Goal: Transaction & Acquisition: Purchase product/service

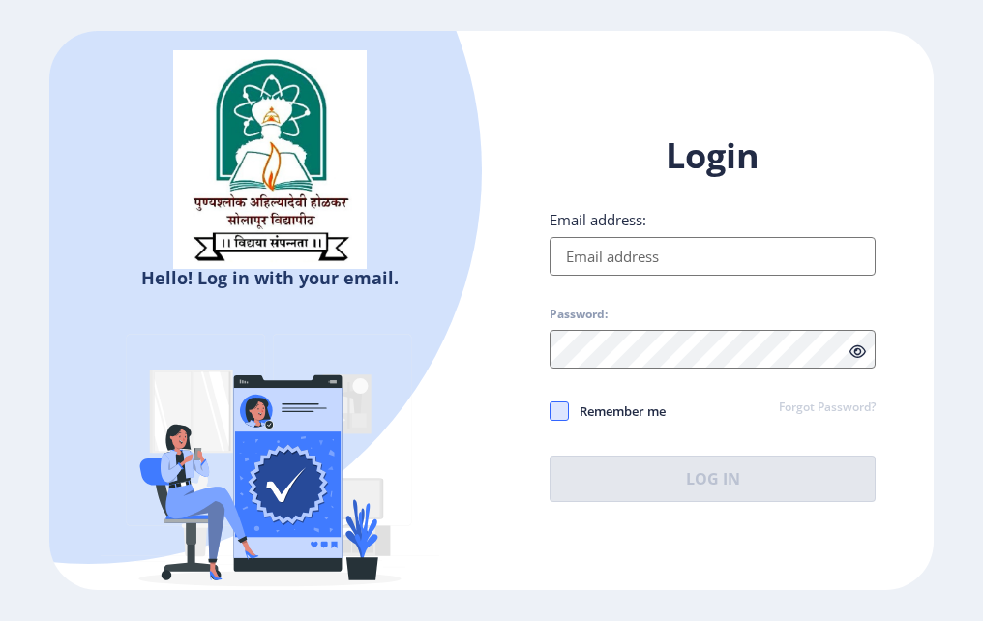
type input "manishapawarjadhav2@gmail.com"
click at [557, 407] on span at bounding box center [558, 410] width 19 height 19
click at [550, 411] on input "Remember me" at bounding box center [549, 411] width 1 height 1
checkbox input "true"
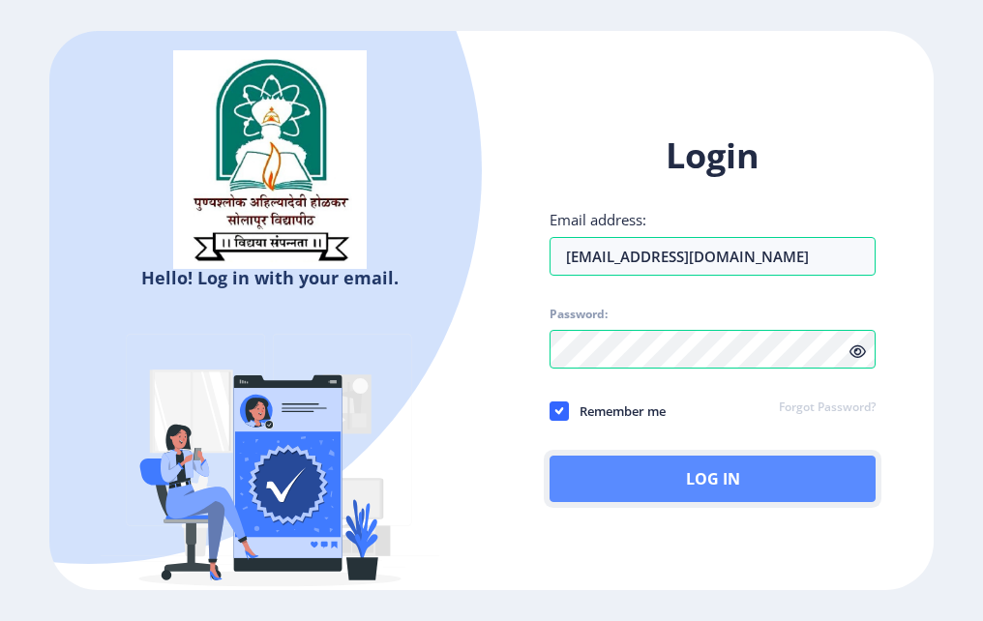
click at [686, 473] on button "Log In" at bounding box center [712, 479] width 326 height 46
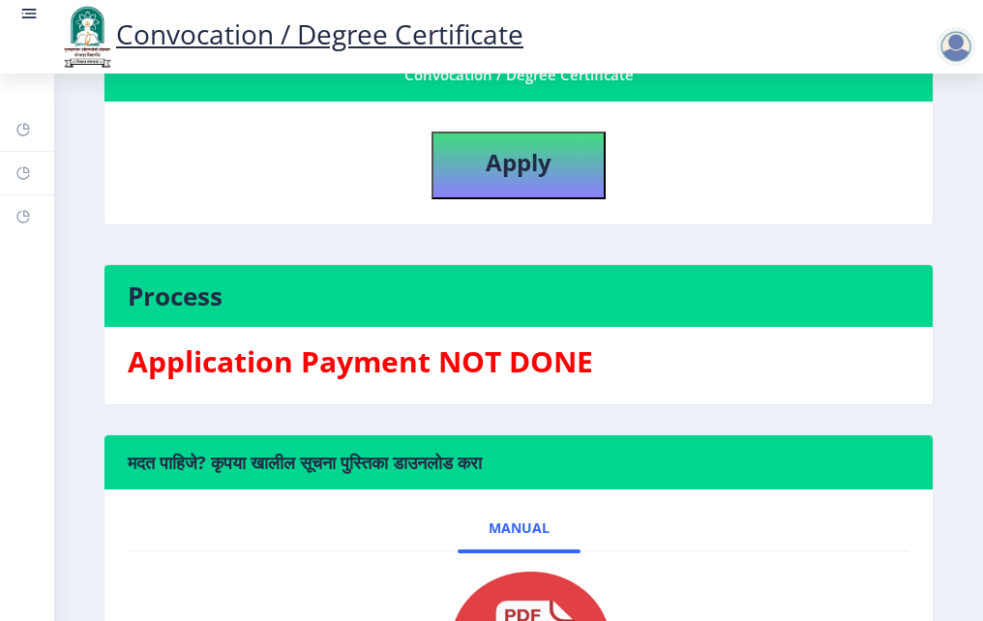
scroll to position [484, 0]
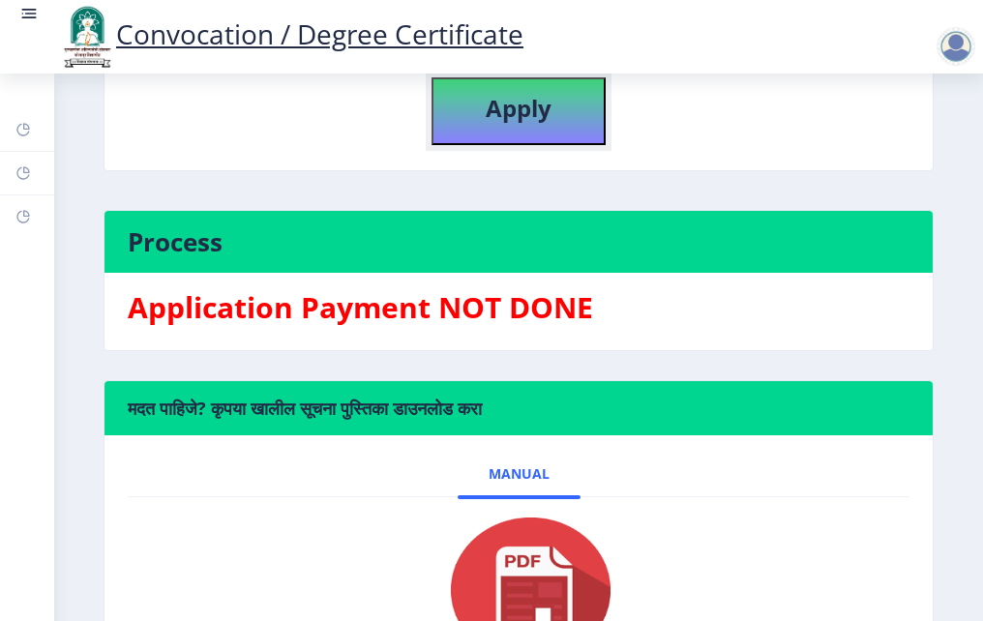
click at [499, 119] on b "Apply" at bounding box center [519, 108] width 66 height 32
select select
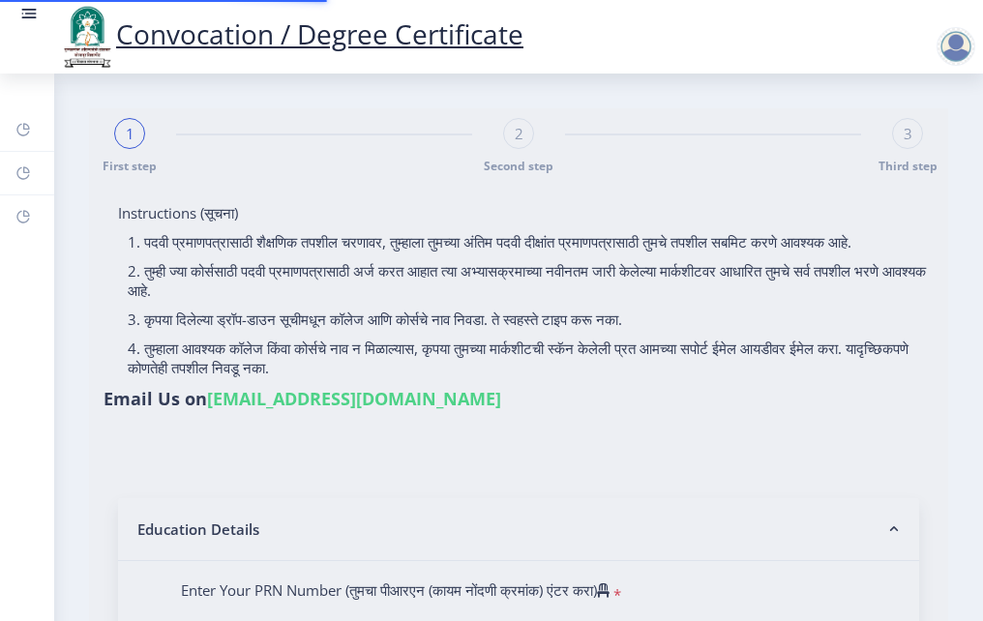
type input "Pawar manisha tukaram"
type input "Shalan"
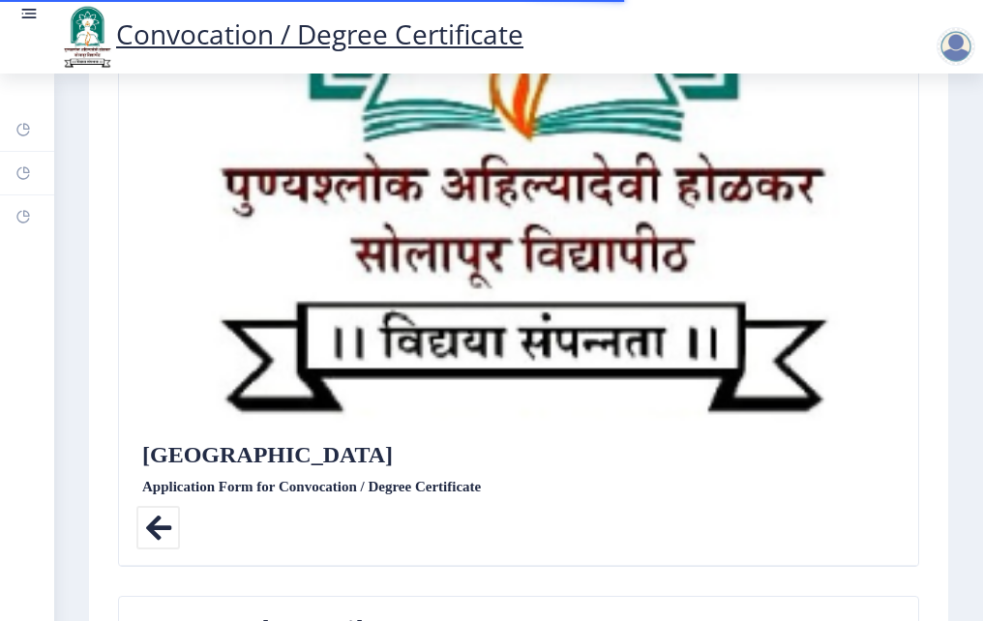
type textarea "a/p Atpadi Road Vitthalwadi, mahud BK, Tal Sangola, Dist : solapur"
type input "413306"
type input "Mahud S.O"
type input "SOLAPUR"
type input "Maharashtra"
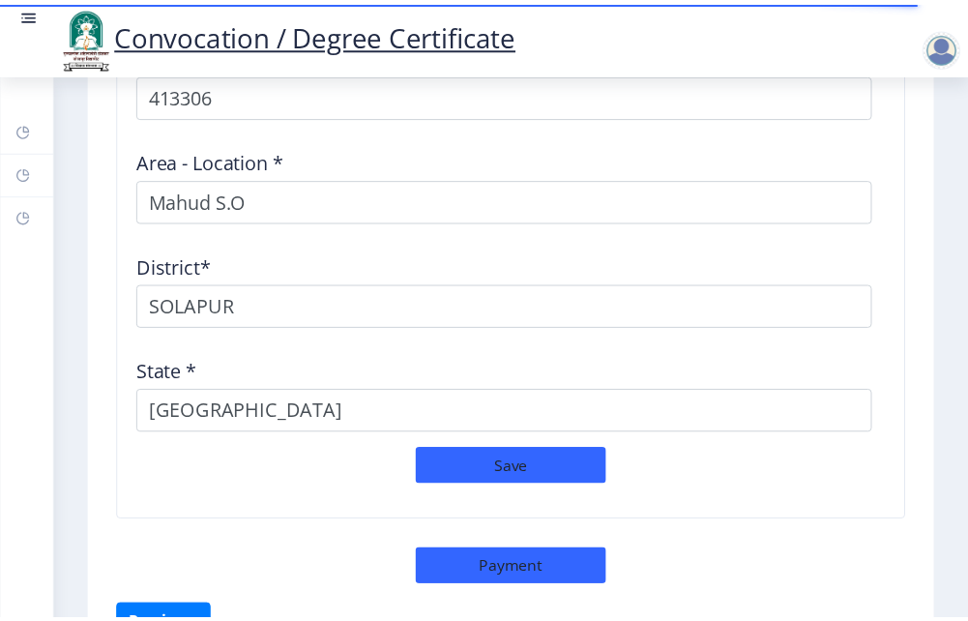
scroll to position [2791, 0]
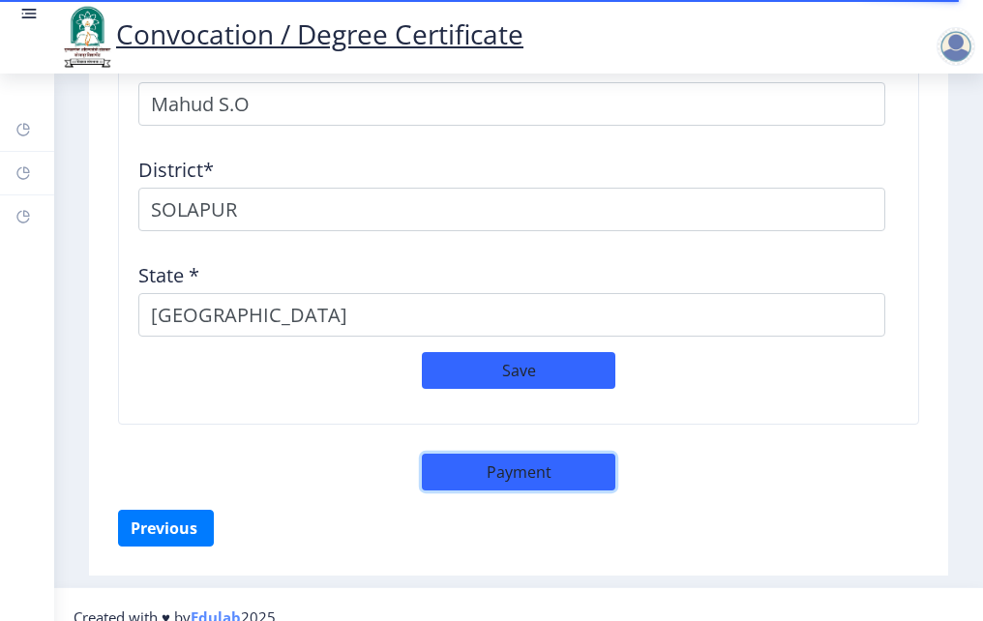
click at [512, 454] on button "Payment" at bounding box center [518, 472] width 193 height 37
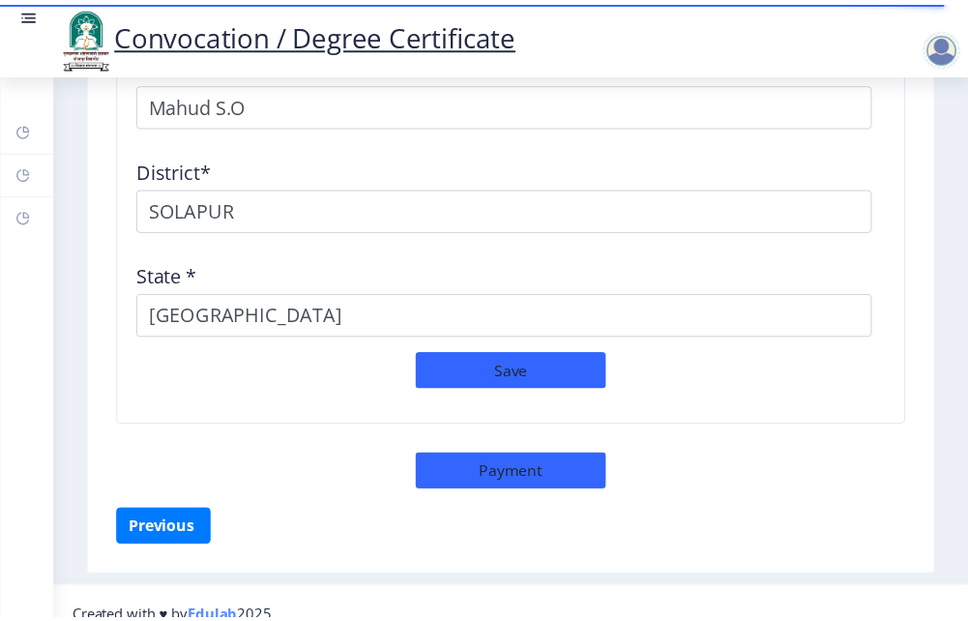
scroll to position [2774, 0]
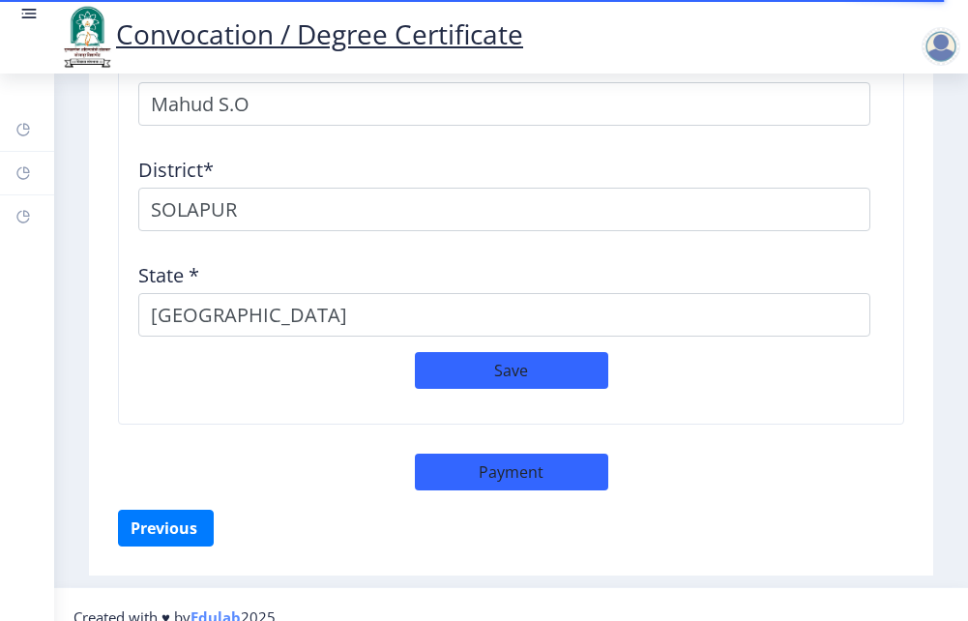
select select "sealed"
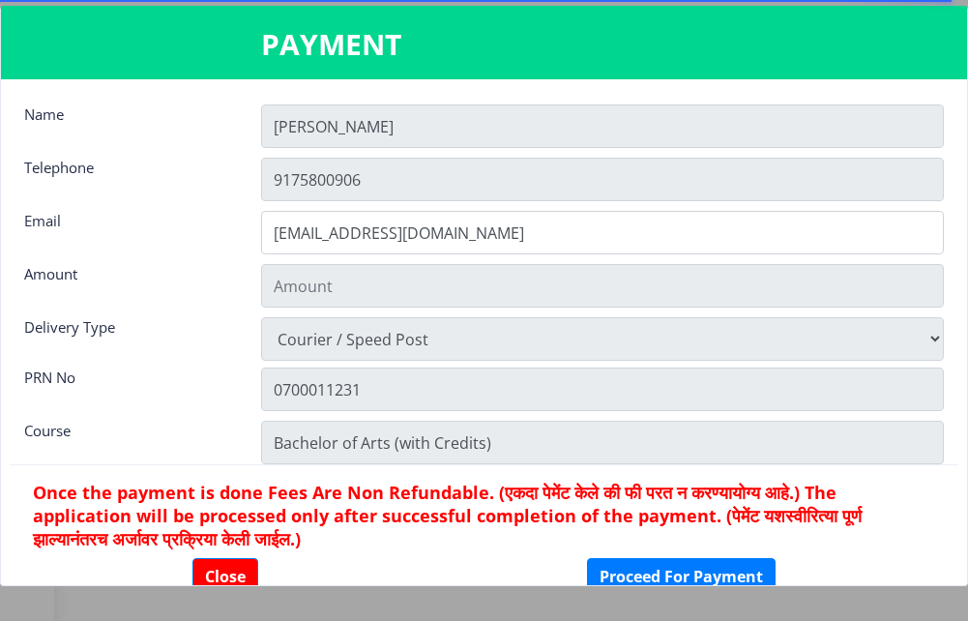
type input "1885"
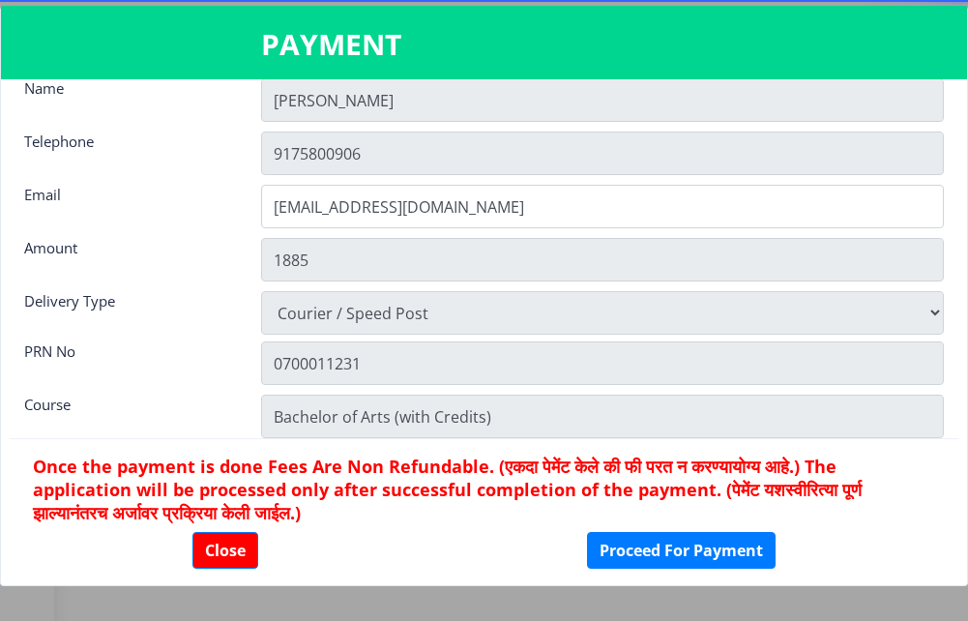
scroll to position [50, 0]
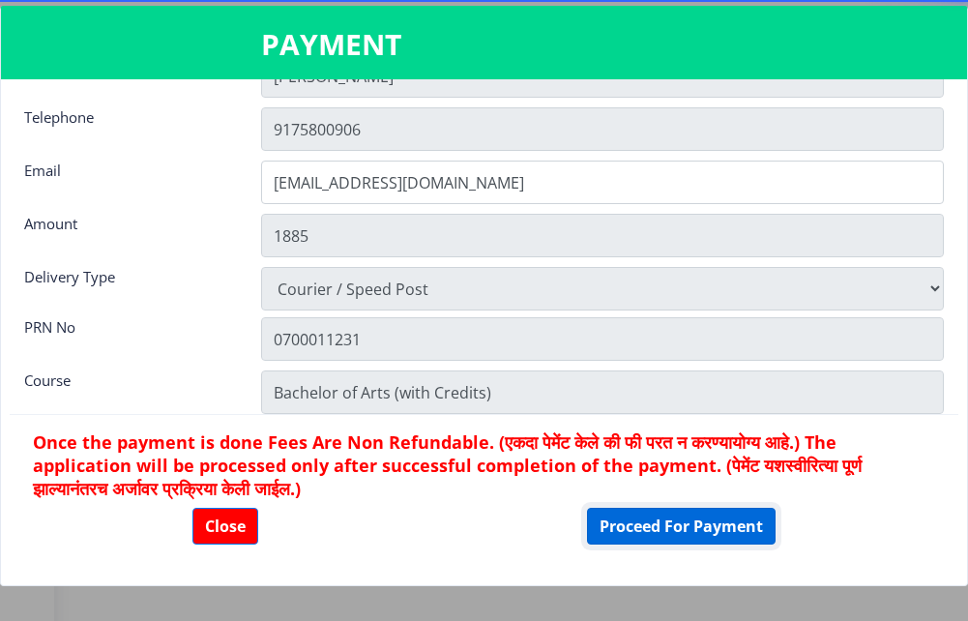
click at [694, 521] on button "Proceed For Payment" at bounding box center [681, 526] width 189 height 37
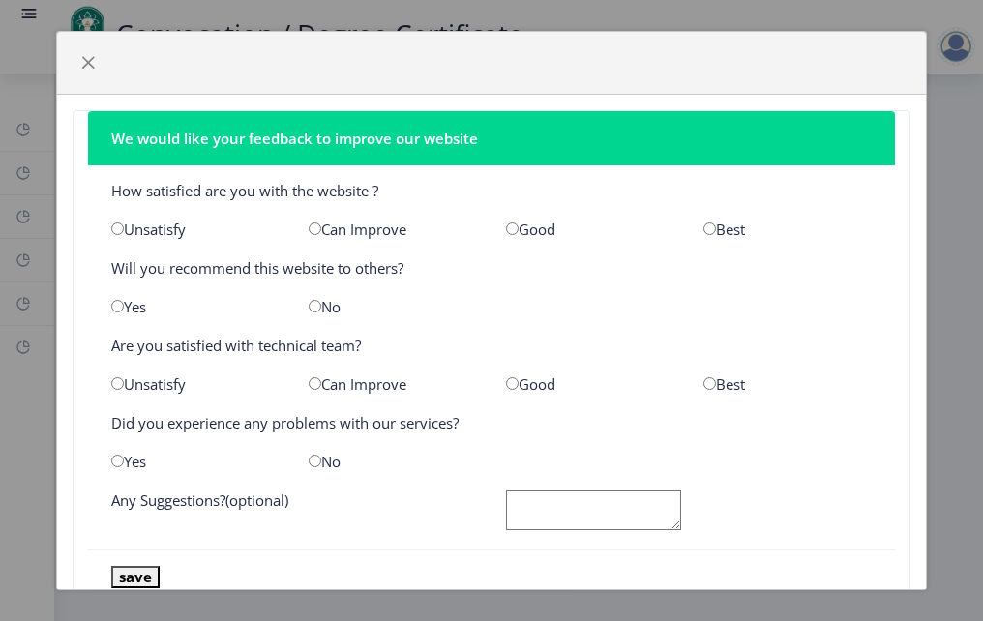
click at [506, 232] on input "radio" at bounding box center [512, 228] width 13 height 13
radio input "true"
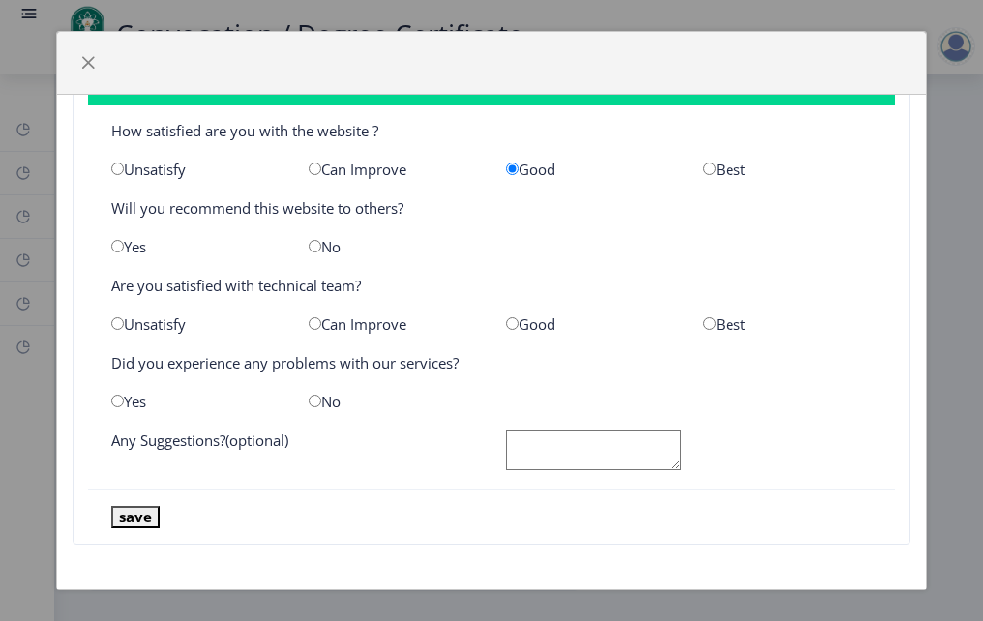
click at [115, 248] on input "radio" at bounding box center [117, 246] width 13 height 13
radio input "true"
click at [506, 321] on input "radio" at bounding box center [512, 323] width 13 height 13
radio input "true"
click at [118, 400] on input "radio" at bounding box center [117, 401] width 13 height 13
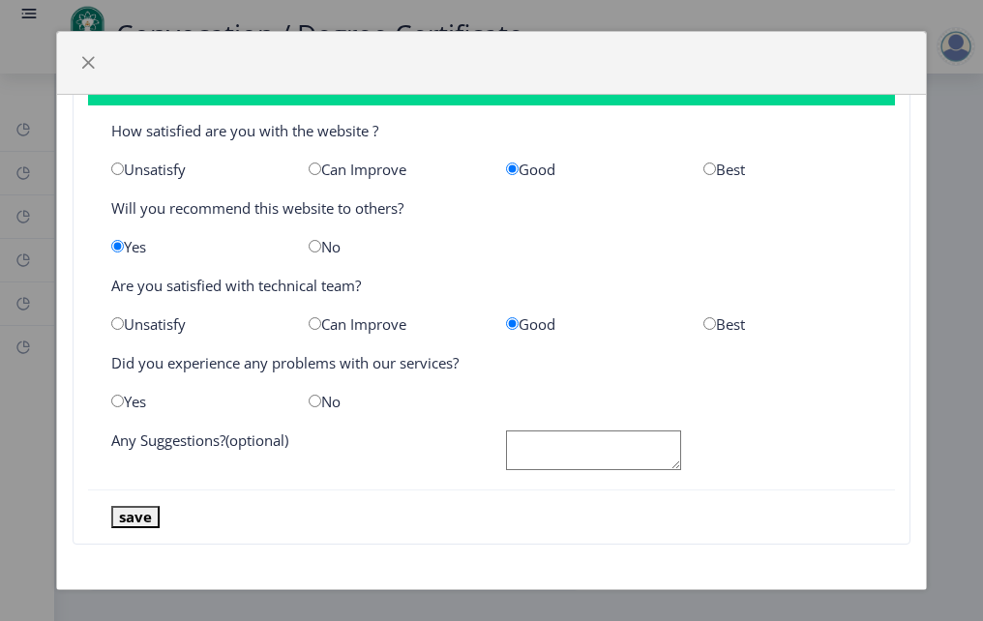
radio input "true"
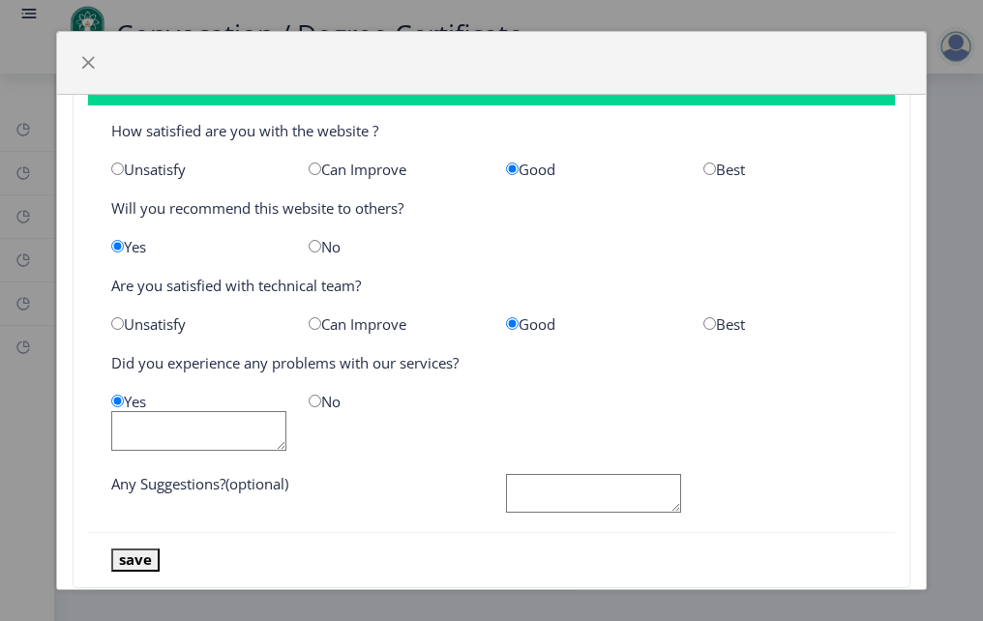
click at [310, 400] on input "radio" at bounding box center [315, 401] width 13 height 13
radio input "true"
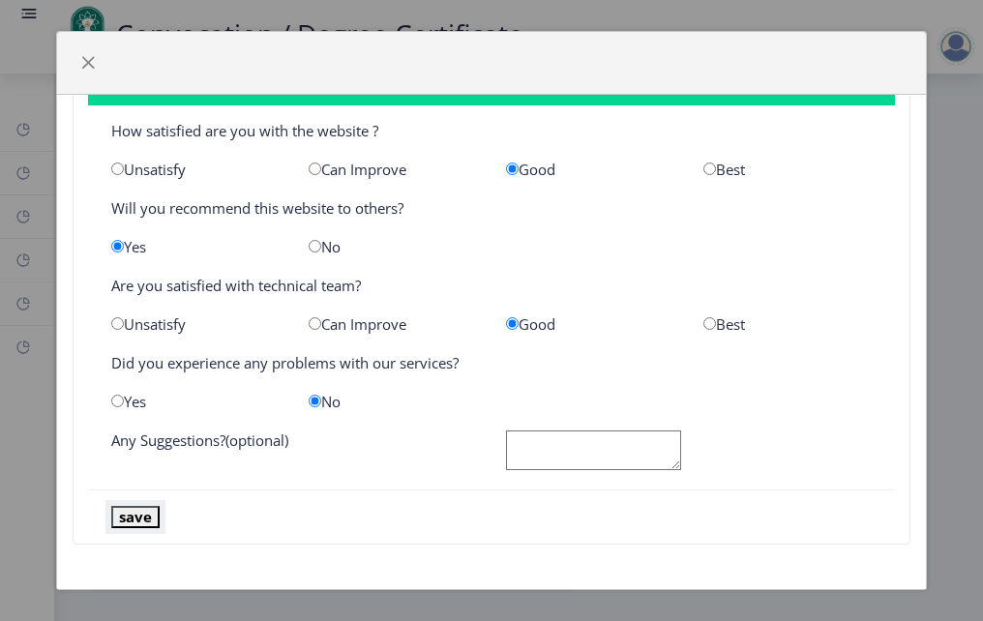
click at [136, 518] on button "save" at bounding box center [135, 517] width 48 height 22
click at [88, 65] on span "button" at bounding box center [87, 62] width 15 height 15
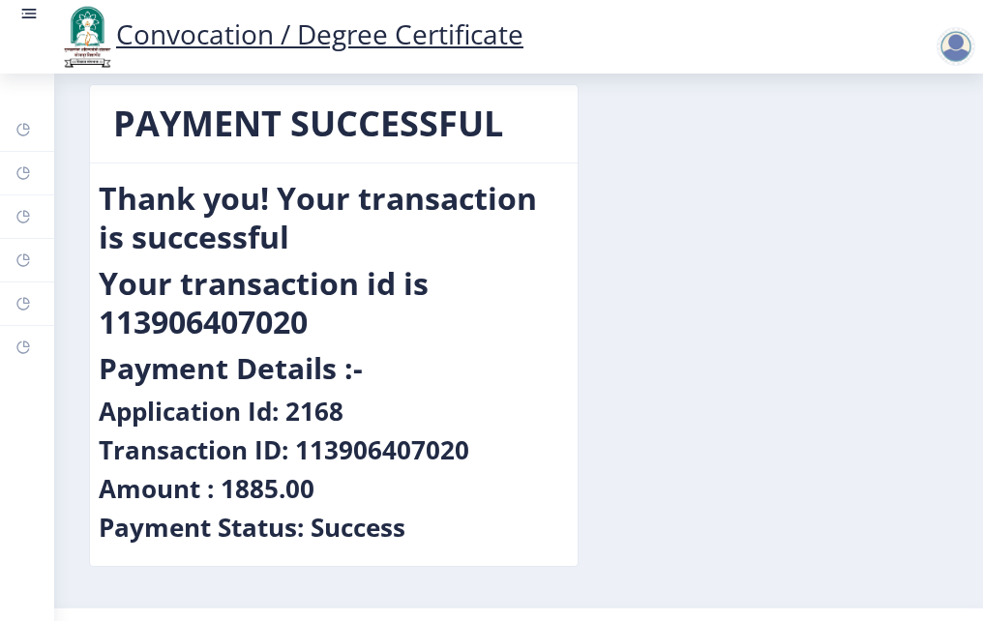
scroll to position [0, 0]
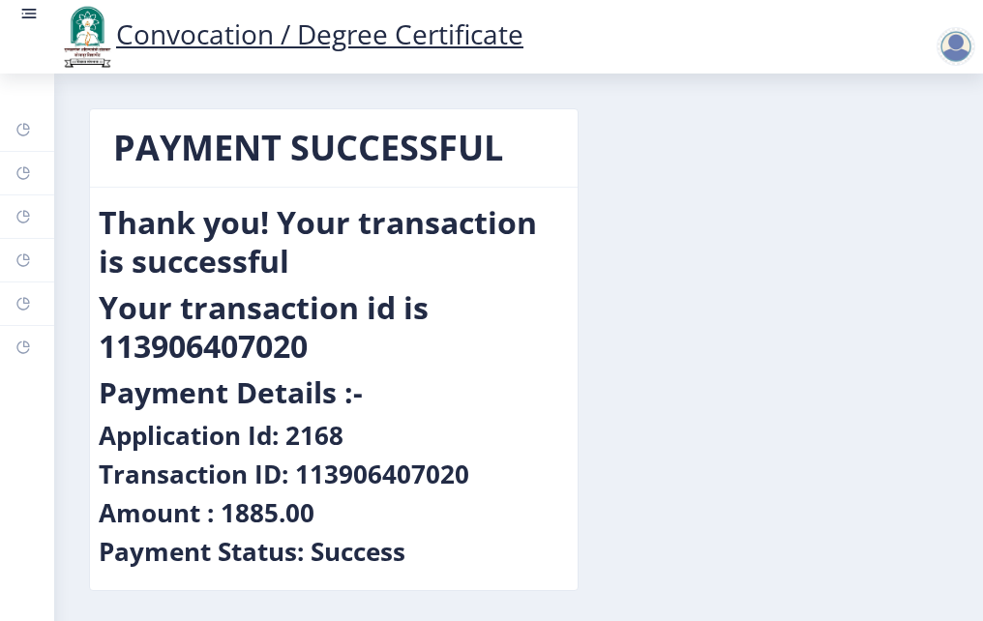
click at [488, 25] on link "Convocation / Degree Certificate" at bounding box center [290, 33] width 465 height 37
click at [449, 43] on link "Convocation / Degree Certificate" at bounding box center [290, 33] width 465 height 37
click at [318, 36] on link "Convocation / Degree Certificate" at bounding box center [290, 33] width 465 height 37
click at [324, 41] on link "Convocation / Degree Certificate" at bounding box center [290, 33] width 465 height 37
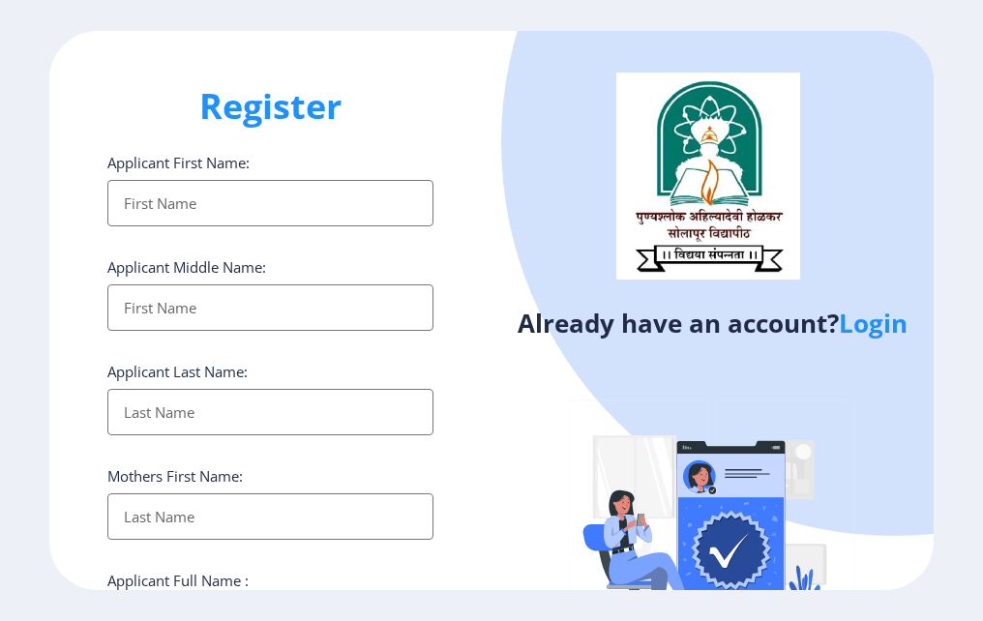
select select
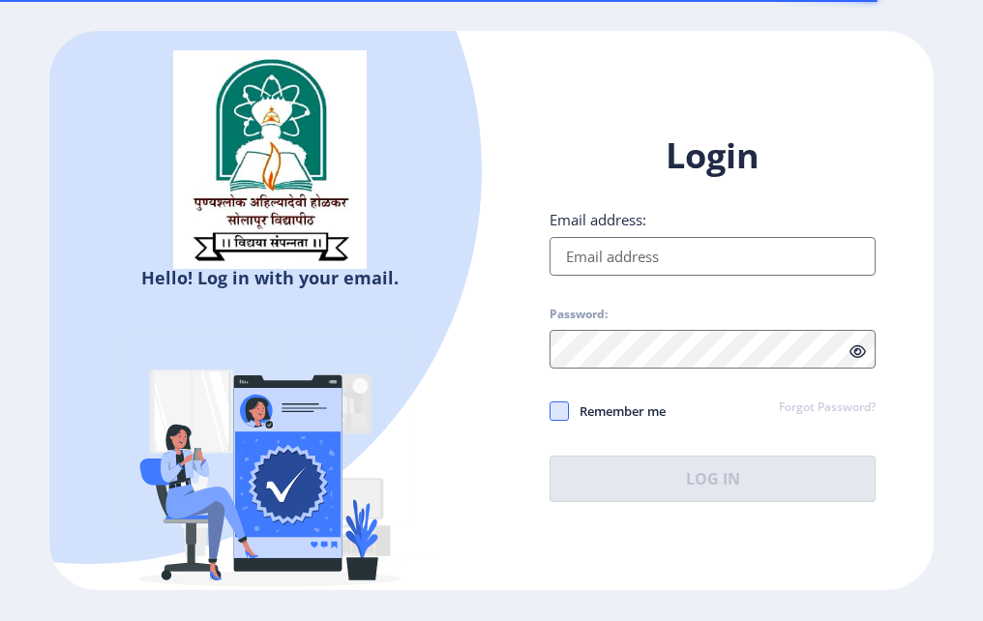
type input "[EMAIL_ADDRESS][DOMAIN_NAME]"
click at [553, 410] on span at bounding box center [558, 410] width 19 height 19
click at [550, 411] on input "Remember me" at bounding box center [549, 411] width 1 height 1
checkbox input "true"
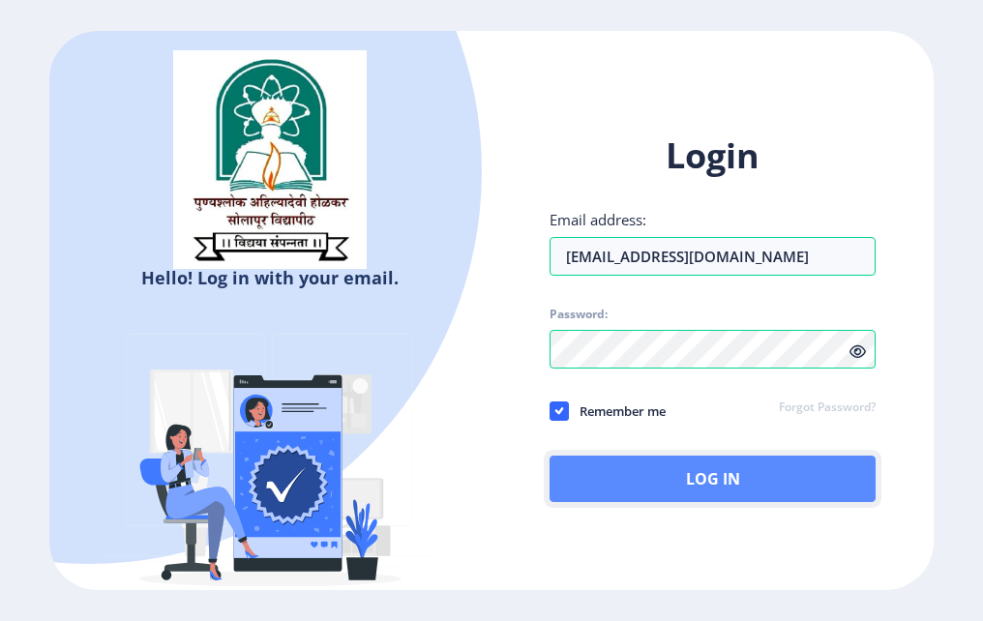
click at [693, 484] on button "Log In" at bounding box center [712, 479] width 326 height 46
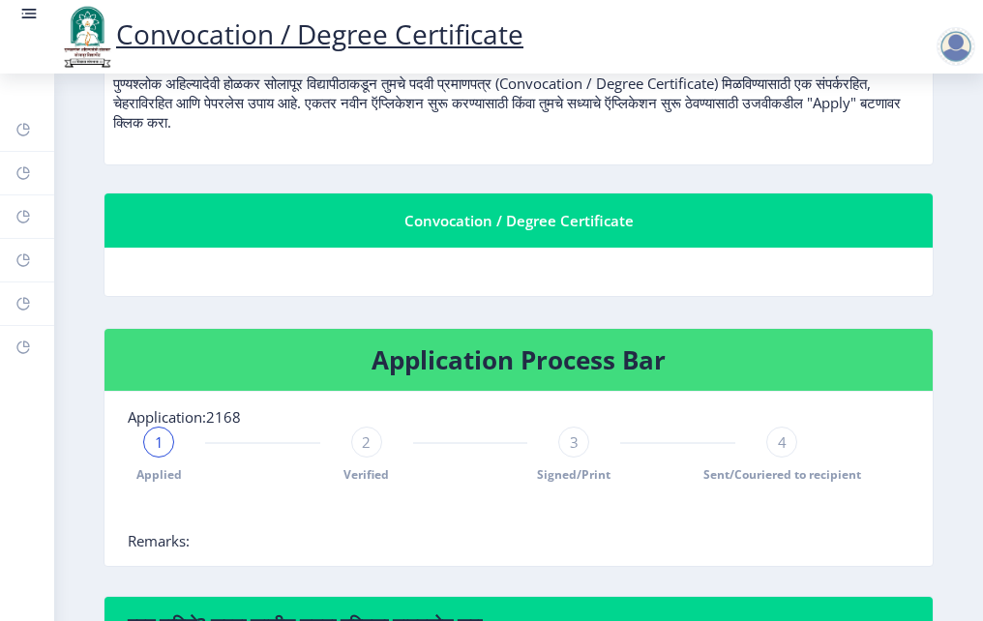
scroll to position [290, 0]
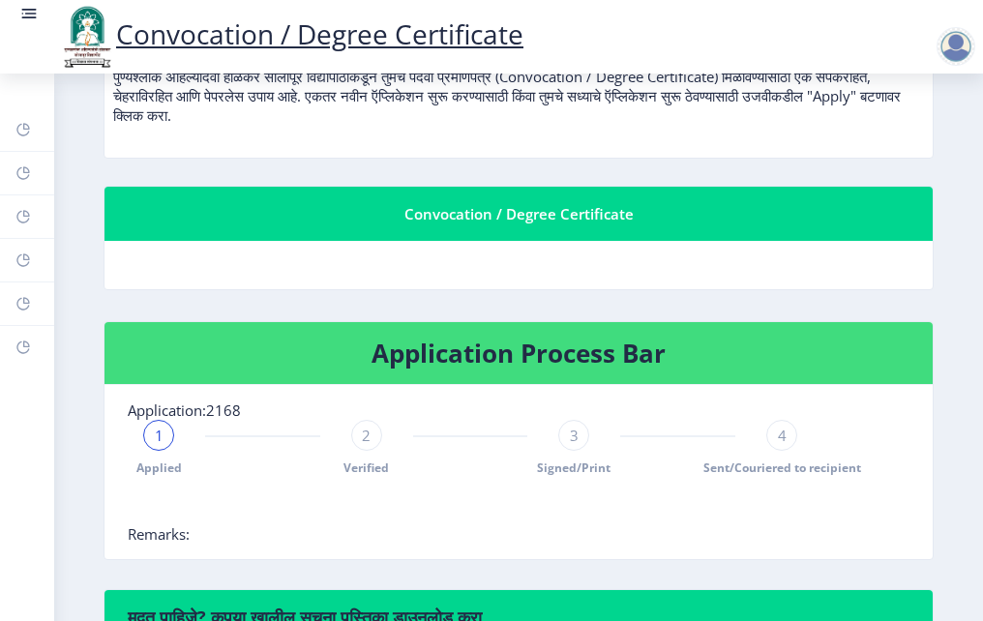
click at [155, 442] on span "1" at bounding box center [159, 435] width 9 height 19
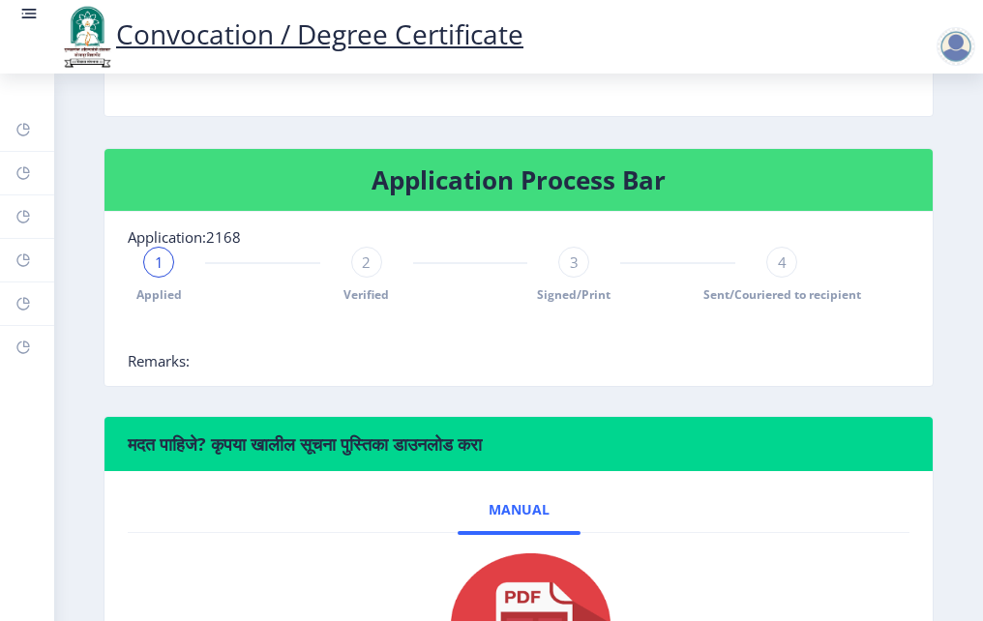
scroll to position [193, 0]
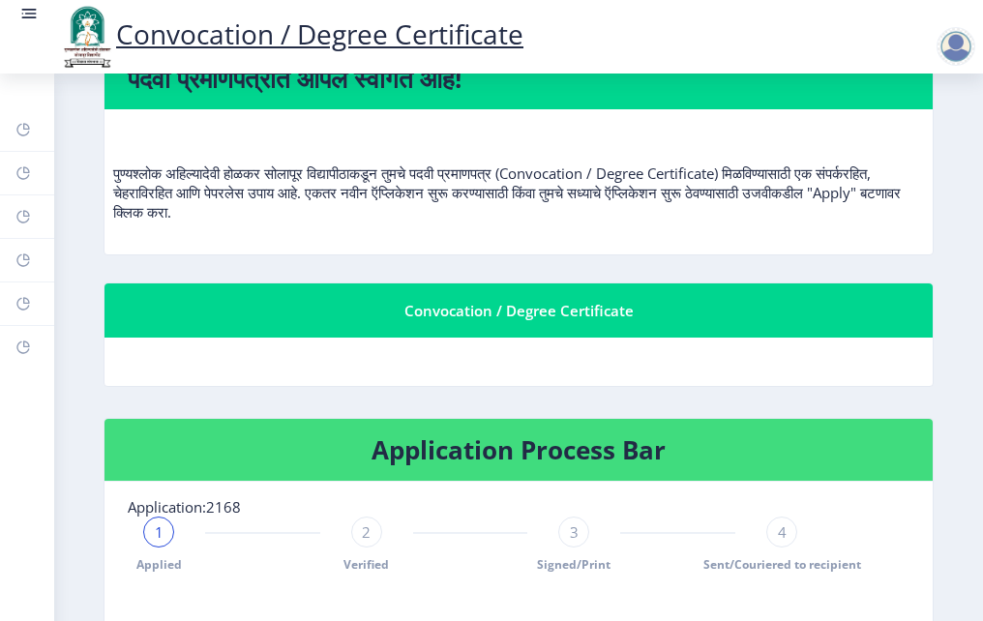
click at [481, 465] on h4 "Application Process Bar" at bounding box center [519, 449] width 782 height 31
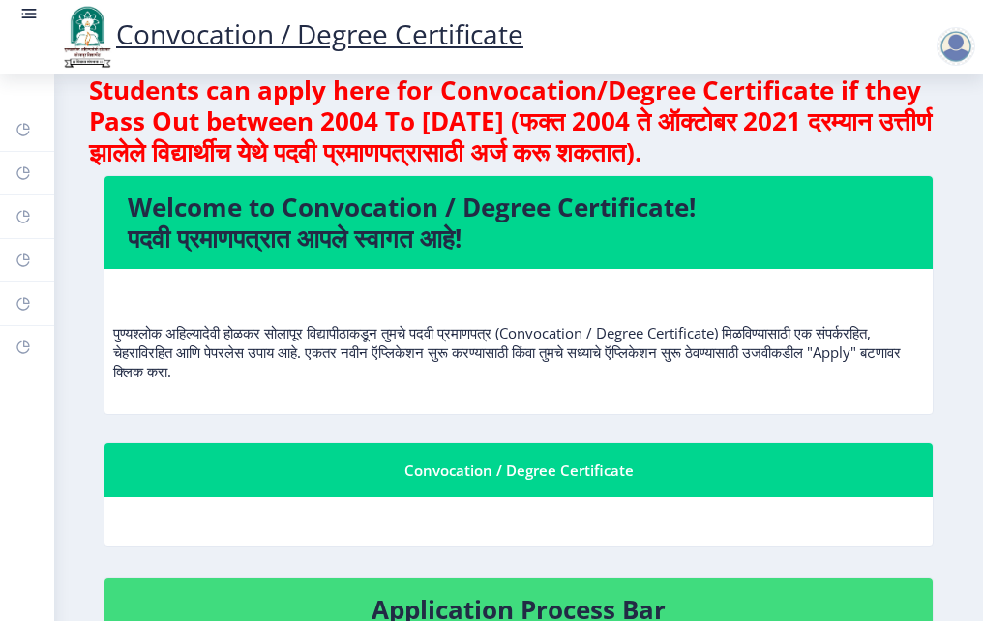
scroll to position [0, 0]
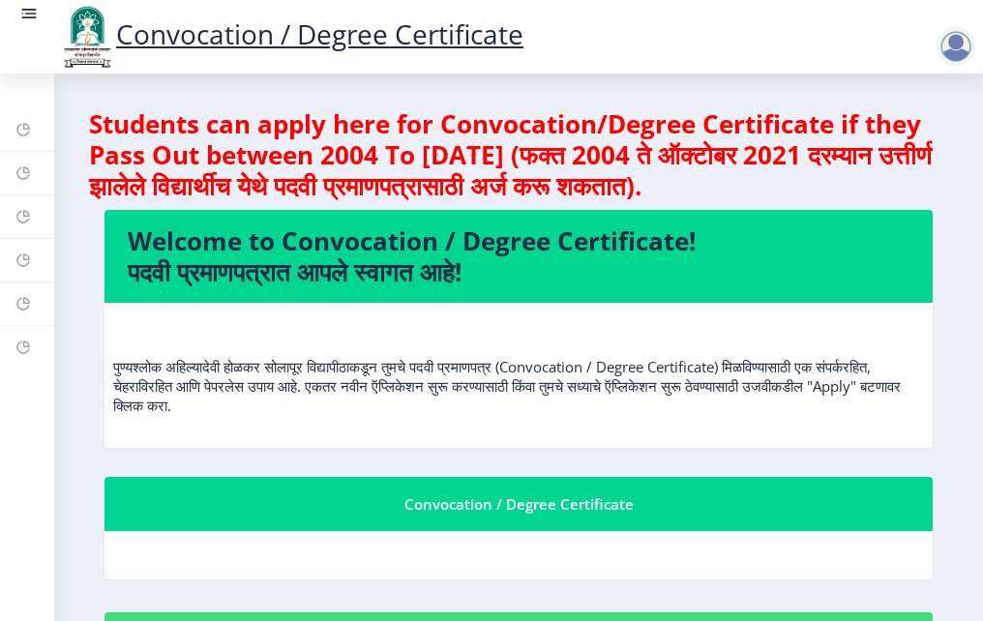
click at [440, 273] on h4 "Welcome to Convocation / Degree Certificate! पदवी प्रमाणपत्रात आपले स्वागत आहे!" at bounding box center [519, 256] width 782 height 62
click at [357, 40] on link "Convocation / Degree Certificate" at bounding box center [290, 33] width 465 height 37
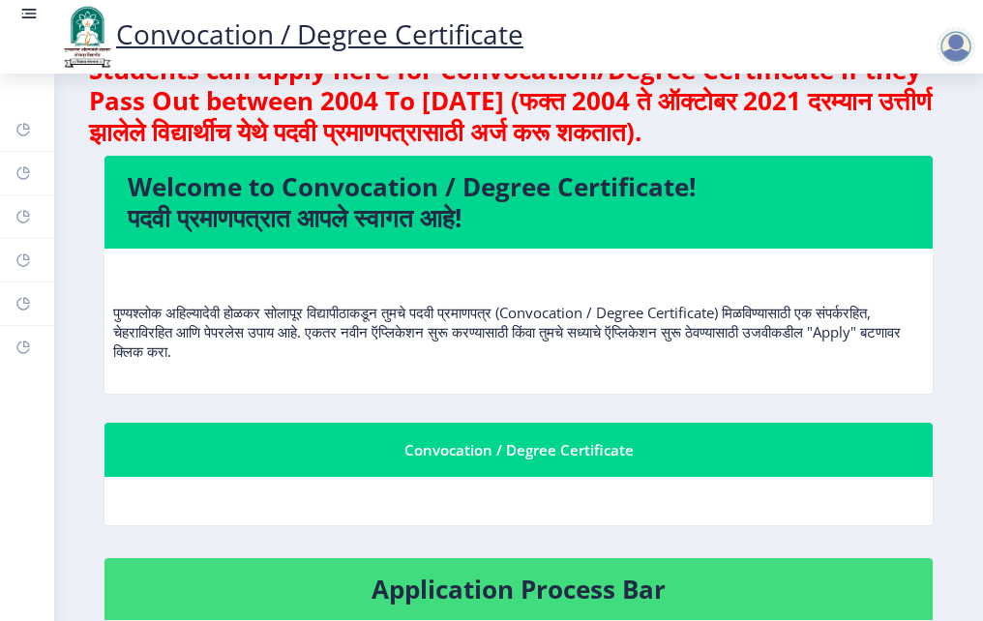
scroll to position [97, 0]
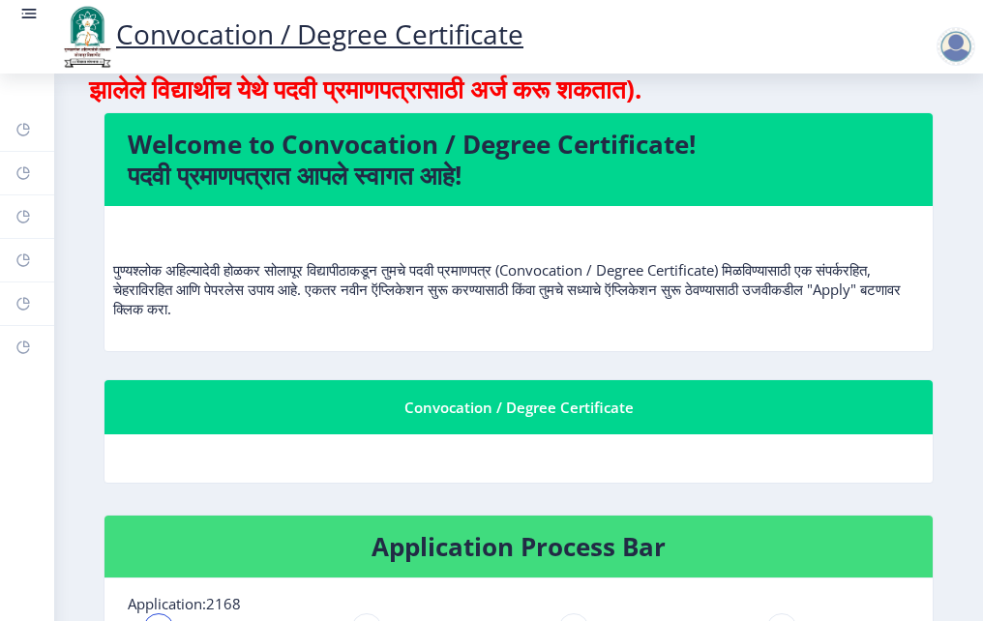
click at [456, 419] on nb-card-header "Convocation / Degree Certificate" at bounding box center [518, 407] width 828 height 54
click at [456, 405] on div "Convocation / Degree Certificate" at bounding box center [519, 407] width 782 height 23
click at [479, 539] on h4 "Application Process Bar" at bounding box center [519, 546] width 782 height 31
click at [220, 307] on p "पुण्यश्लोक अहिल्यादेवी होळकर सोलापूर विद्यापीठाकडून तुमचे पदवी प्रमाणपत्र (Conv…" at bounding box center [518, 270] width 811 height 97
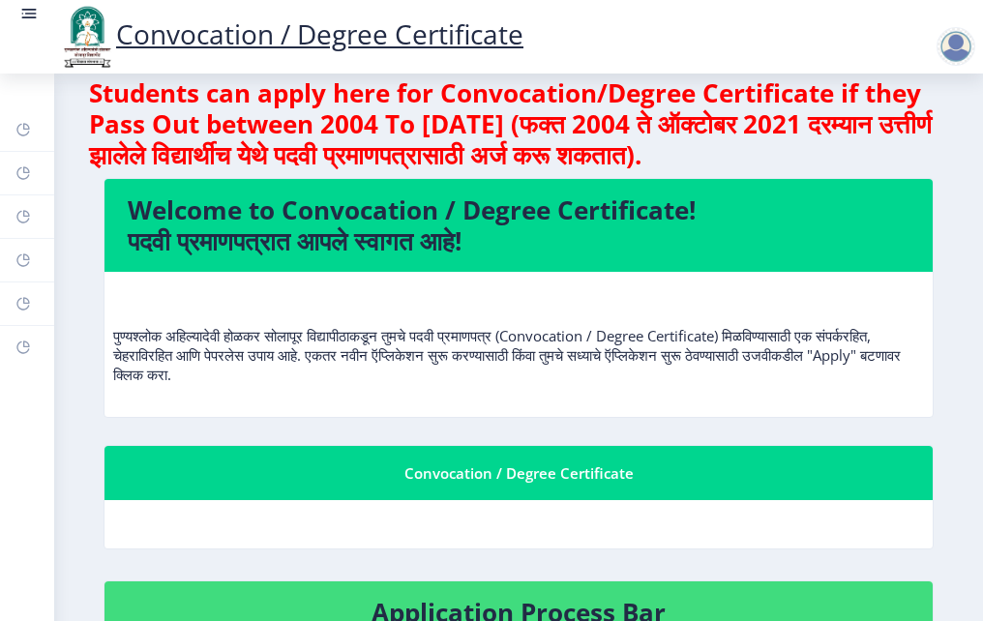
scroll to position [0, 0]
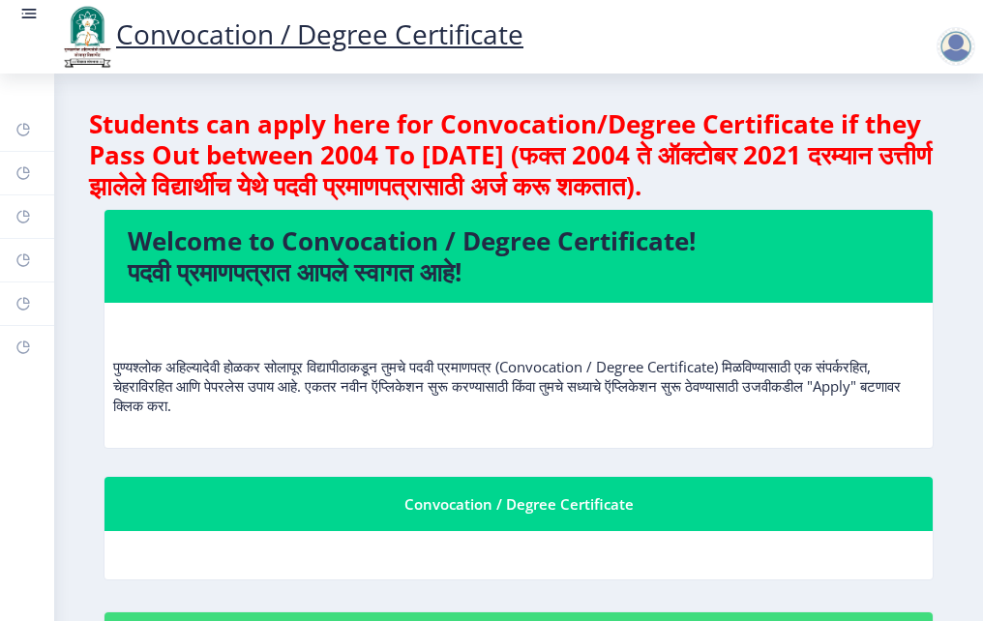
click at [28, 15] on rect at bounding box center [31, 14] width 12 height 2
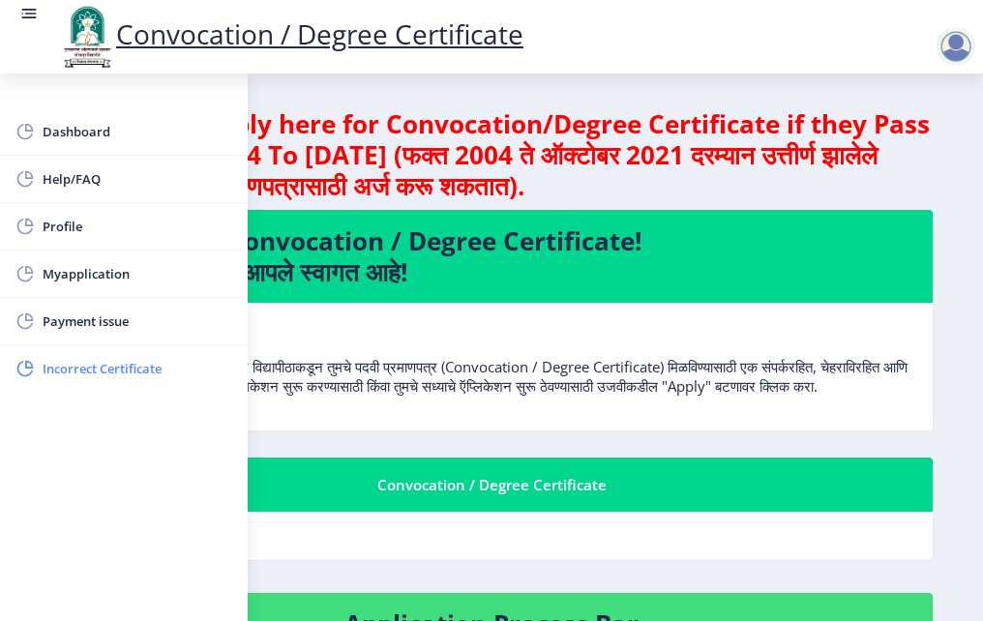
click at [102, 372] on span "Incorrect Certificate" at bounding box center [138, 368] width 190 height 23
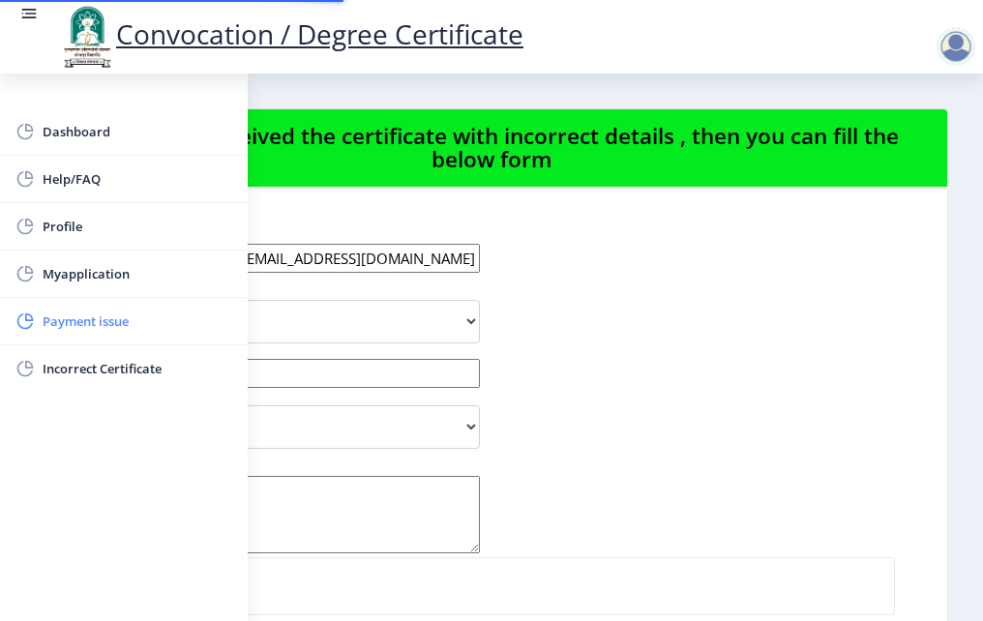
select select
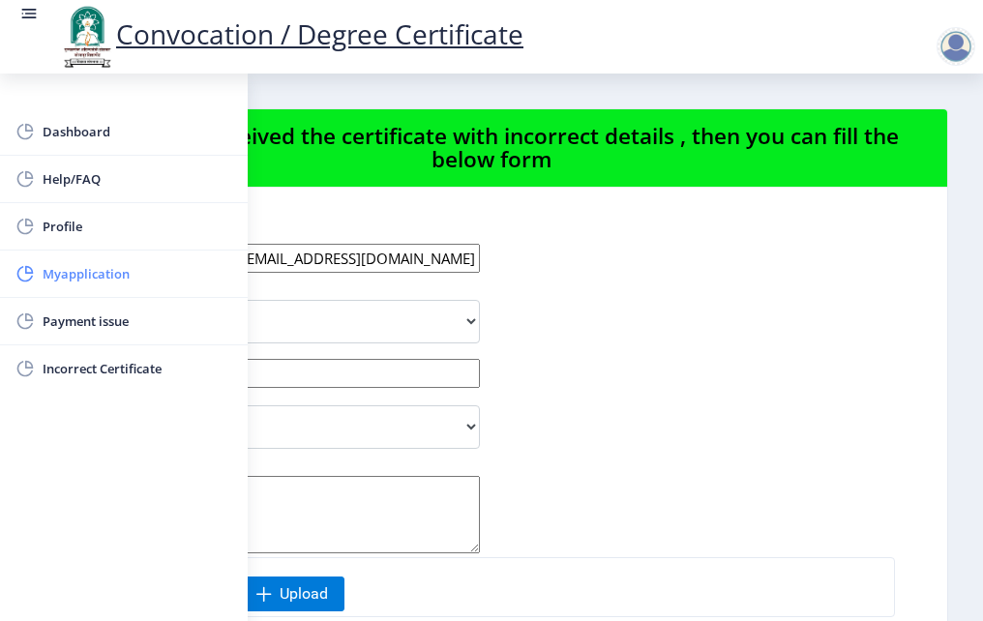
click at [92, 281] on span "Myapplication" at bounding box center [138, 273] width 190 height 23
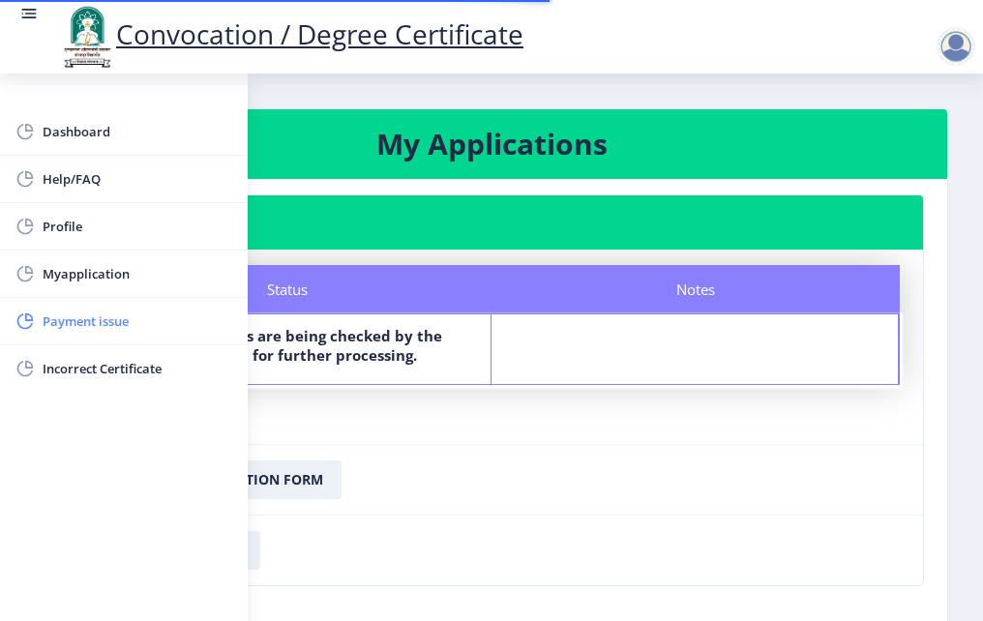
click at [92, 317] on span "Payment issue" at bounding box center [138, 321] width 190 height 23
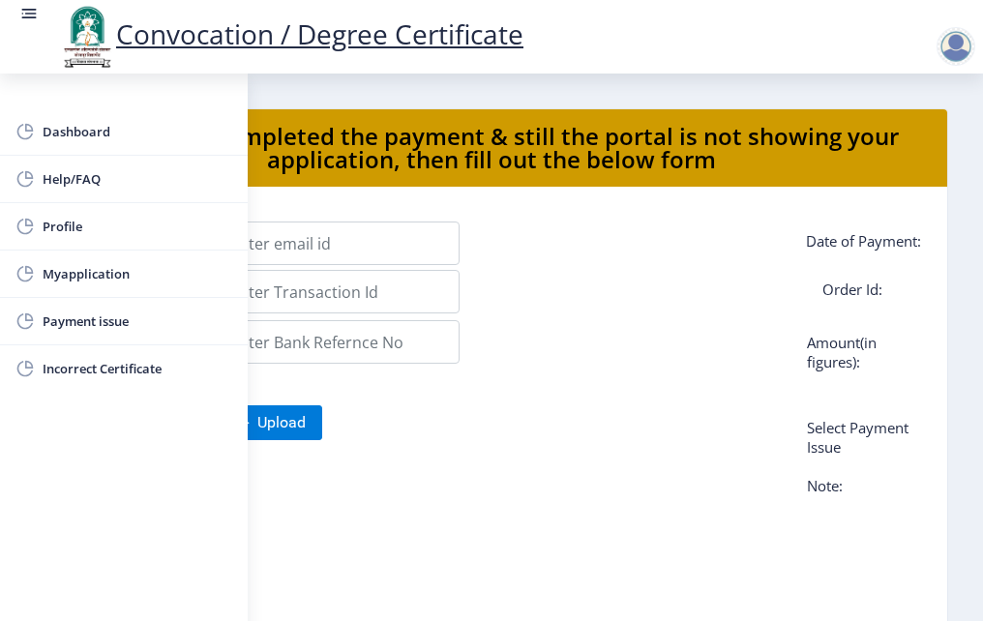
click at [526, 386] on div "Bank Reference No: Amount(in figures):" at bounding box center [491, 353] width 865 height 66
click at [232, 515] on div "Dashboard Help/FAQ Profile Myapplication Payment issue Incorrect Certificate" at bounding box center [124, 348] width 248 height 548
click at [74, 266] on span "Myapplication" at bounding box center [138, 273] width 190 height 23
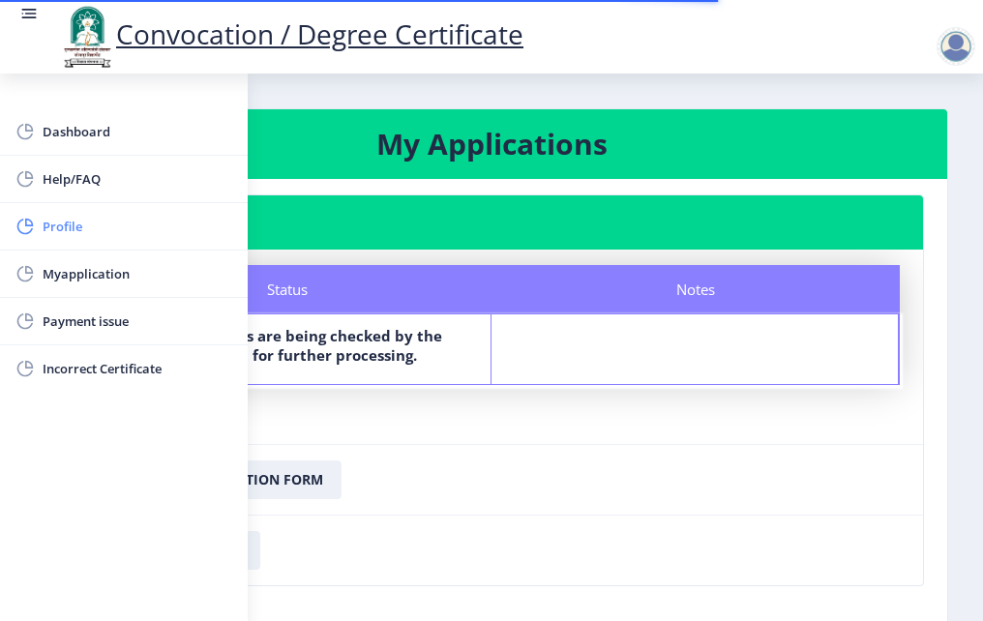
click at [59, 223] on span "Profile" at bounding box center [138, 226] width 190 height 23
select select
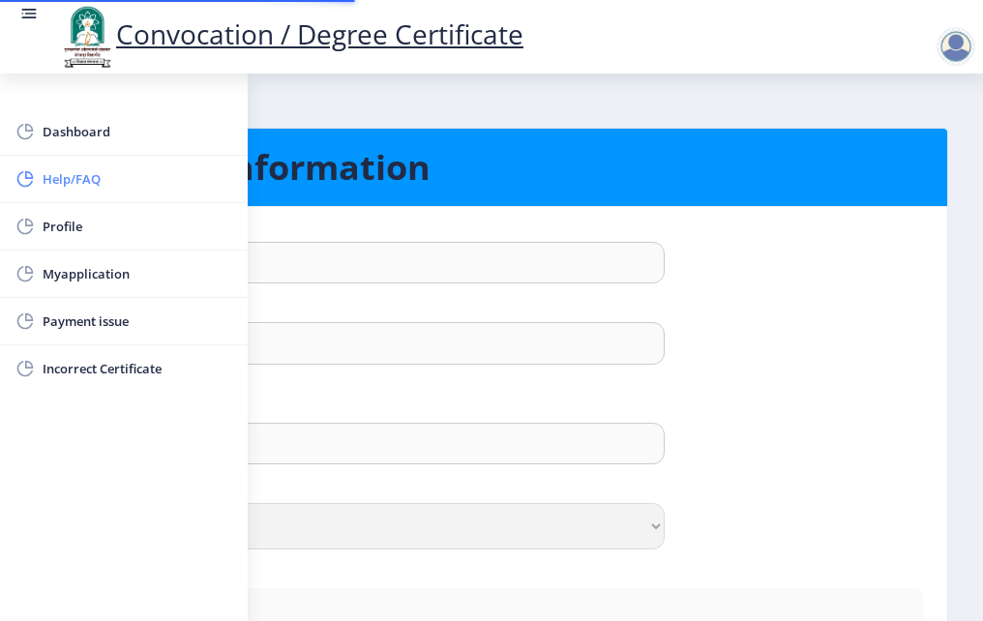
type input "[PERSON_NAME]"
type input "Pawar"
type input "Pawar manisha tukaram"
select select "[DEMOGRAPHIC_DATA]"
type input "[EMAIL_ADDRESS][DOMAIN_NAME]"
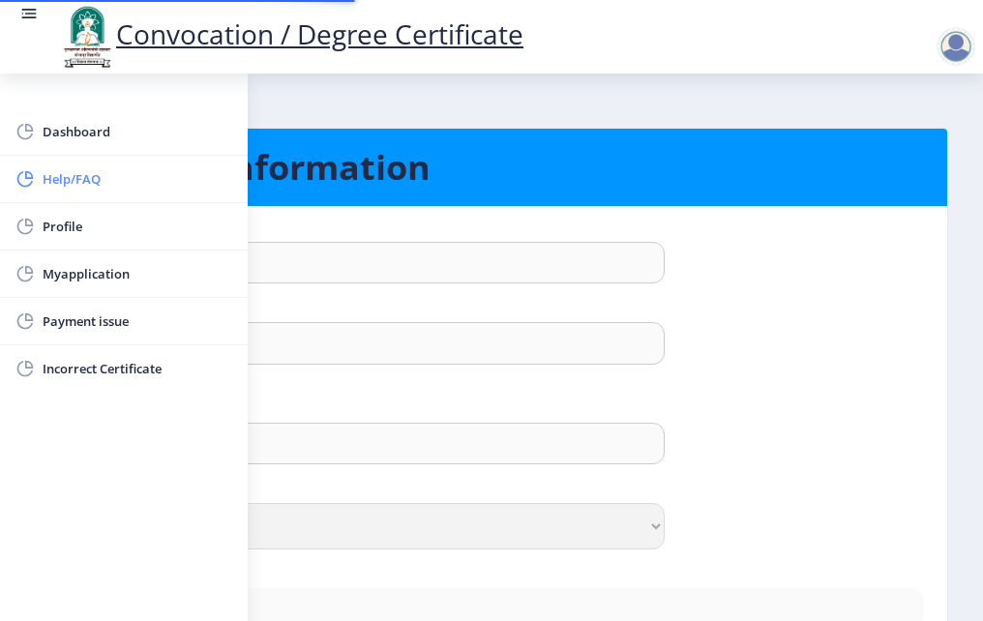
type input "9175800906"
click at [83, 189] on span "Help/FAQ" at bounding box center [138, 178] width 190 height 23
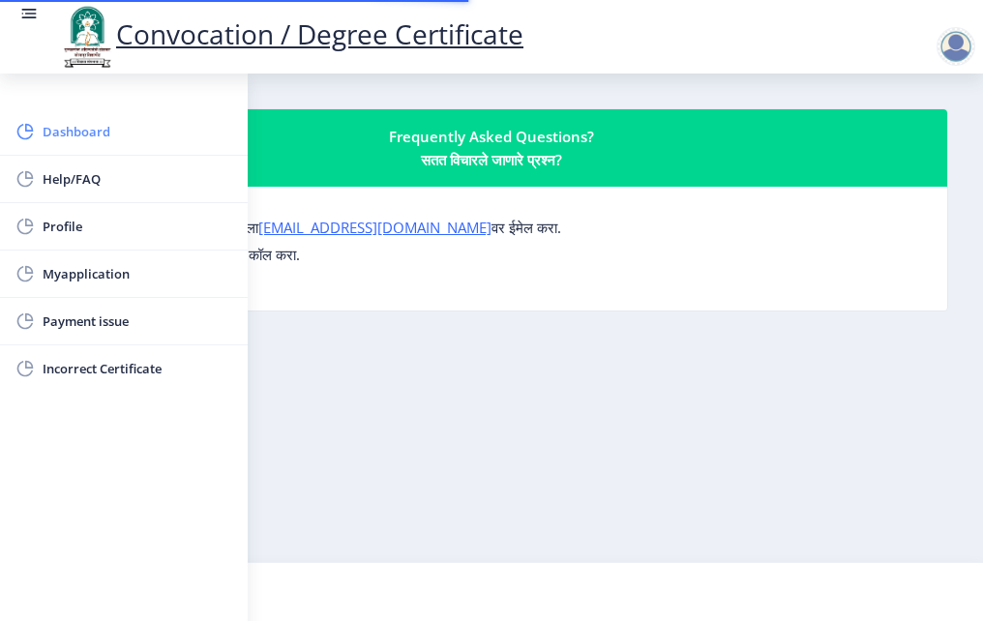
click at [100, 136] on span "Dashboard" at bounding box center [138, 131] width 190 height 23
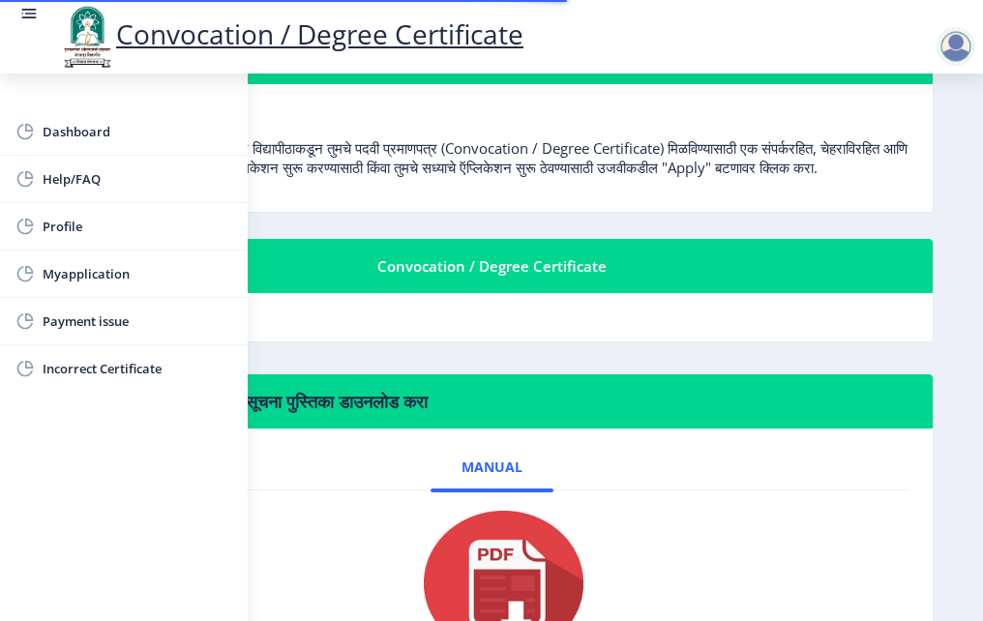
scroll to position [193, 0]
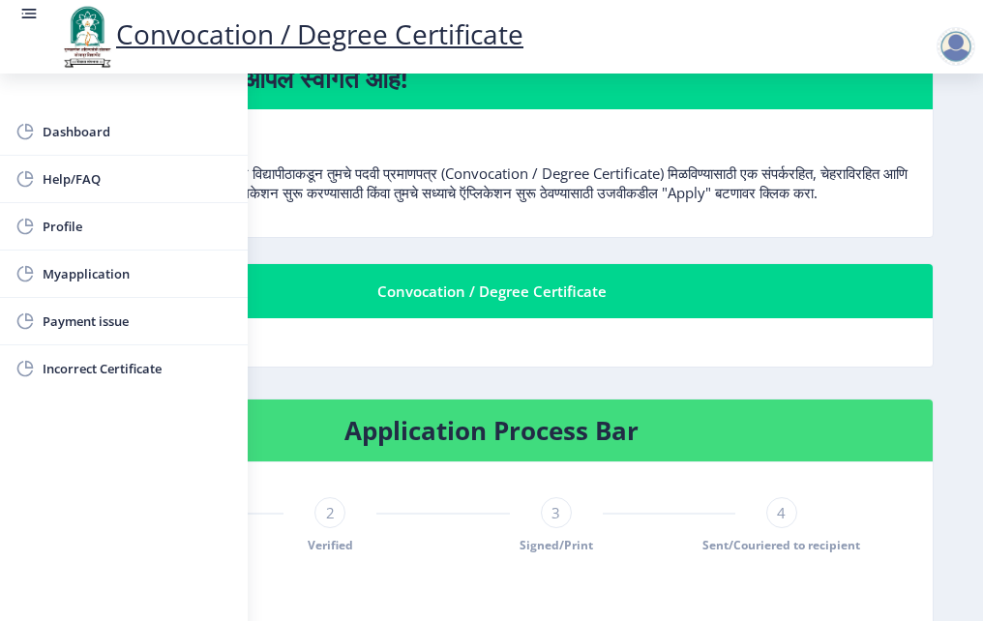
click at [470, 303] on div "Convocation / Degree Certificate" at bounding box center [492, 291] width 836 height 23
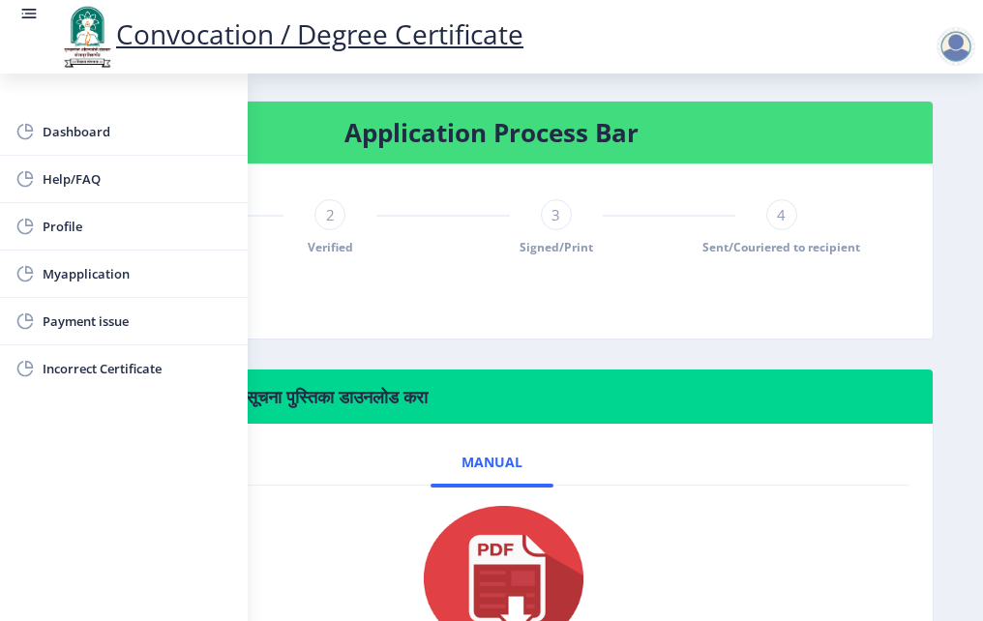
scroll to position [484, 0]
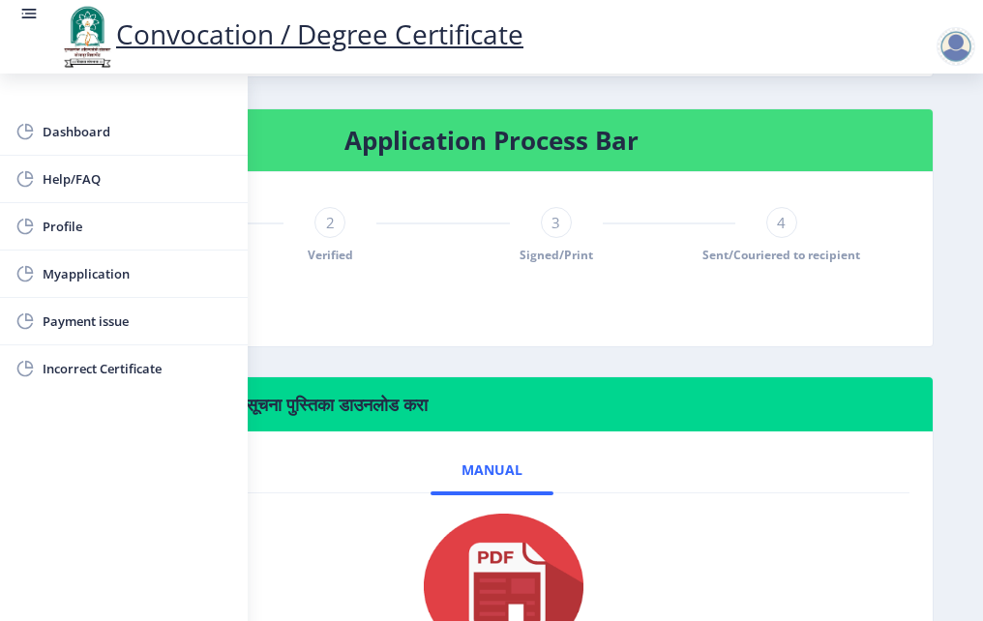
click at [537, 263] on span "Signed/Print" at bounding box center [556, 255] width 74 height 16
click at [735, 263] on span "Sent/Couriered to recipient" at bounding box center [781, 255] width 158 height 16
click at [320, 263] on span "Verified" at bounding box center [330, 255] width 45 height 16
click at [28, 6] on rect at bounding box center [28, 13] width 19 height 19
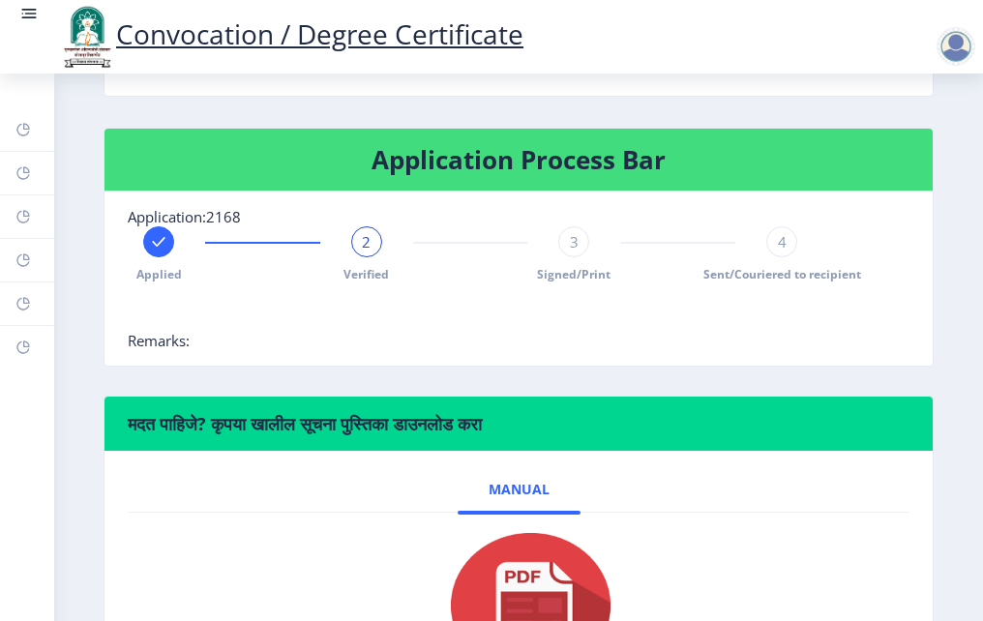
click at [367, 252] on div "2" at bounding box center [366, 241] width 31 height 31
click at [581, 257] on div "3 Signed/Print" at bounding box center [573, 254] width 31 height 56
click at [766, 256] on div "4 Sent/Couriered to recipient" at bounding box center [781, 254] width 31 height 56
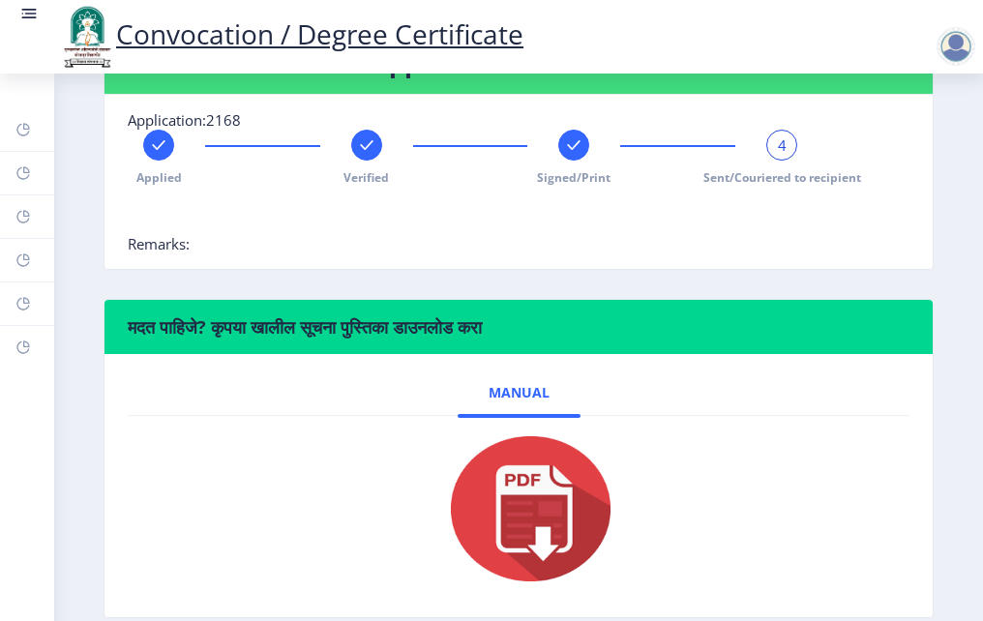
click at [778, 150] on span "4" at bounding box center [782, 144] width 9 height 19
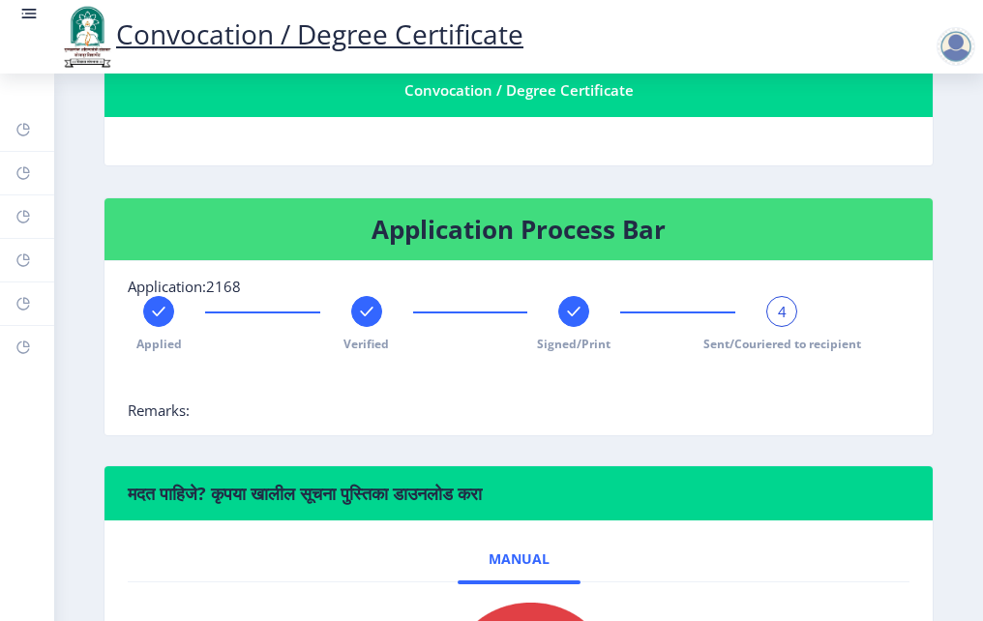
scroll to position [387, 0]
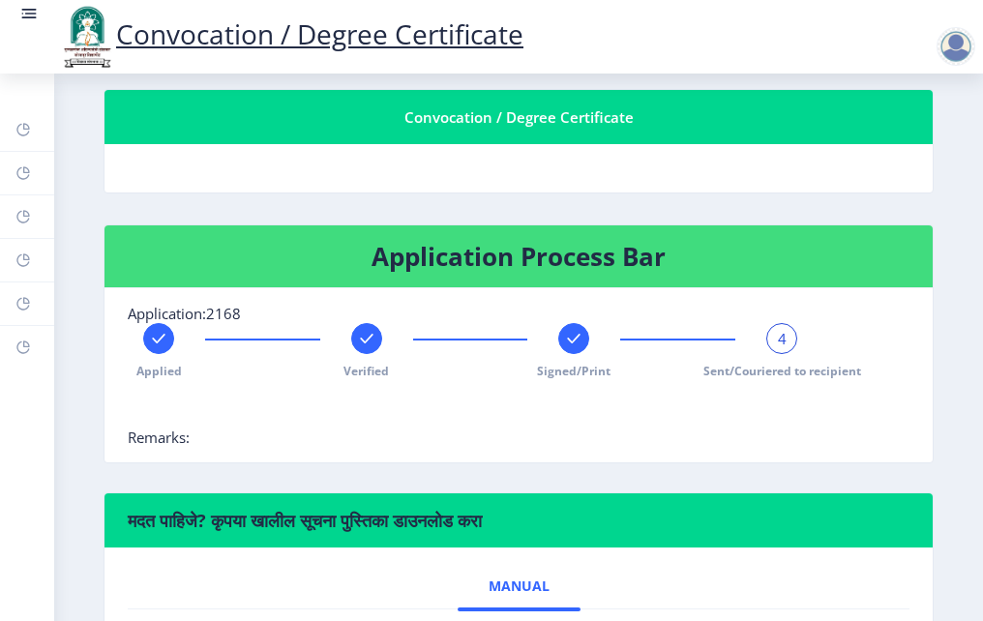
click at [766, 337] on div "4" at bounding box center [781, 338] width 31 height 31
click at [778, 339] on span "4" at bounding box center [782, 338] width 9 height 19
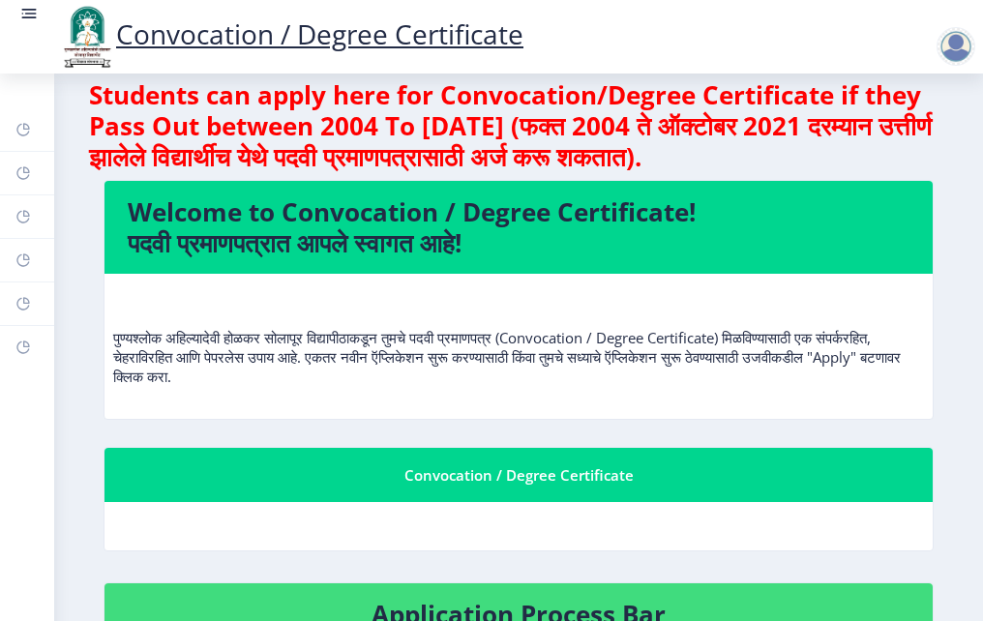
scroll to position [0, 0]
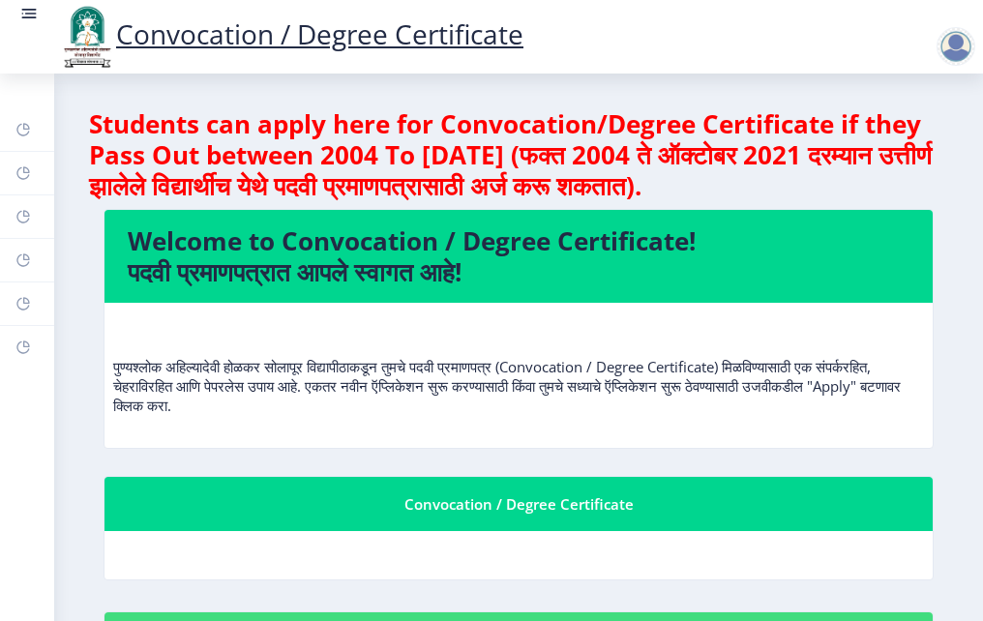
click at [958, 61] on div at bounding box center [955, 46] width 39 height 39
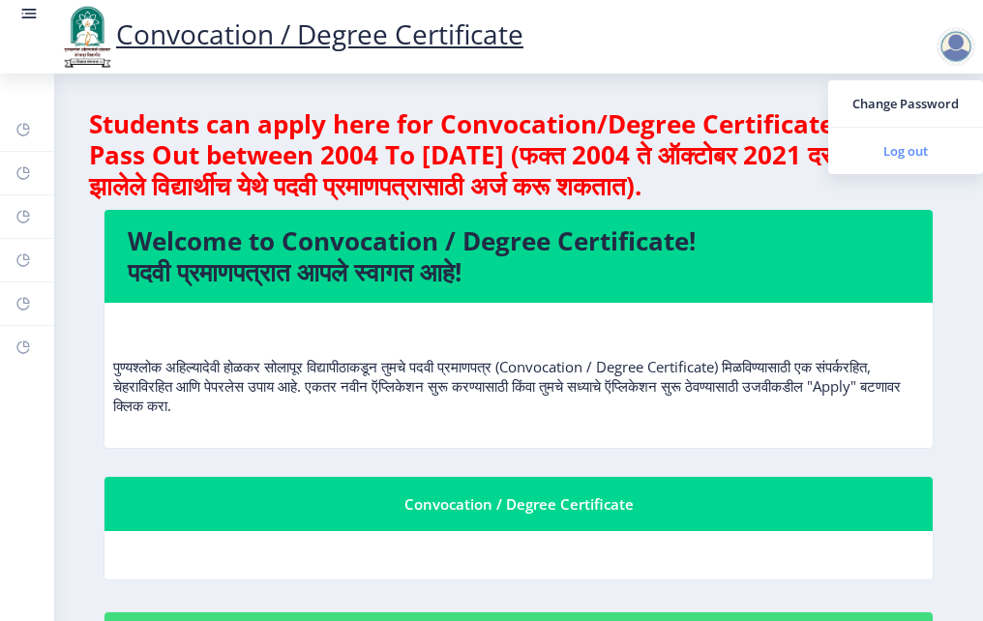
click at [916, 151] on span "Log out" at bounding box center [905, 150] width 124 height 23
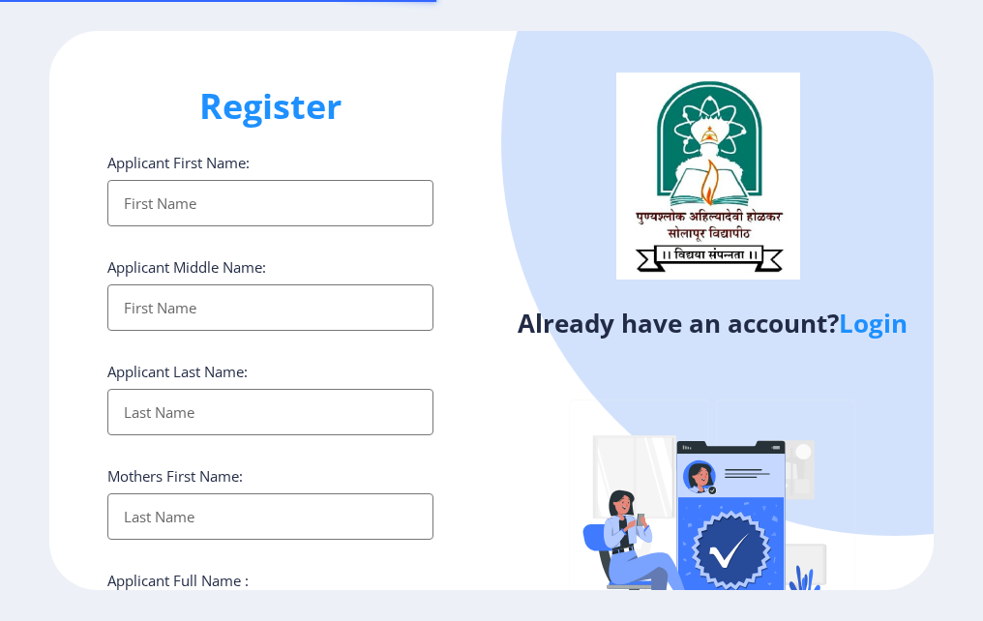
select select
click at [171, 207] on input "Applicant First Name:" at bounding box center [270, 203] width 326 height 46
type input "[PERSON_NAME]"
type input "[EMAIL_ADDRESS][DOMAIN_NAME]"
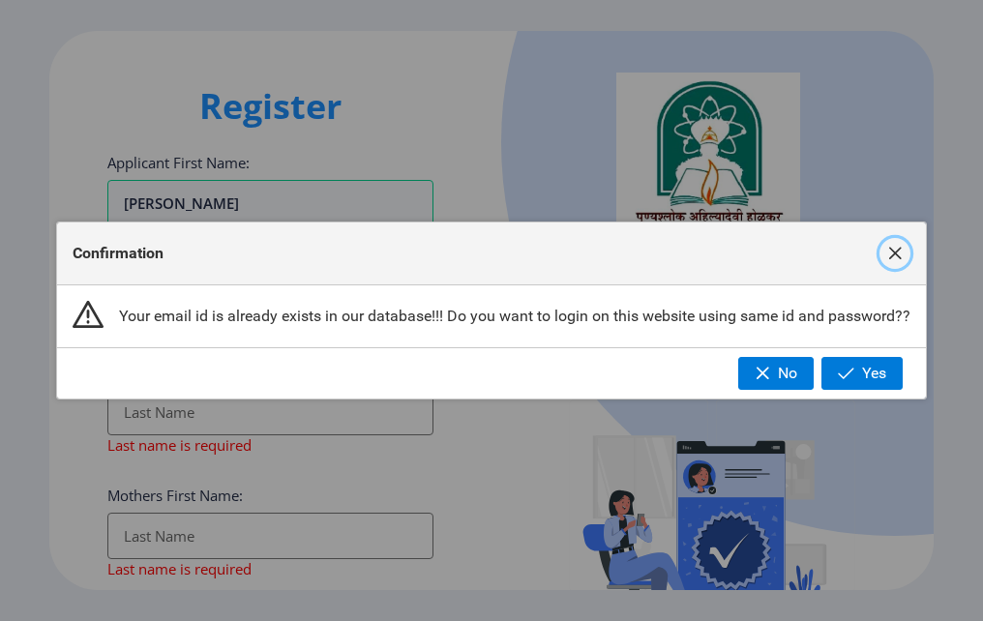
click at [896, 260] on span "button" at bounding box center [894, 253] width 15 height 15
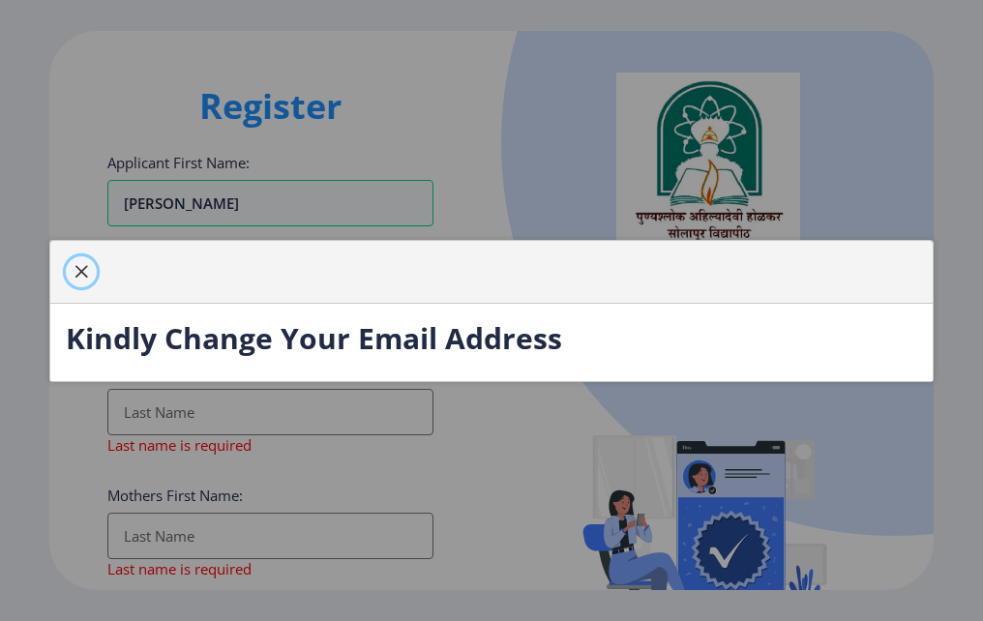
click at [75, 272] on span "button" at bounding box center [81, 271] width 15 height 15
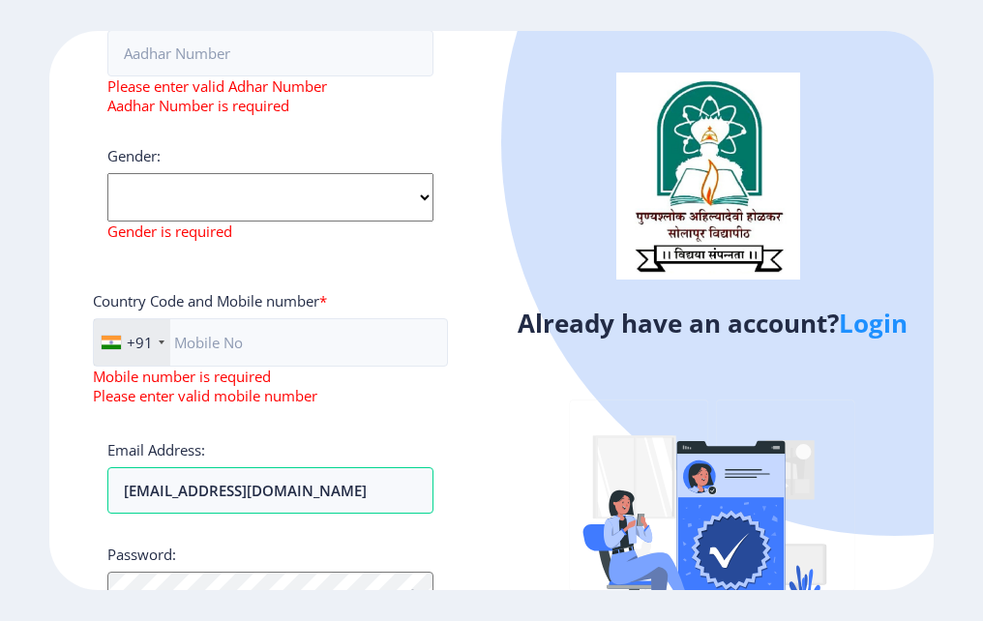
scroll to position [774, 0]
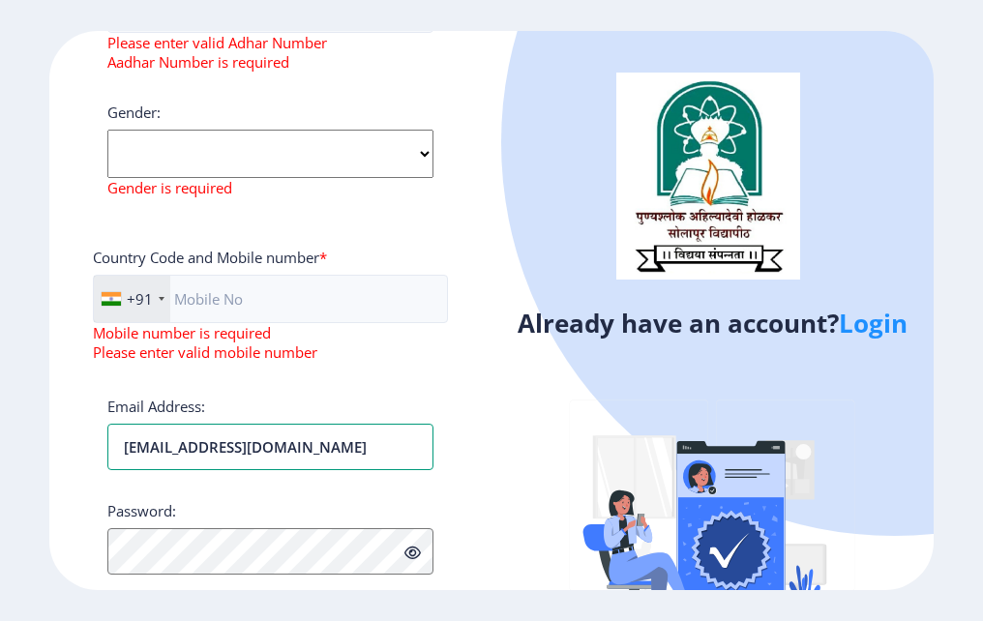
drag, startPoint x: 389, startPoint y: 451, endPoint x: -4, endPoint y: 452, distance: 392.7
click at [0, 452] on html "Register Applicant First Name: Manisha Applicant Middle Name: Applicant Last Na…" at bounding box center [491, 310] width 983 height 621
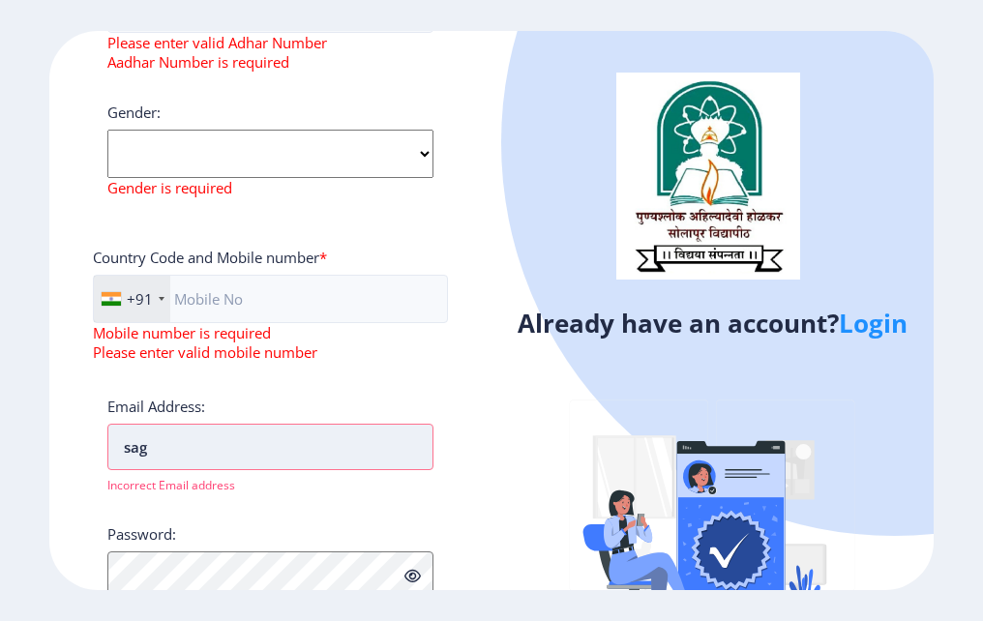
type input "sagarkumarj01@gmail.com"
type input "arts"
type input "Kasegoaon"
type input "arts and commerce college, Kasegoaon"
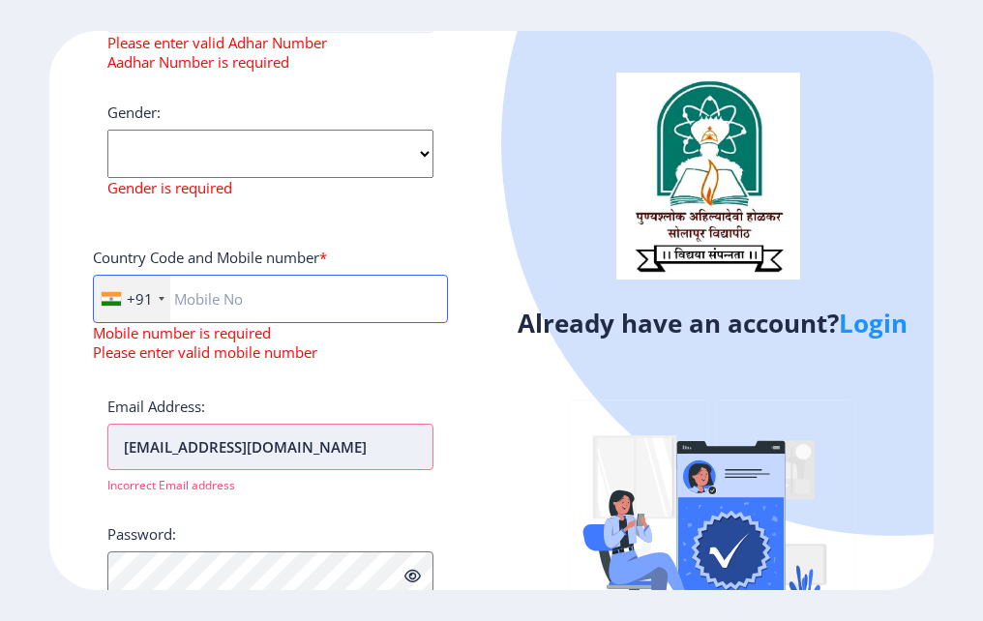
type input "07507443847"
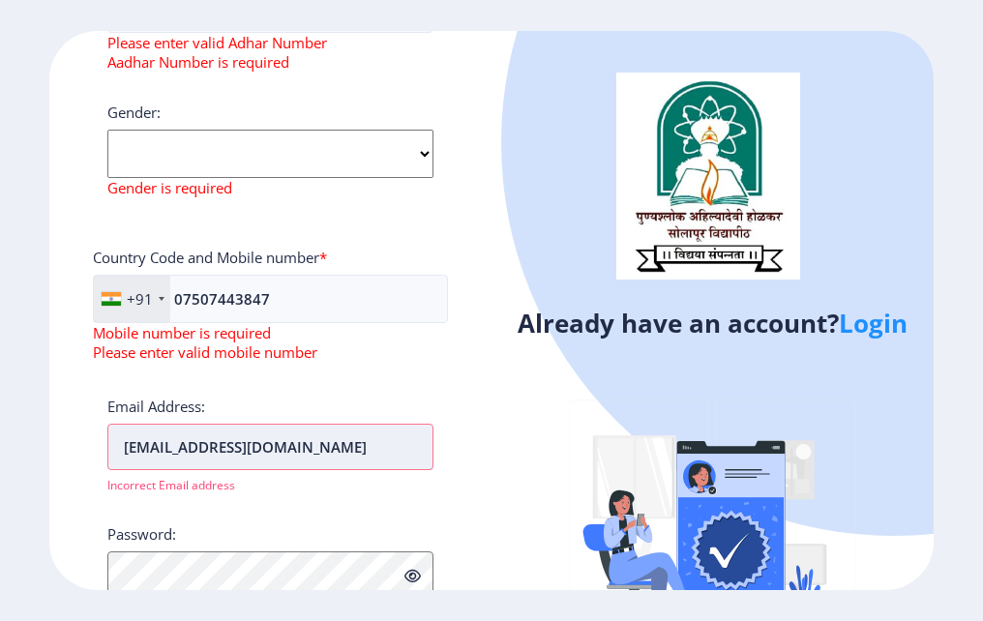
scroll to position [793, 0]
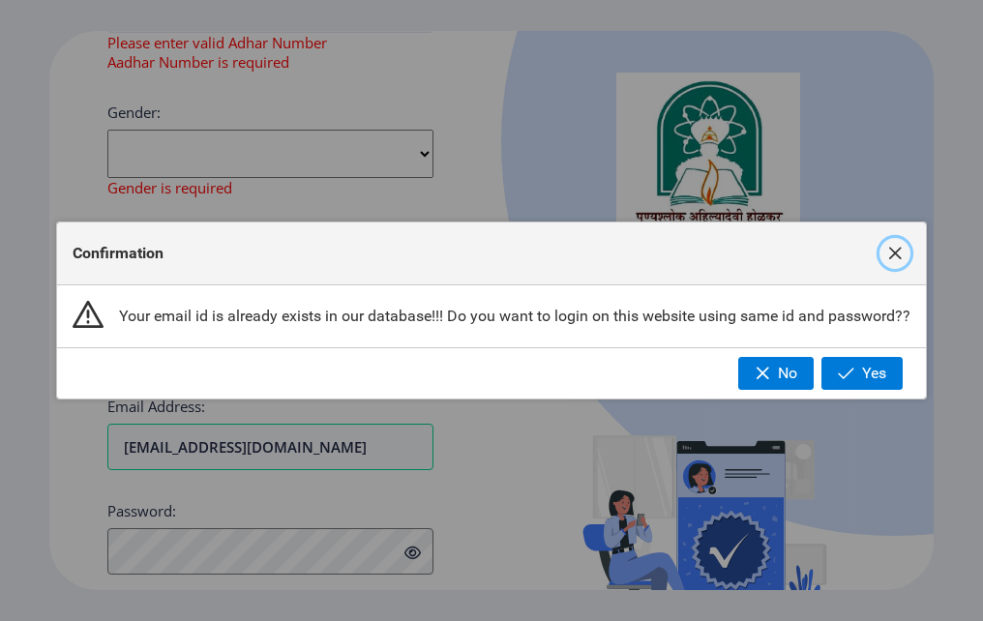
click at [894, 251] on span "button" at bounding box center [894, 253] width 15 height 15
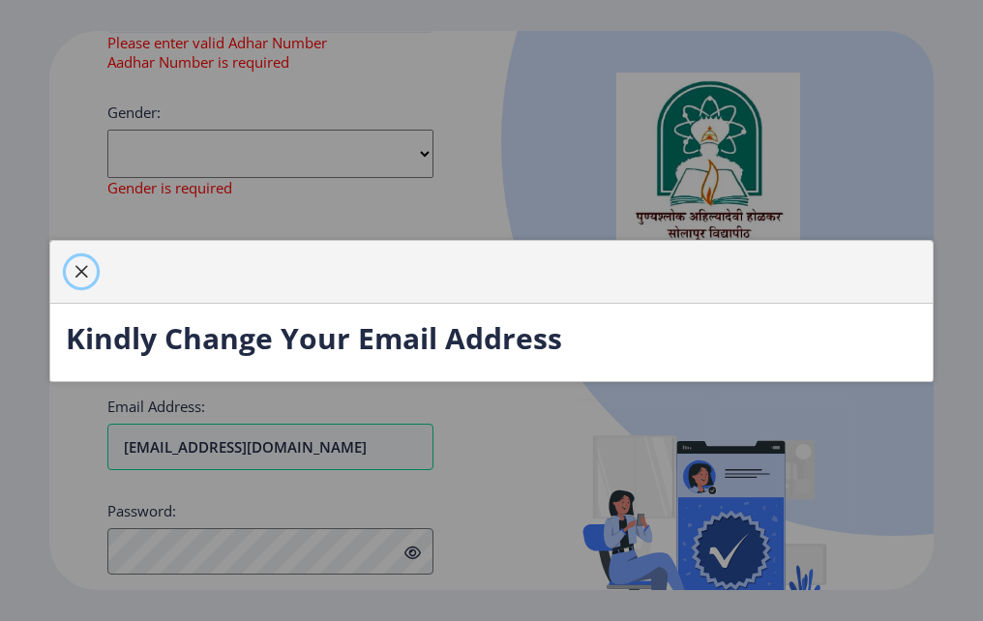
click at [87, 270] on span "button" at bounding box center [81, 271] width 15 height 15
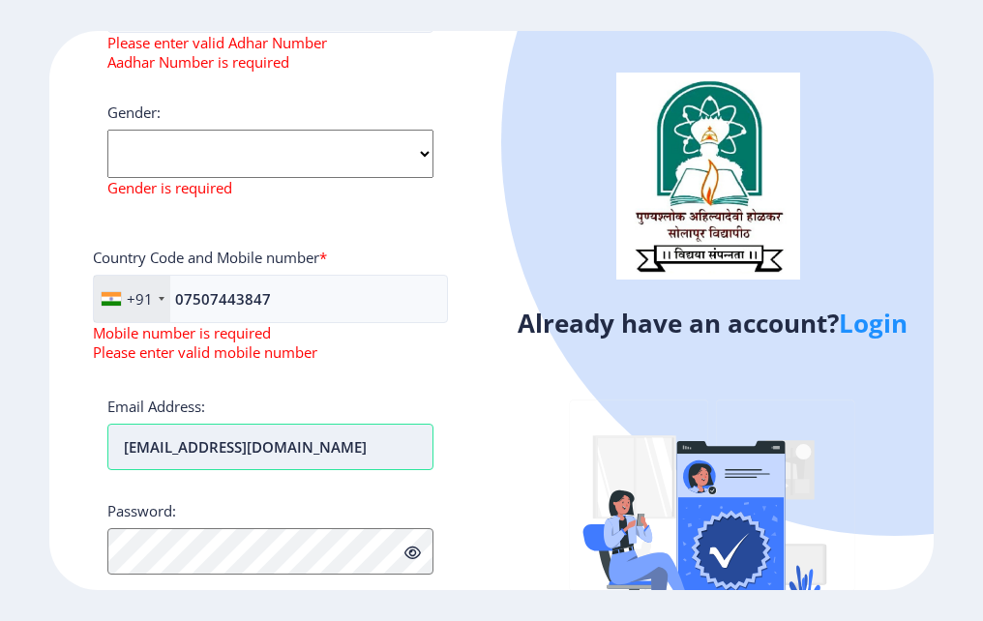
drag, startPoint x: 409, startPoint y: 454, endPoint x: 111, endPoint y: 454, distance: 297.9
click at [111, 454] on input "[EMAIL_ADDRESS][DOMAIN_NAME]" at bounding box center [270, 447] width 326 height 46
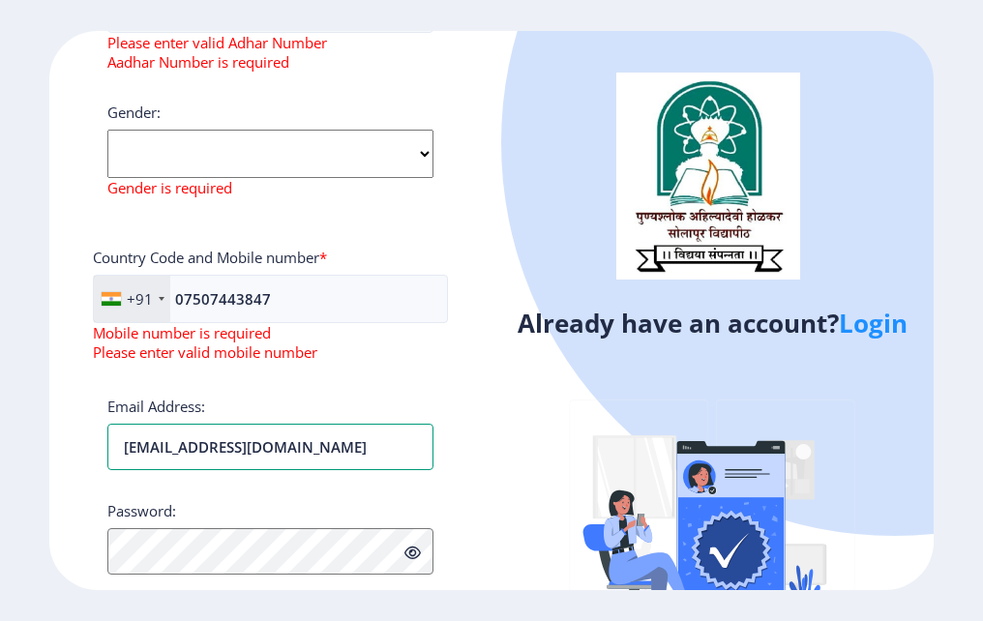
type input "[EMAIL_ADDRESS][DOMAIN_NAME]"
drag, startPoint x: 380, startPoint y: 458, endPoint x: -4, endPoint y: 455, distance: 384.0
click at [0, 455] on html "Register Applicant First Name: Manisha Applicant Middle Name: arts Applicant La…" at bounding box center [491, 310] width 983 height 621
type input "[EMAIL_ADDRESS][DOMAIN_NAME]"
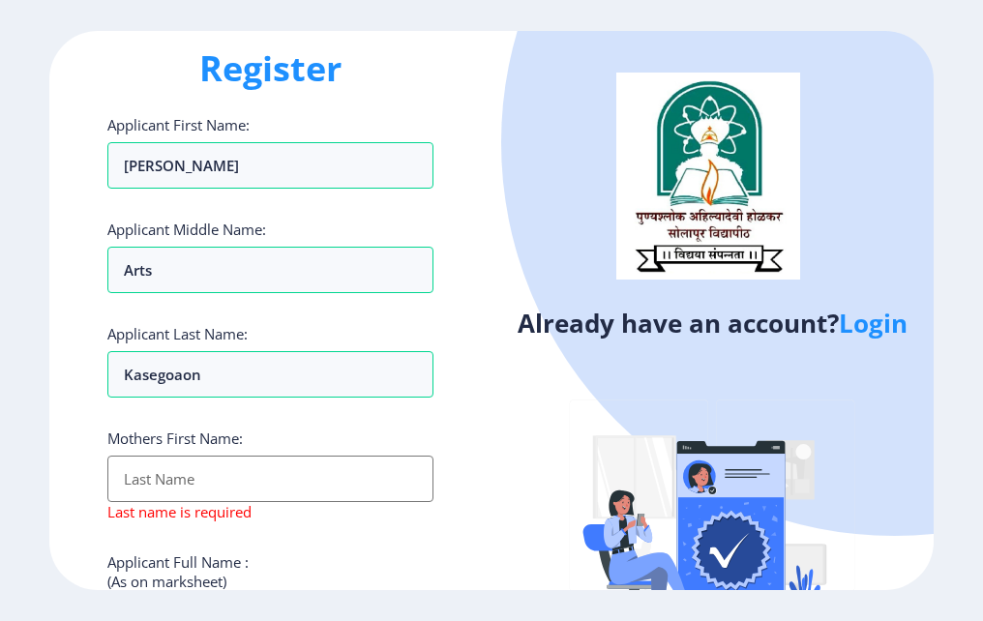
scroll to position [0, 0]
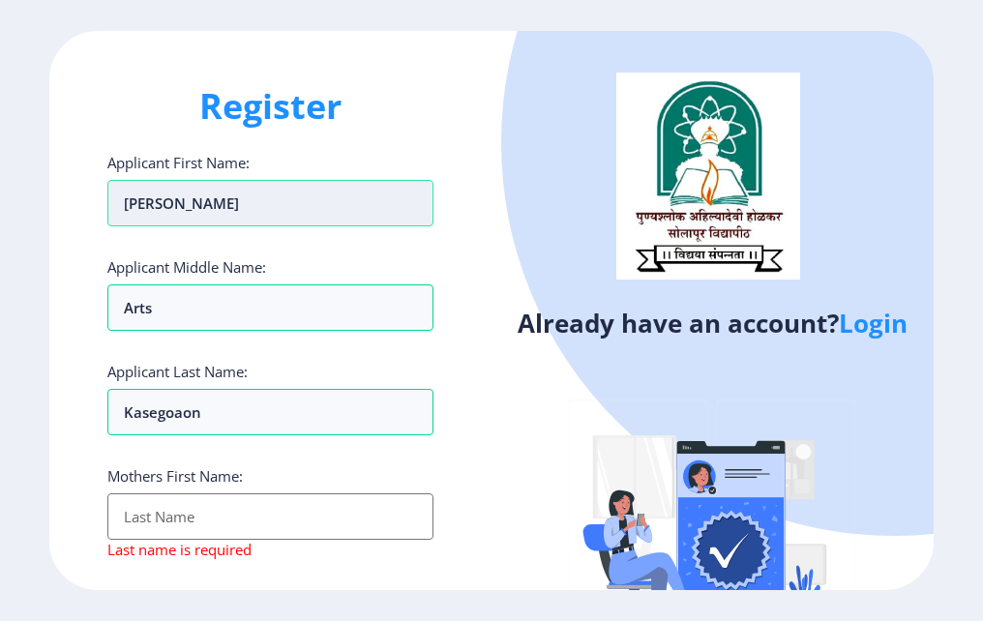
click at [206, 210] on input "[PERSON_NAME]" at bounding box center [270, 203] width 326 height 46
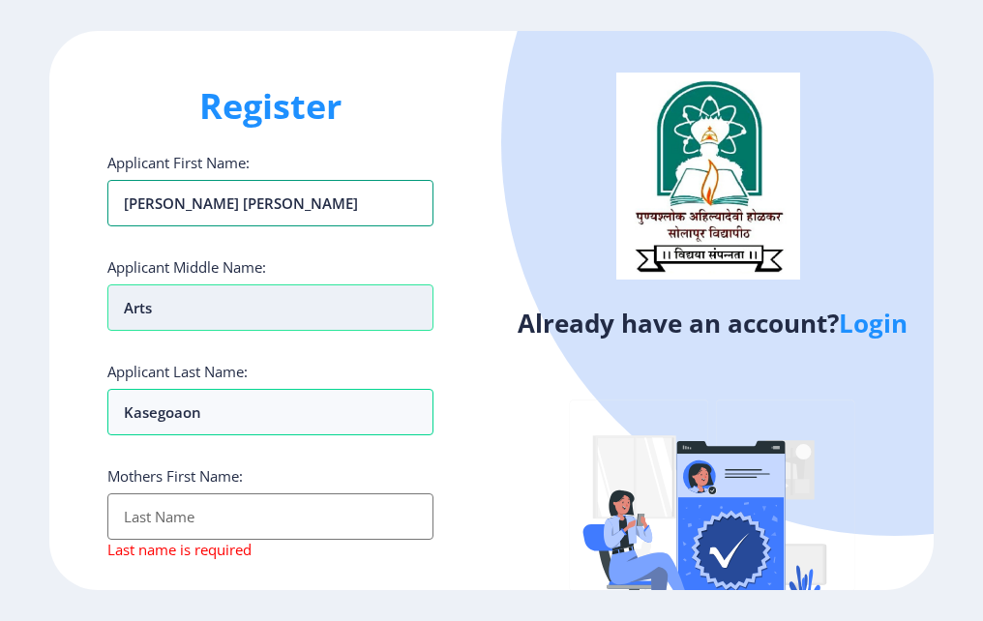
type input "Manisha tukaram pawar"
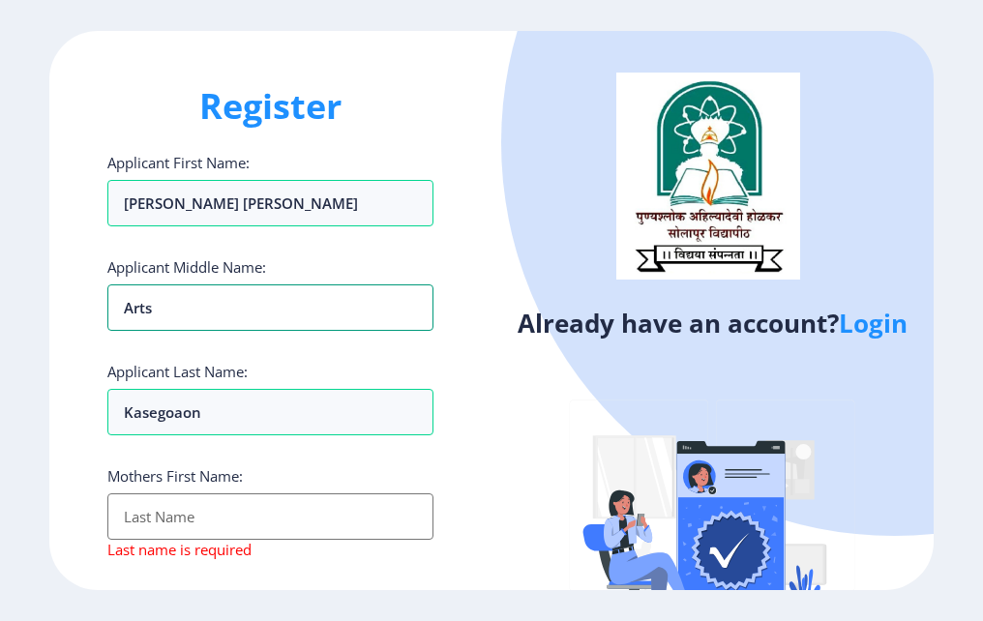
drag, startPoint x: 206, startPoint y: 301, endPoint x: 80, endPoint y: 309, distance: 126.0
click at [80, 309] on div "Register Applicant First Name: Manisha tukaram pawar Applicant Middle Name: art…" at bounding box center [270, 310] width 442 height 559
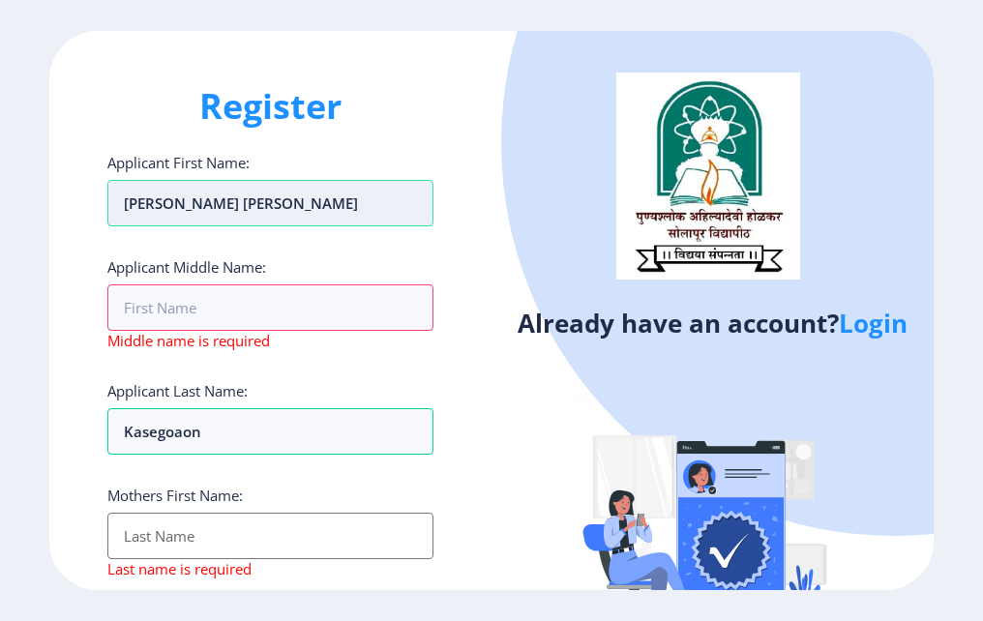
drag, startPoint x: 334, startPoint y: 200, endPoint x: 189, endPoint y: 211, distance: 145.5
click at [189, 211] on input "Manisha tukaram pawar" at bounding box center [270, 203] width 326 height 46
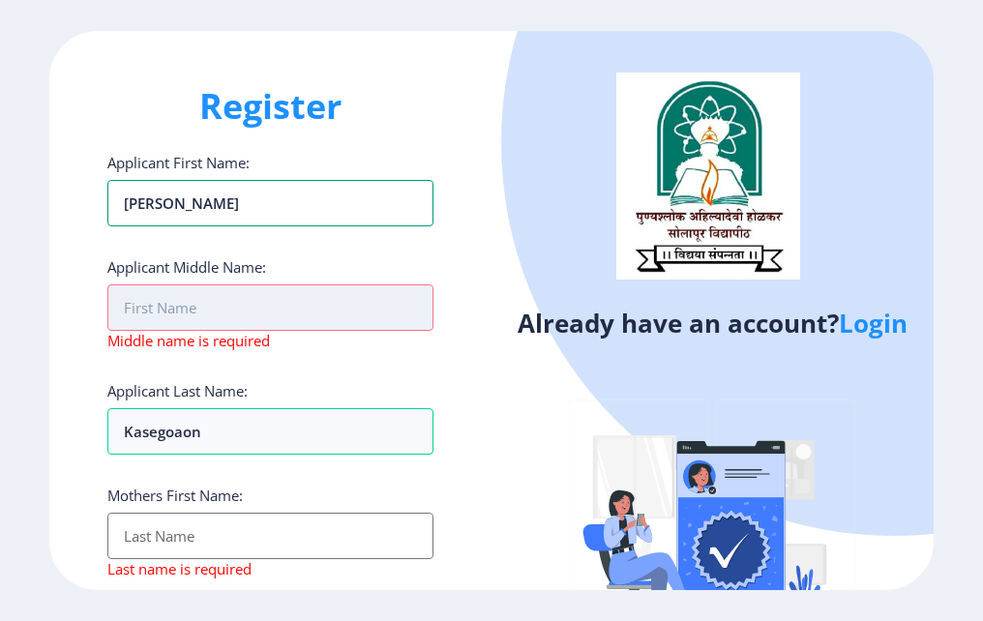
type input "[PERSON_NAME]"
click at [129, 315] on input "Applicant First Name:" at bounding box center [270, 307] width 326 height 46
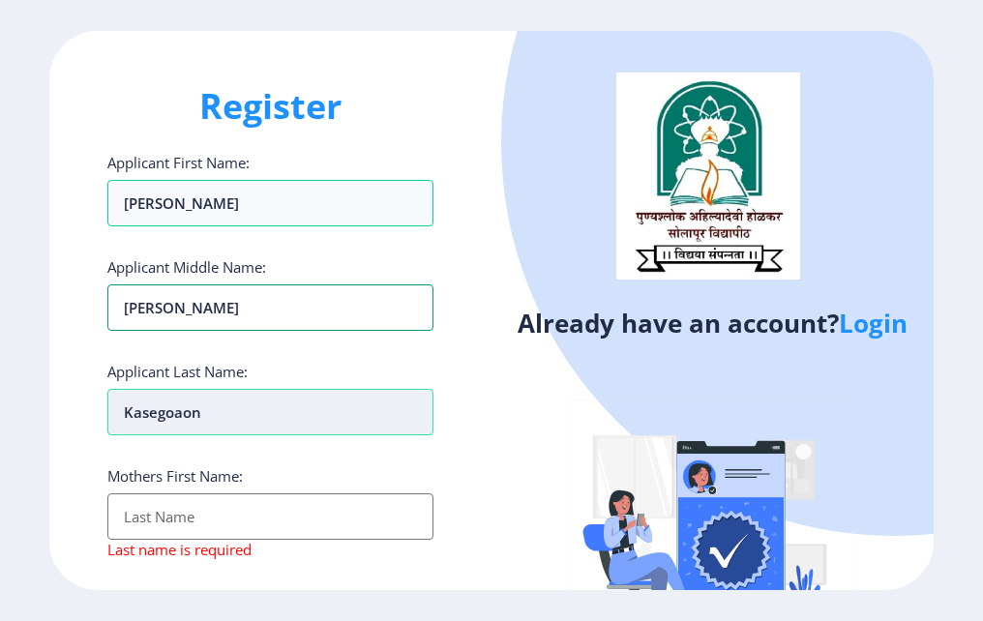
type input "[PERSON_NAME]"
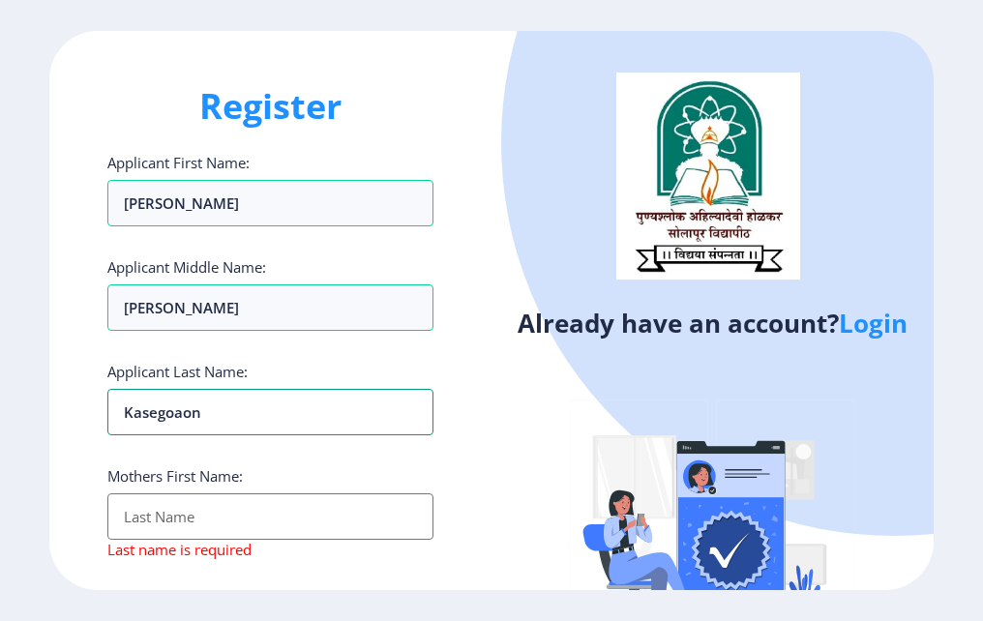
drag, startPoint x: 245, startPoint y: 425, endPoint x: 77, endPoint y: 426, distance: 167.3
click at [77, 426] on div "Register Applicant First Name: Manisha Applicant Middle Name: Tukaram Applicant…" at bounding box center [270, 310] width 442 height 559
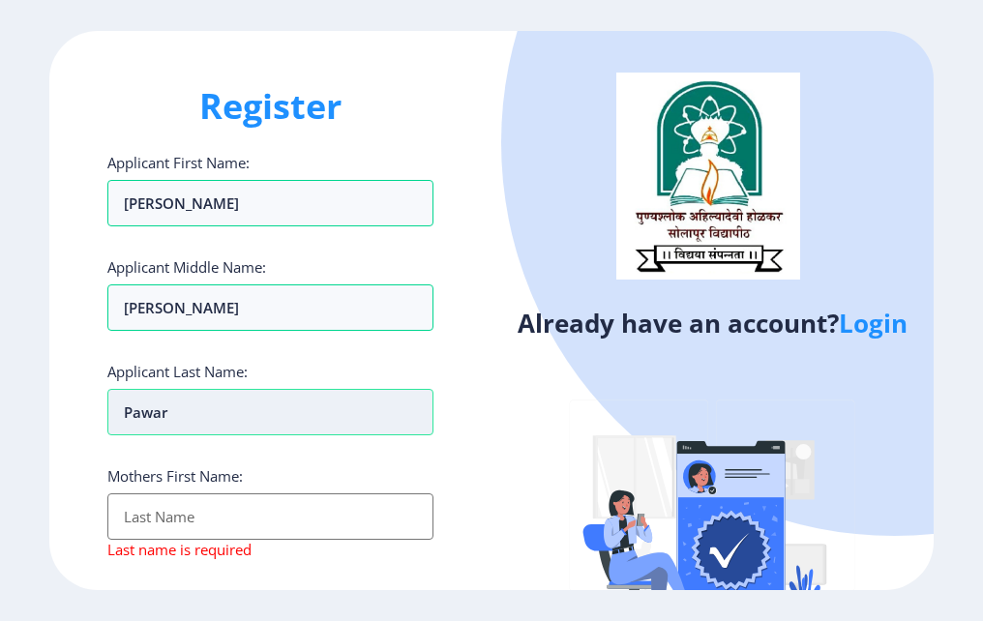
type input "pawar"
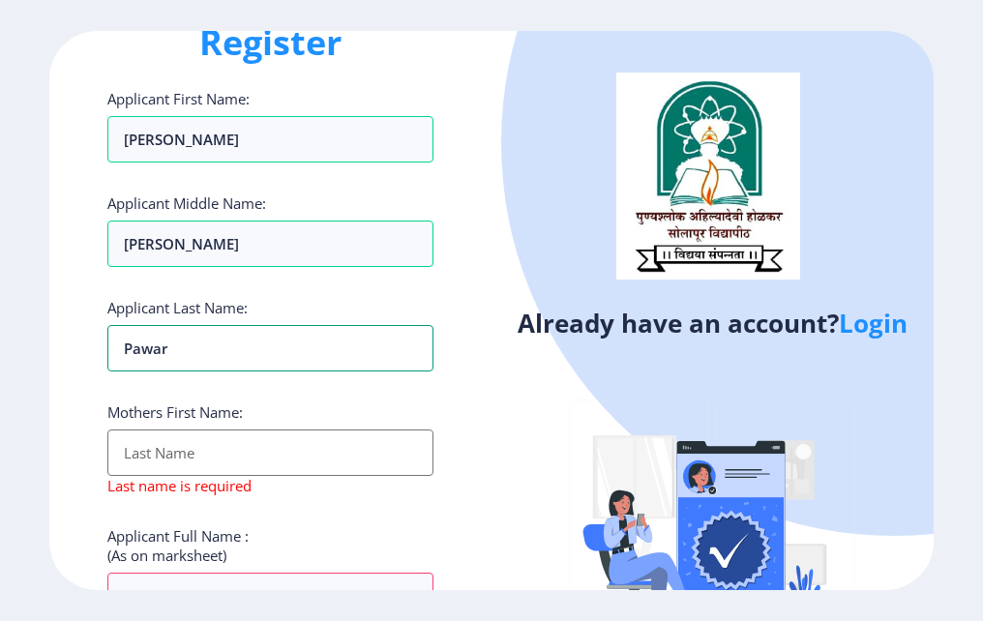
scroll to position [97, 0]
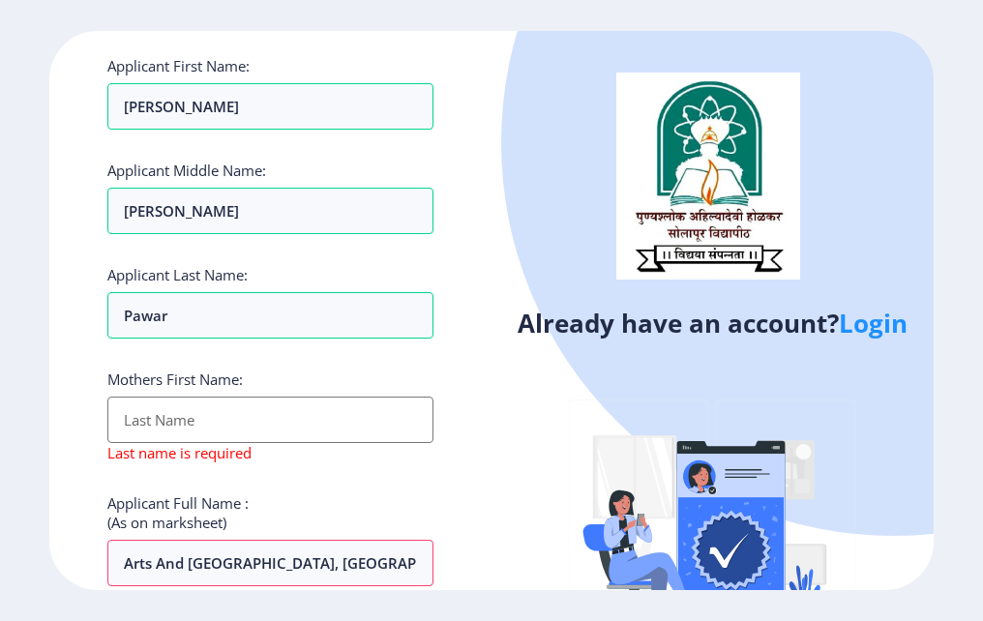
click at [153, 428] on input "Applicant First Name:" at bounding box center [270, 420] width 326 height 46
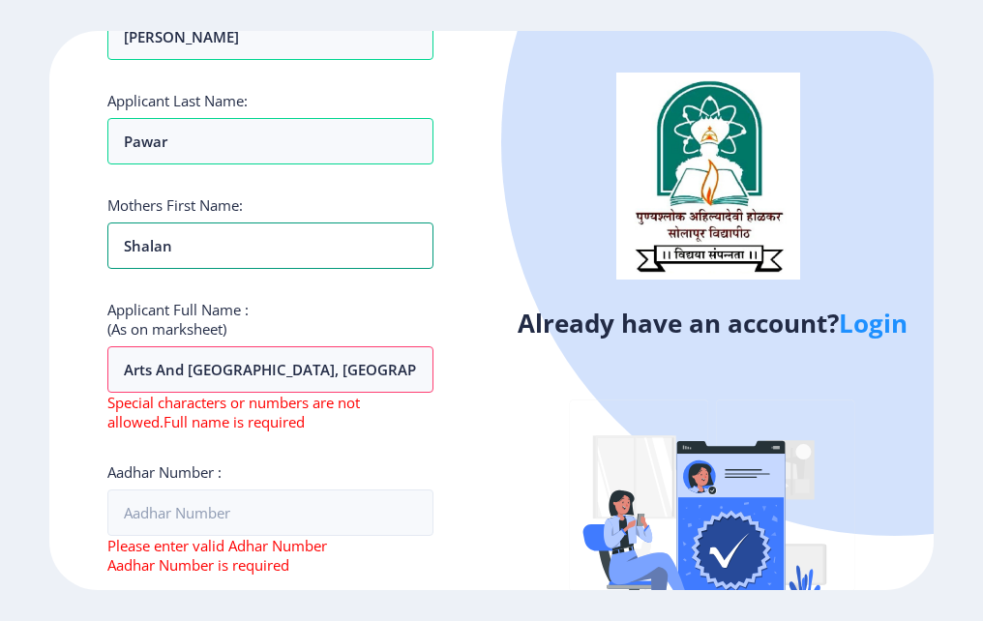
scroll to position [290, 0]
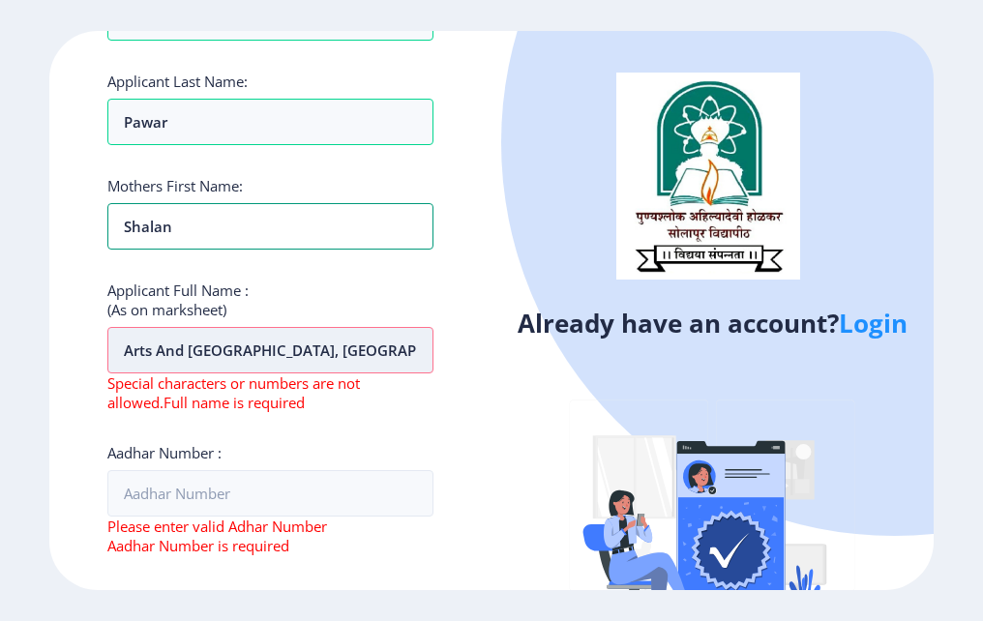
type input "shalan"
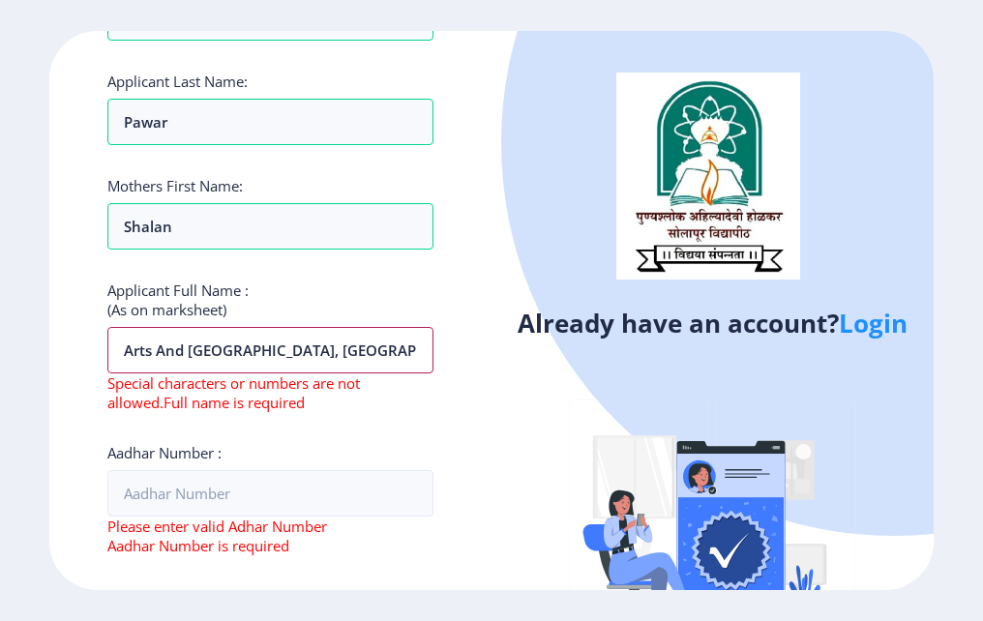
drag, startPoint x: 123, startPoint y: 354, endPoint x: 451, endPoint y: 366, distance: 328.1
click at [451, 366] on div "Register Applicant First Name: Manisha Applicant Middle Name: Tukaram Applicant…" at bounding box center [270, 310] width 442 height 559
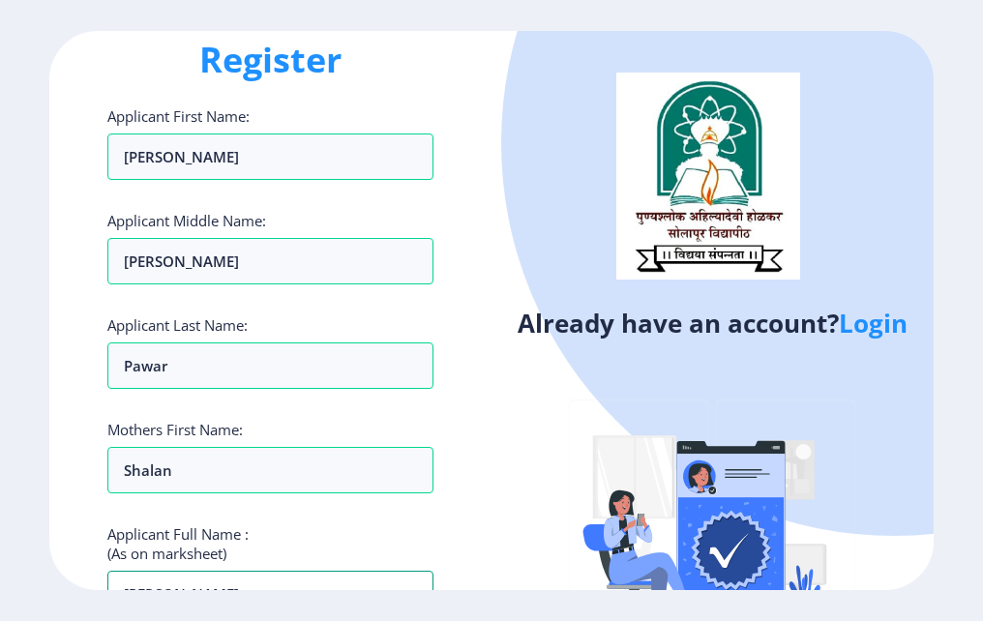
scroll to position [0, 0]
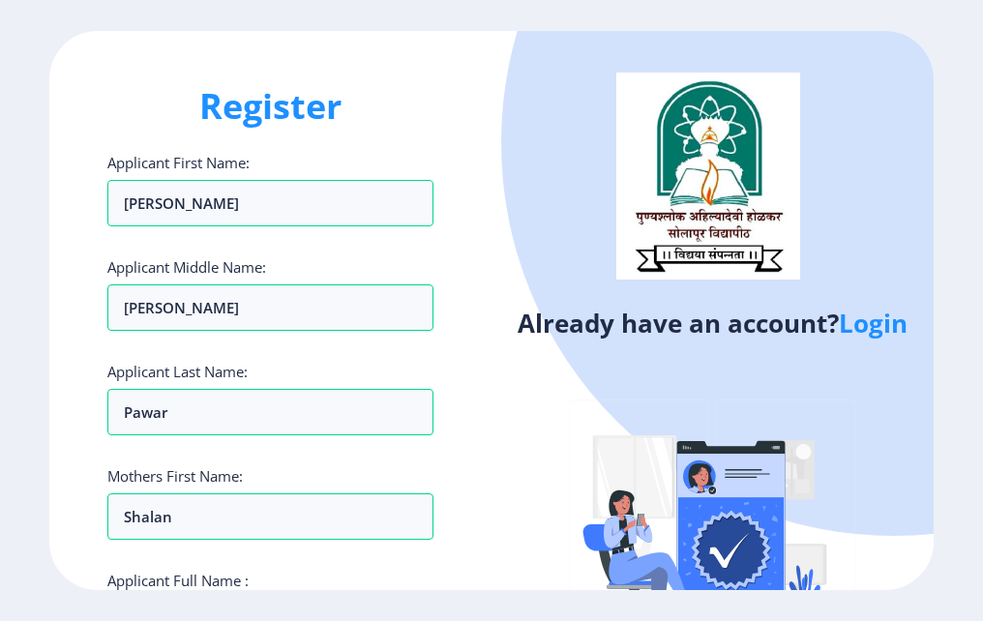
type input "[PERSON_NAME]"
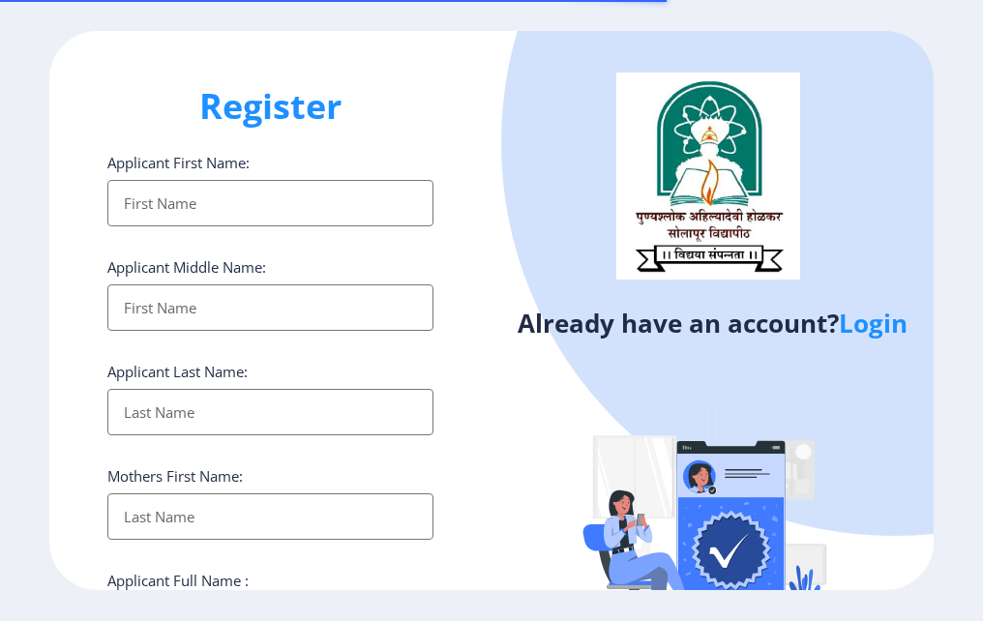
select select
click at [227, 201] on input "Applicant First Name:" at bounding box center [270, 203] width 326 height 46
click at [184, 206] on input "Applicant First Name:" at bounding box center [270, 203] width 326 height 46
type input "[PERSON_NAME]"
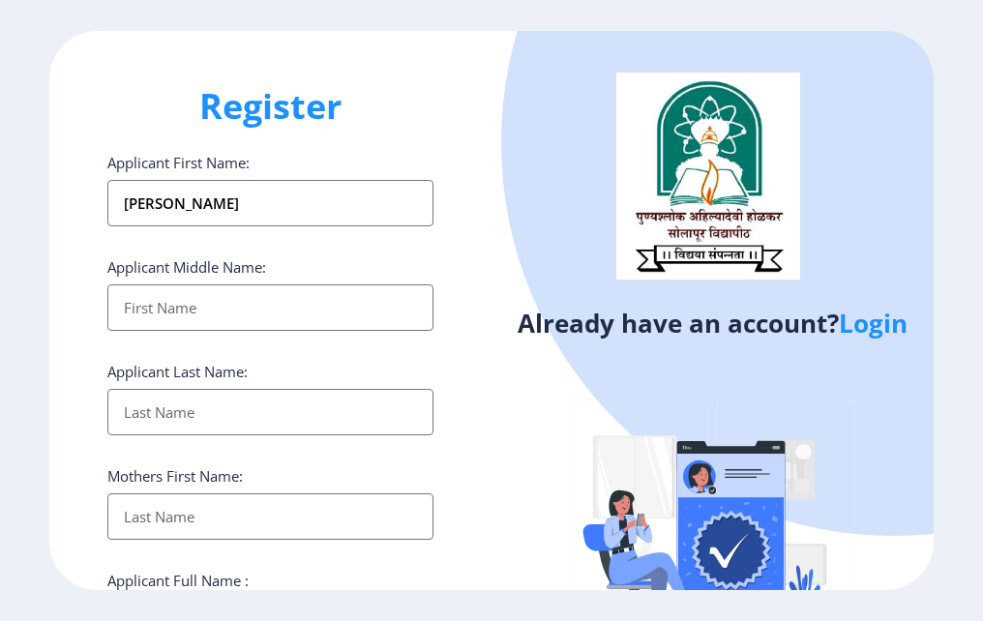
type input "[PERSON_NAME]"
type input "pawar"
type input "shalan"
type input "[PERSON_NAME]"
type input "07507443847"
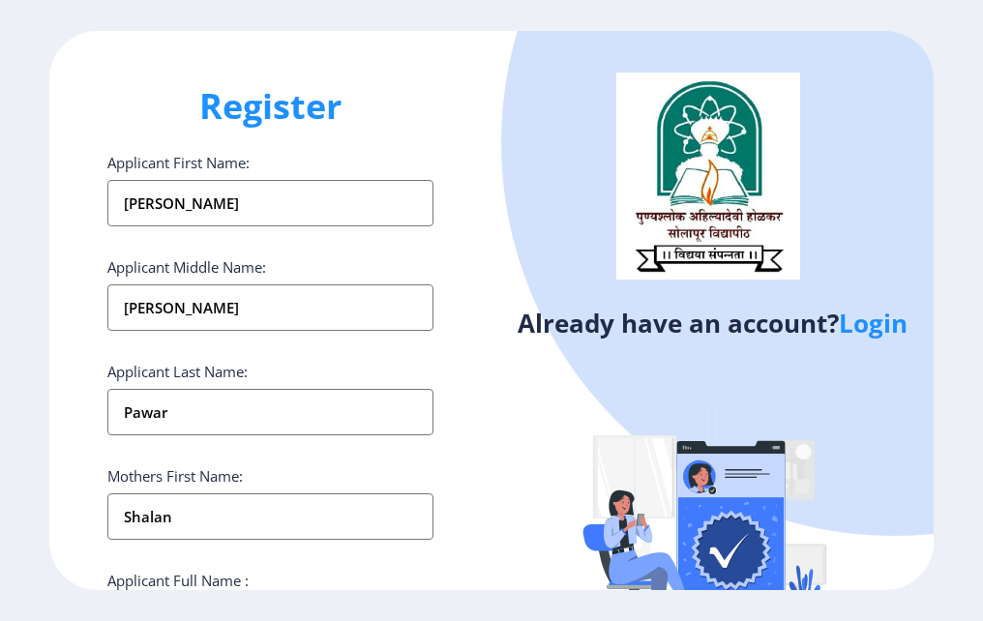
type input "[EMAIL_ADDRESS][DOMAIN_NAME]"
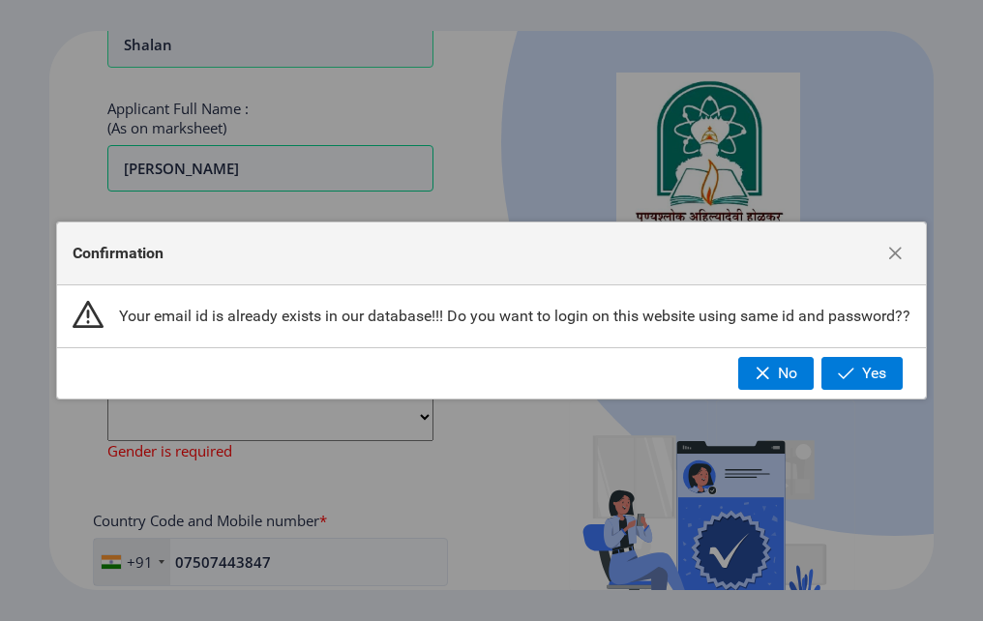
scroll to position [484, 0]
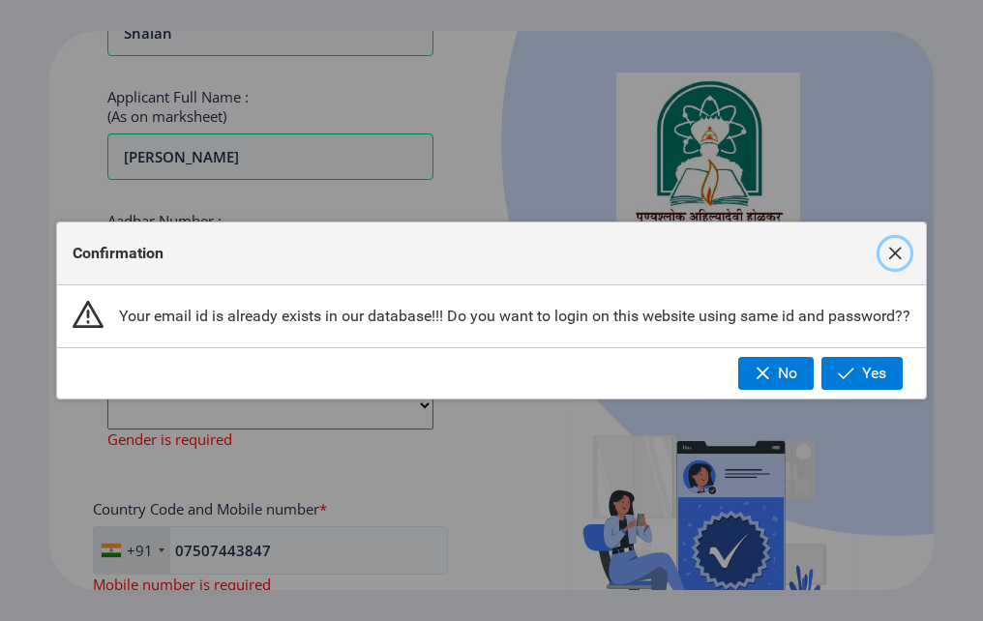
click at [895, 252] on span "button" at bounding box center [894, 253] width 15 height 15
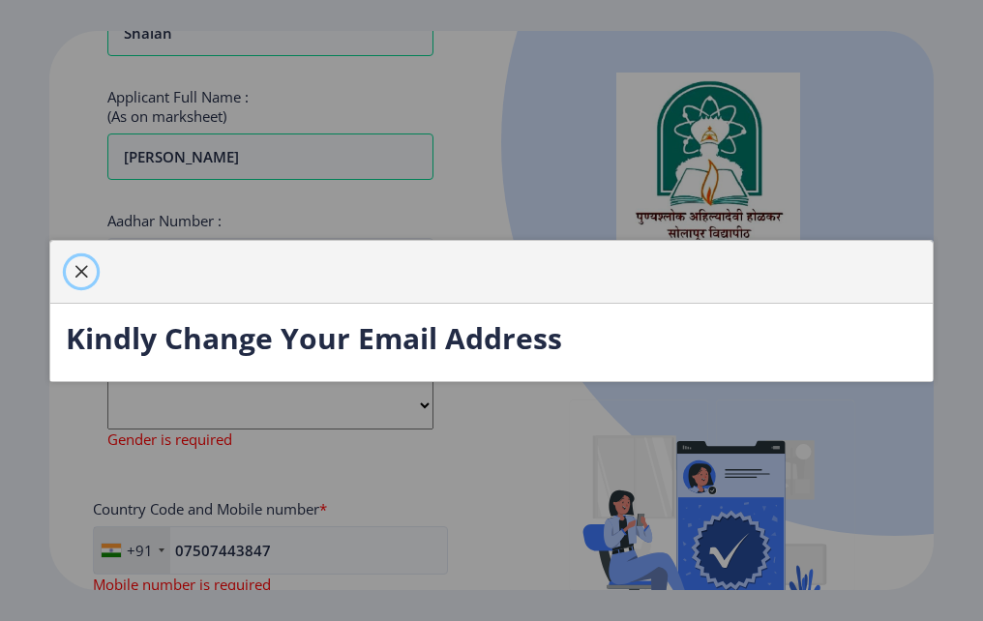
click at [88, 272] on span "button" at bounding box center [81, 271] width 15 height 15
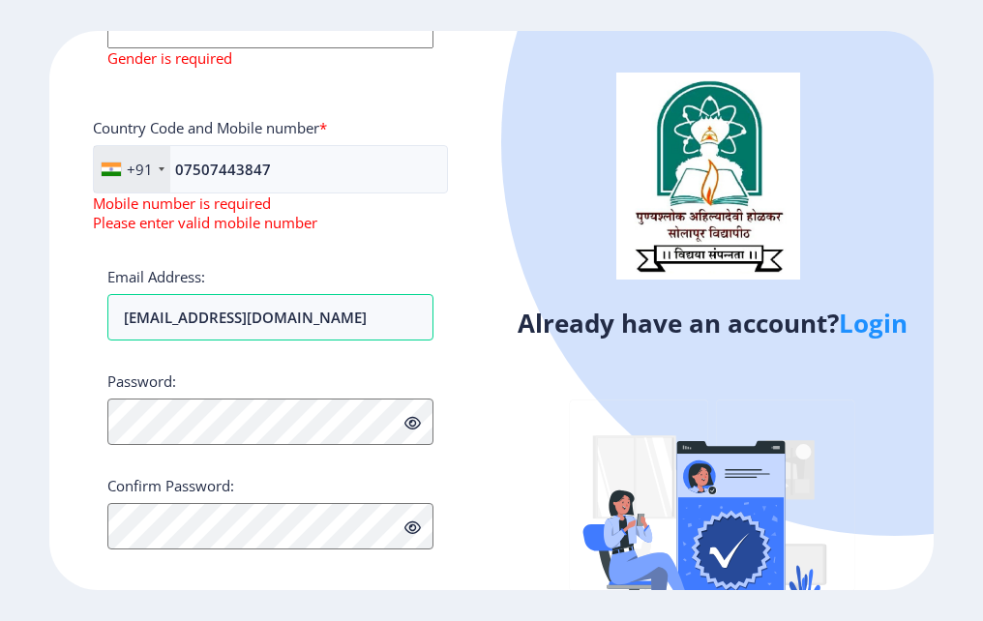
scroll to position [871, 0]
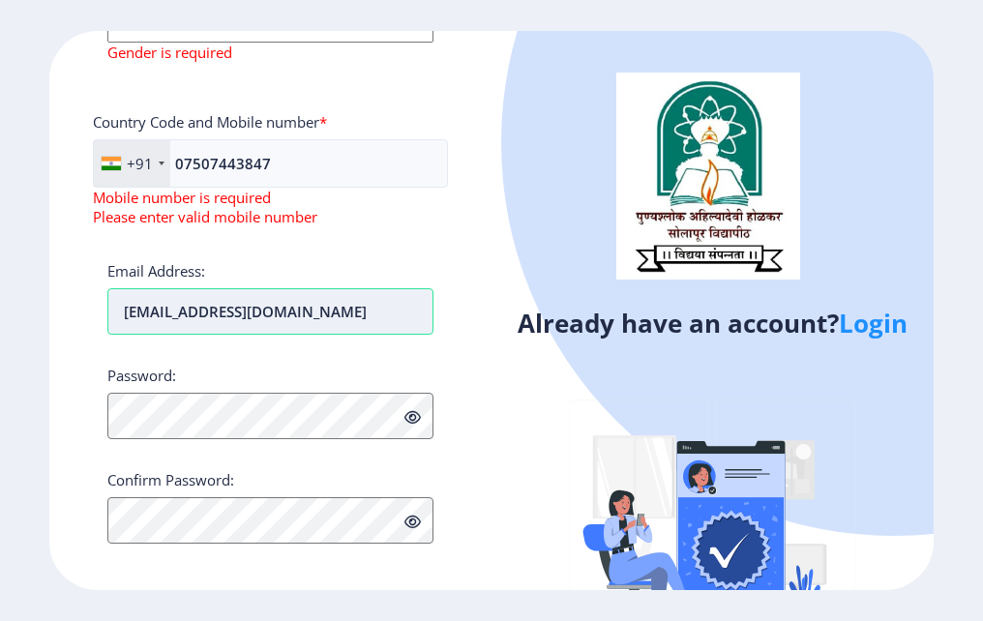
drag, startPoint x: 136, startPoint y: 314, endPoint x: 428, endPoint y: 318, distance: 291.2
click at [426, 318] on input "[EMAIL_ADDRESS][DOMAIN_NAME]" at bounding box center [270, 311] width 326 height 46
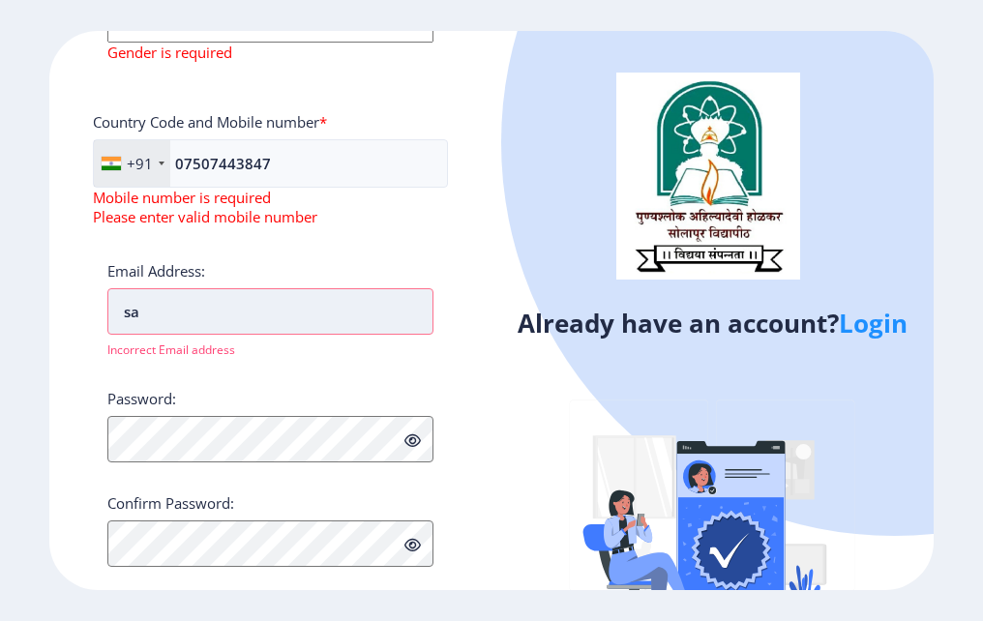
type input "[EMAIL_ADDRESS][DOMAIN_NAME]"
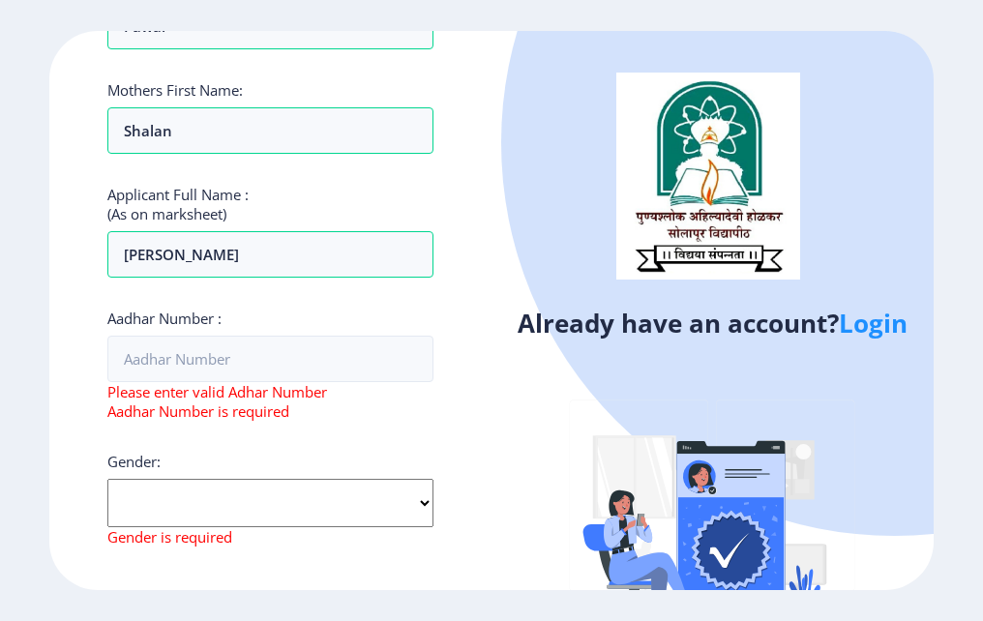
scroll to position [290, 0]
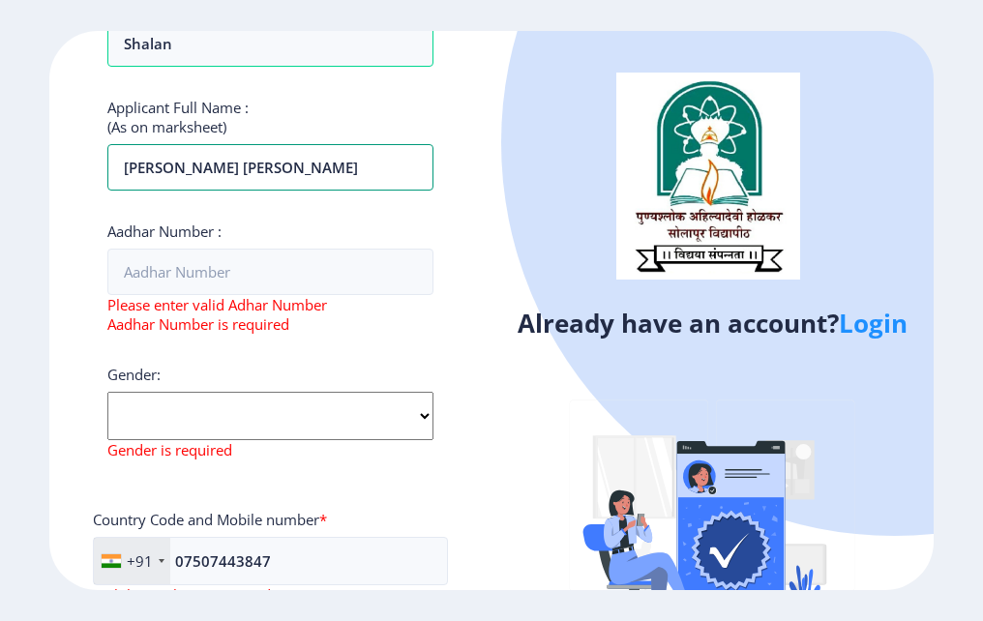
scroll to position [484, 0]
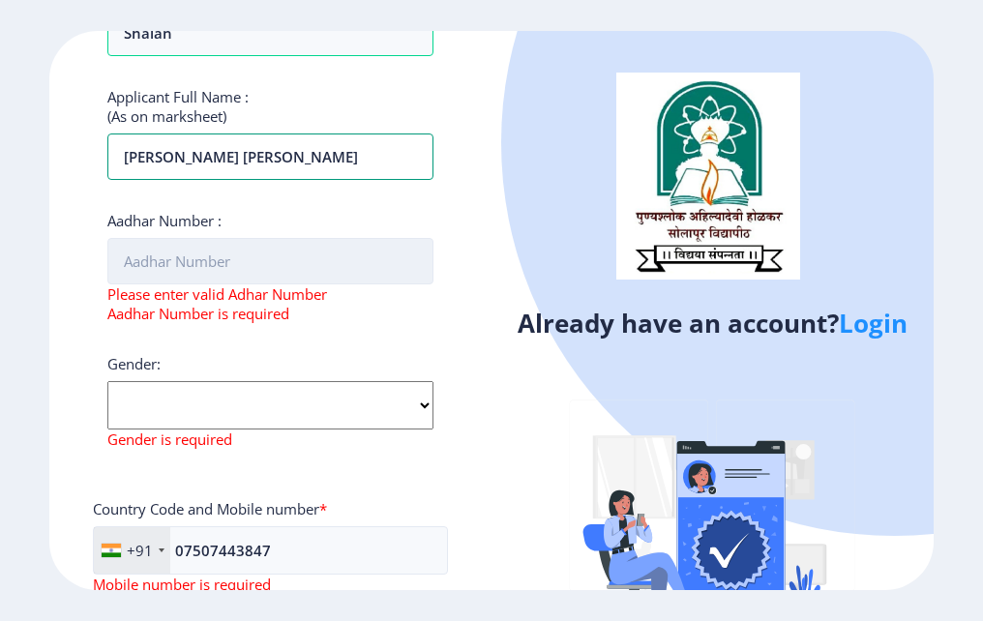
type input "[PERSON_NAME] [PERSON_NAME]"
click at [211, 265] on input "Aadhar Number :" at bounding box center [270, 261] width 326 height 46
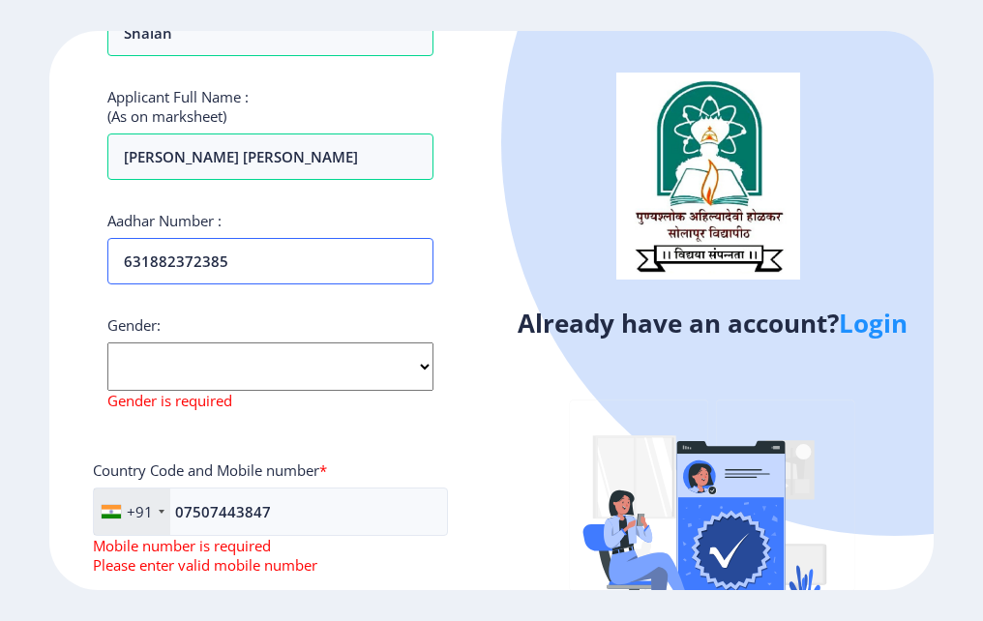
type input "631882372385"
click at [158, 380] on select "Select Gender [DEMOGRAPHIC_DATA] [DEMOGRAPHIC_DATA] Other" at bounding box center [270, 366] width 326 height 48
select select "[DEMOGRAPHIC_DATA]"
click at [107, 342] on select "Select Gender [DEMOGRAPHIC_DATA] [DEMOGRAPHIC_DATA] Other" at bounding box center [270, 366] width 326 height 48
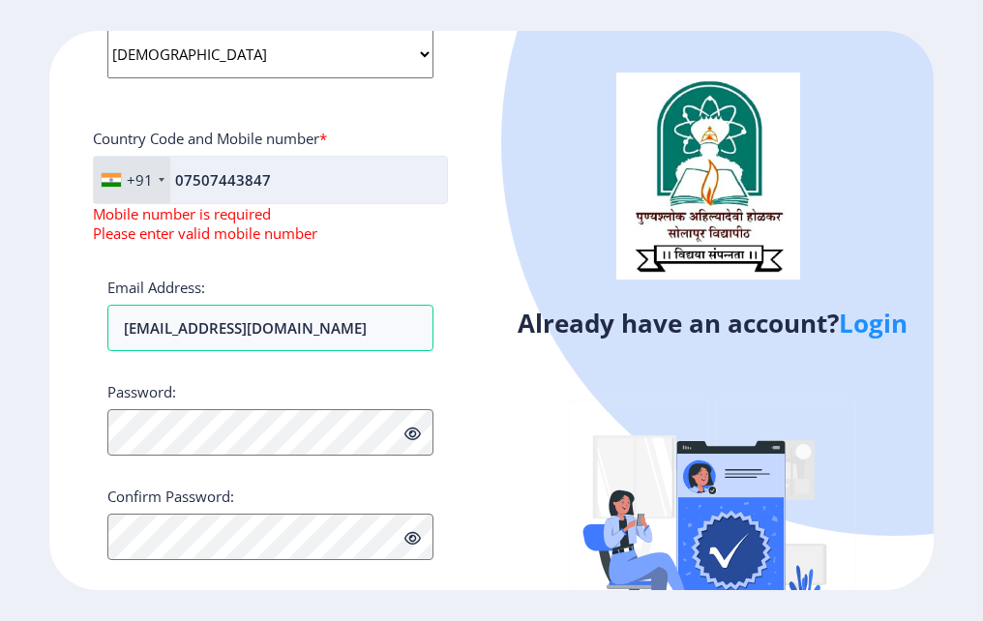
scroll to position [826, 0]
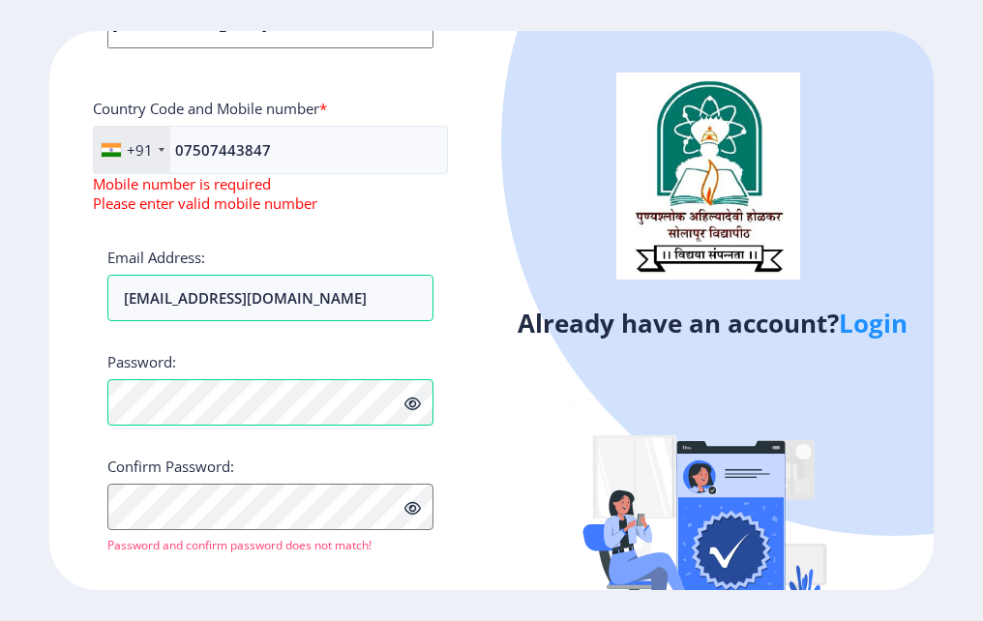
click at [414, 404] on icon at bounding box center [412, 404] width 16 height 15
click at [346, 580] on div "Register Applicant First Name: [PERSON_NAME] Applicant Middle Name: [PERSON_NAM…" at bounding box center [270, 310] width 442 height 559
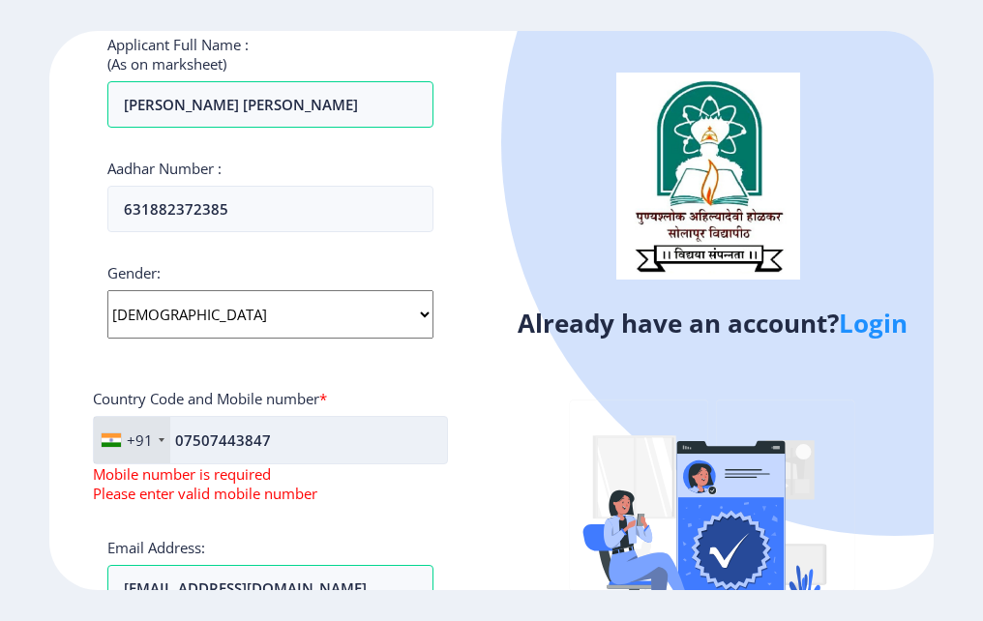
click at [273, 445] on input "07507443847" at bounding box center [270, 440] width 355 height 48
click at [183, 444] on input "07507443847" at bounding box center [270, 440] width 355 height 48
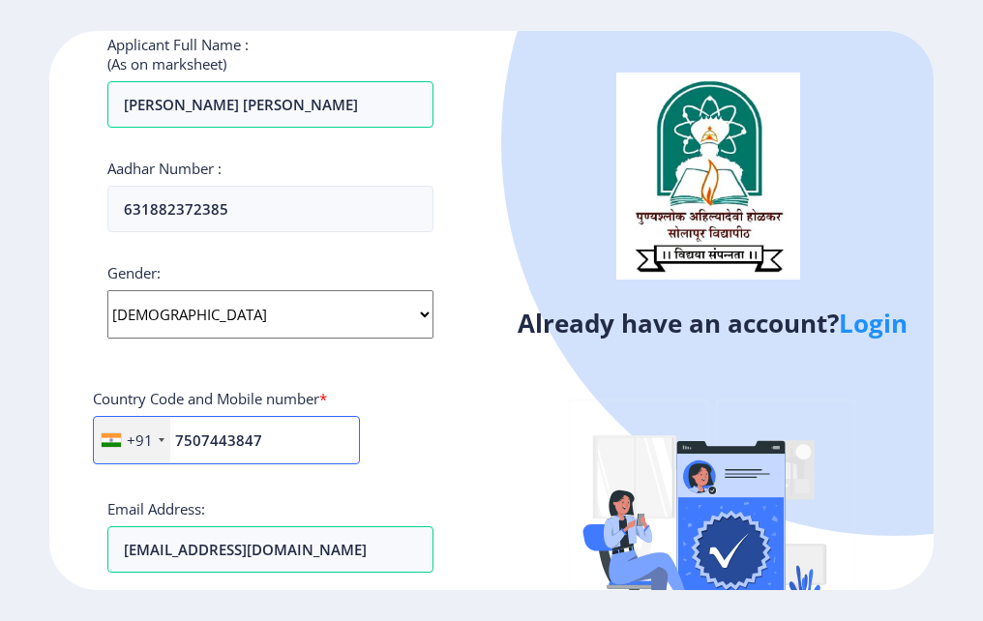
type input "7507443847"
click at [466, 473] on div "Register Applicant First Name: [PERSON_NAME] Applicant Middle Name: [PERSON_NAM…" at bounding box center [270, 310] width 442 height 559
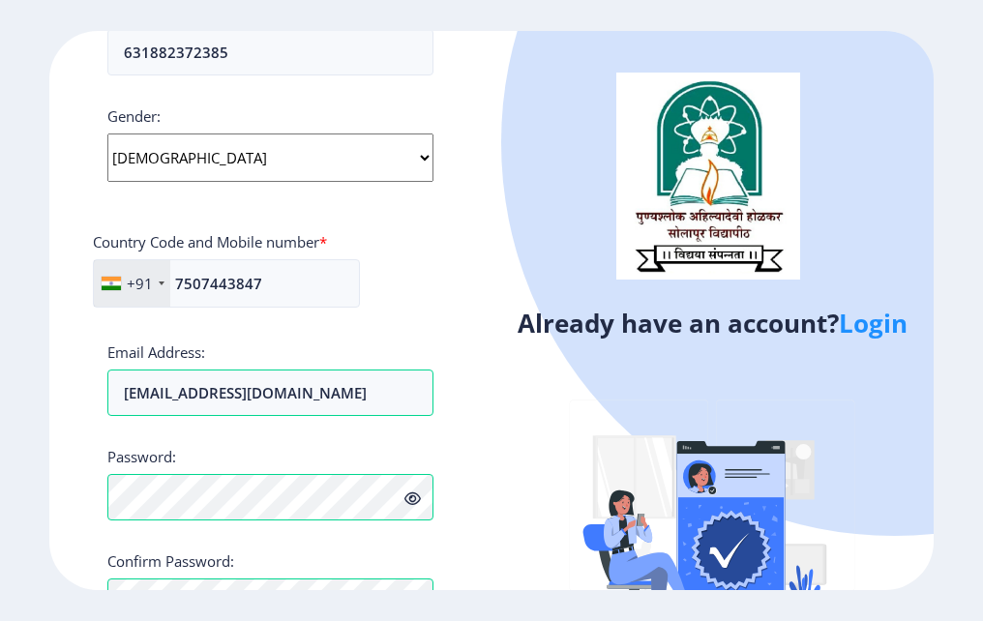
scroll to position [834, 0]
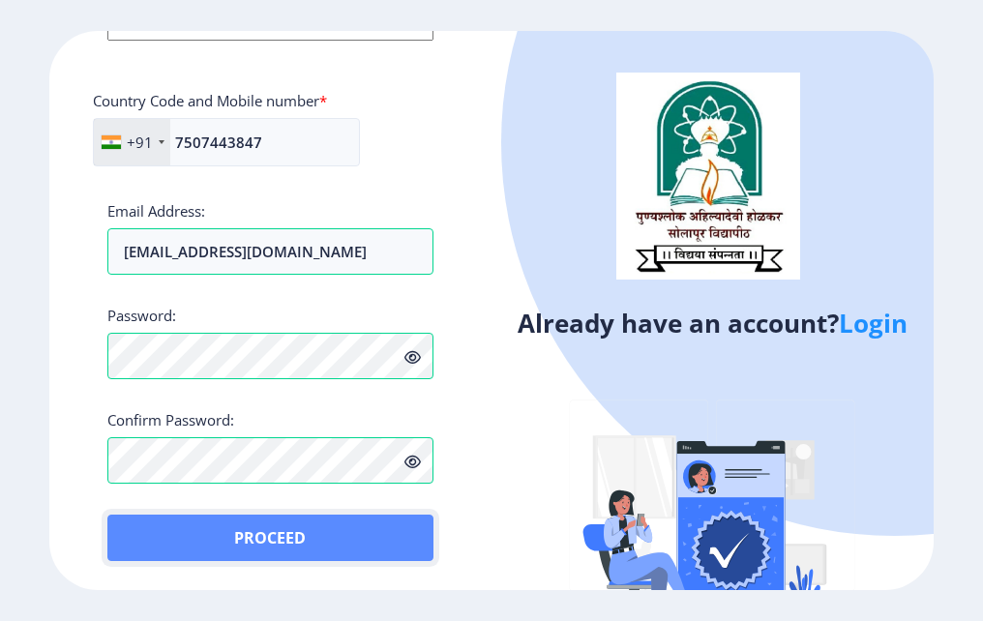
click at [322, 536] on button "Proceed" at bounding box center [270, 538] width 326 height 46
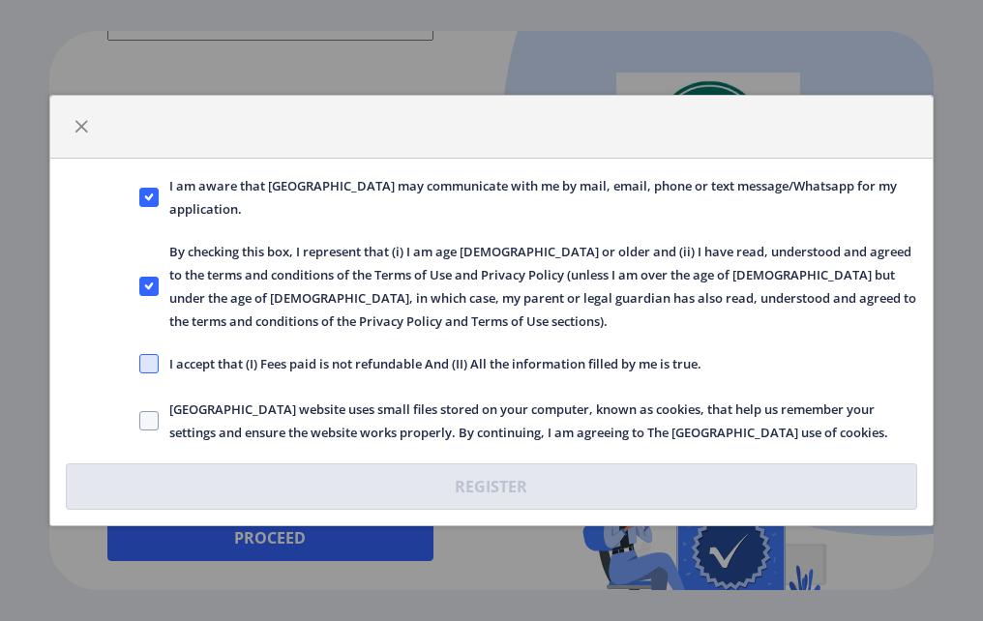
click at [153, 363] on span at bounding box center [148, 363] width 19 height 19
click at [140, 364] on input "I accept that (I) Fees paid is not refundable And (II) All the information fill…" at bounding box center [139, 364] width 1 height 1
checkbox input "true"
click at [144, 425] on span at bounding box center [148, 420] width 19 height 19
click at [140, 422] on input "[GEOGRAPHIC_DATA] website uses small files stored on your computer, known as co…" at bounding box center [139, 421] width 1 height 1
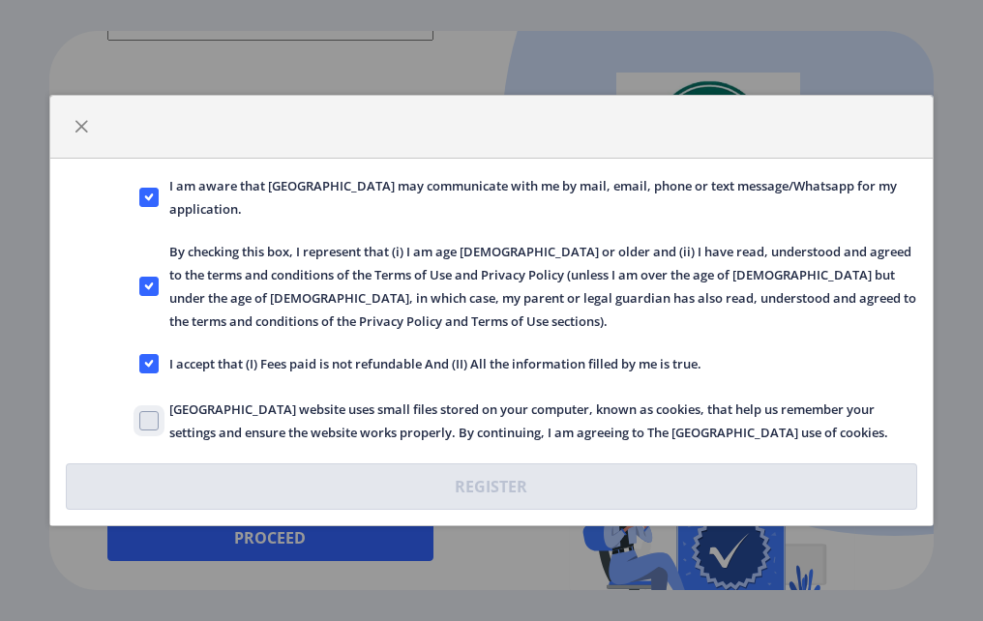
checkbox input "true"
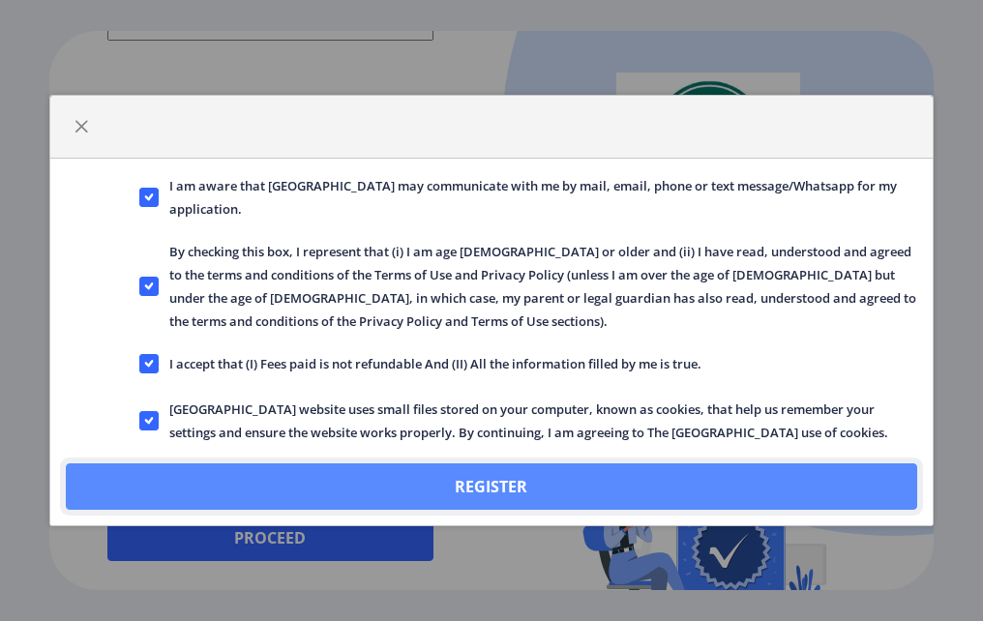
click at [473, 487] on button "Register" at bounding box center [491, 486] width 851 height 46
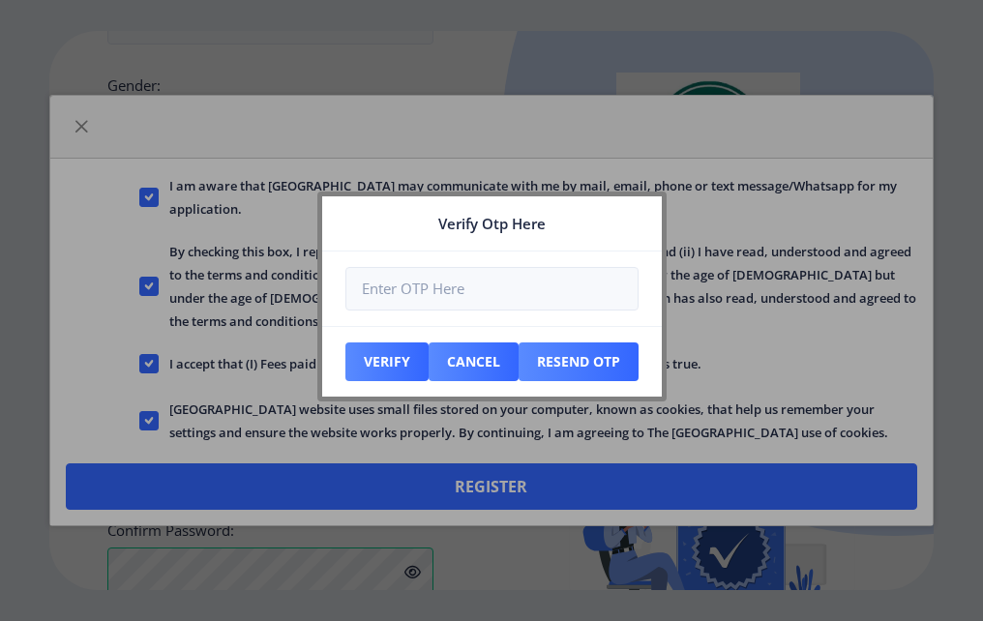
scroll to position [944, 0]
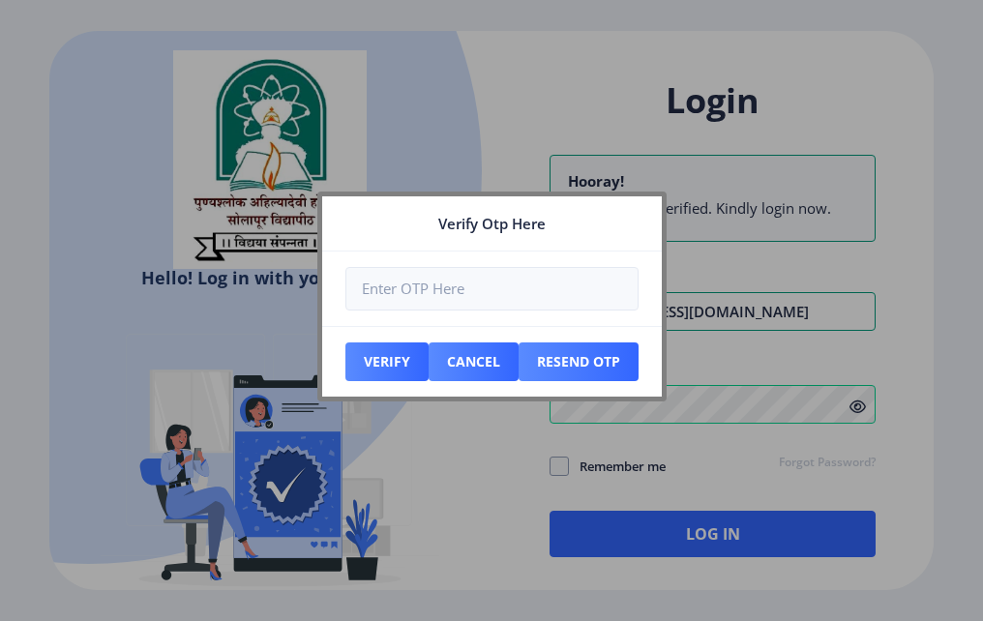
type input "[EMAIL_ADDRESS][DOMAIN_NAME]"
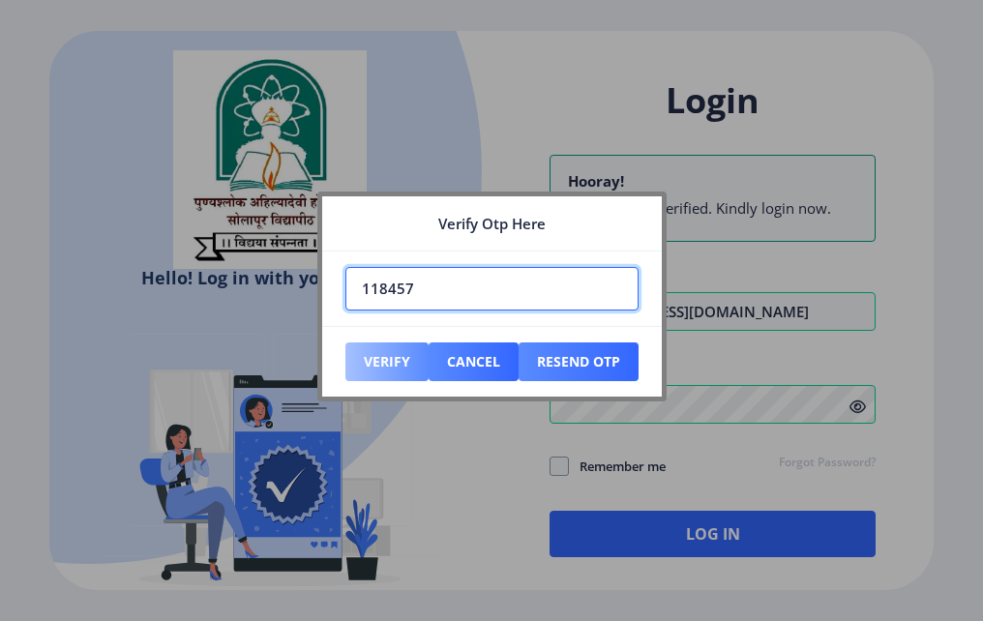
type input "118457"
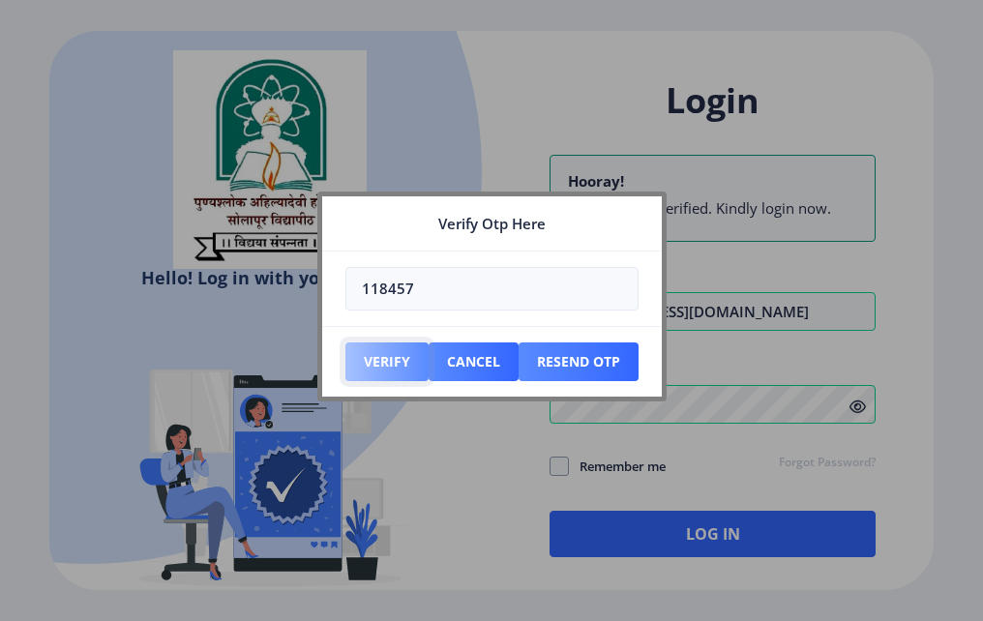
click at [378, 370] on button "Verify" at bounding box center [386, 361] width 83 height 39
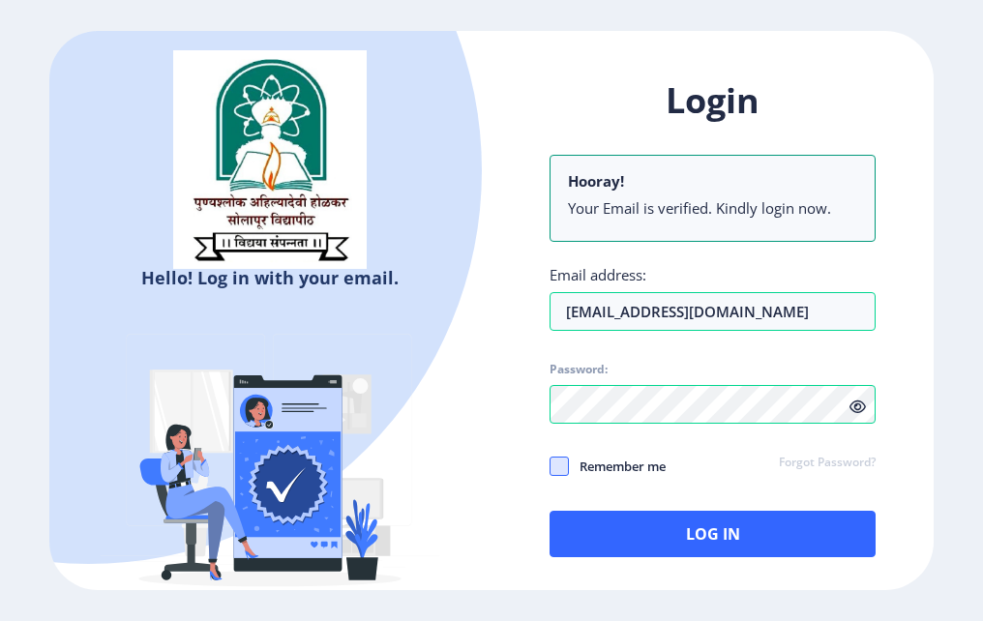
click at [559, 465] on span at bounding box center [558, 466] width 19 height 19
click at [550, 466] on input "Remember me" at bounding box center [549, 466] width 1 height 1
checkbox input "true"
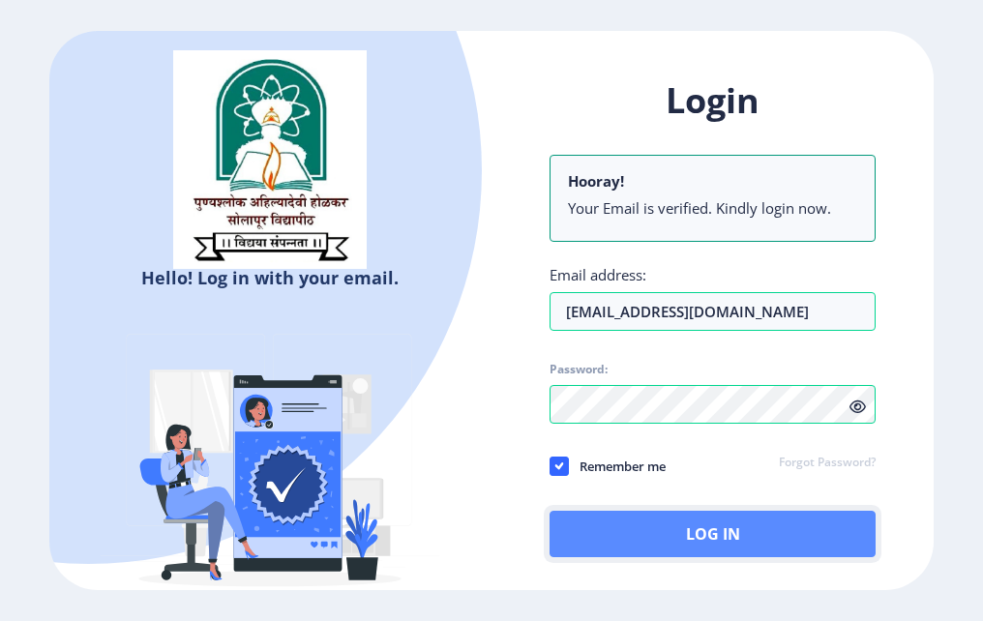
click at [636, 518] on button "Log In" at bounding box center [712, 534] width 326 height 46
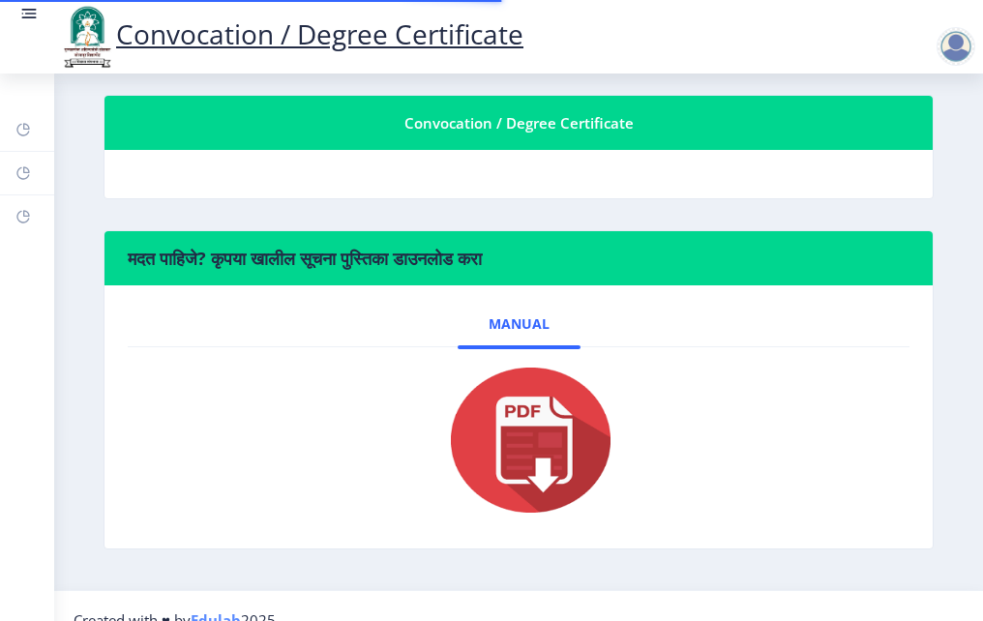
scroll to position [409, 0]
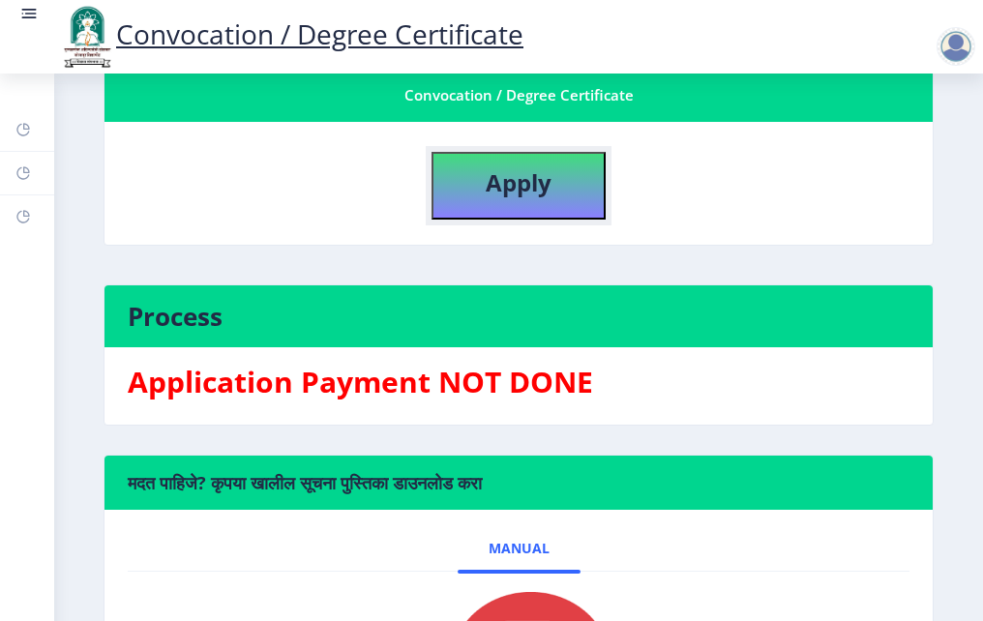
click at [524, 193] on b "Apply" at bounding box center [519, 182] width 66 height 32
select select
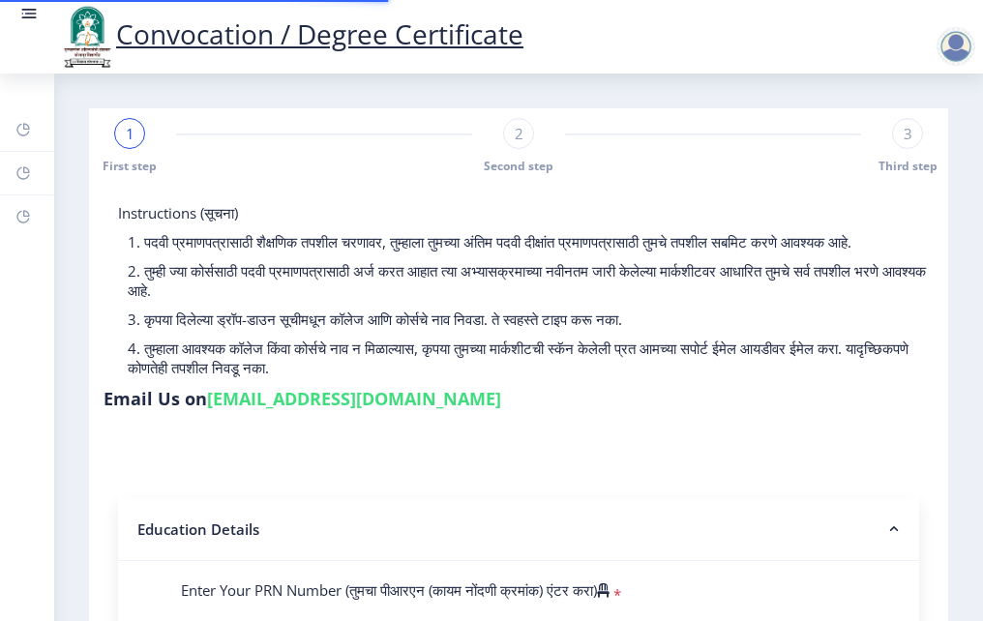
type input "[PERSON_NAME] [PERSON_NAME]"
type input "shalan"
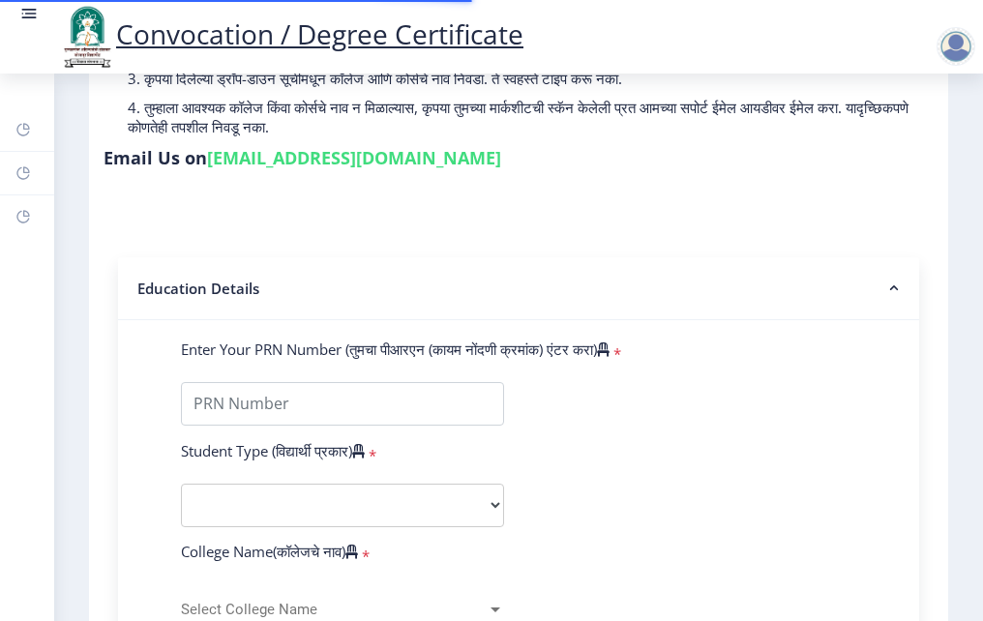
scroll to position [290, 0]
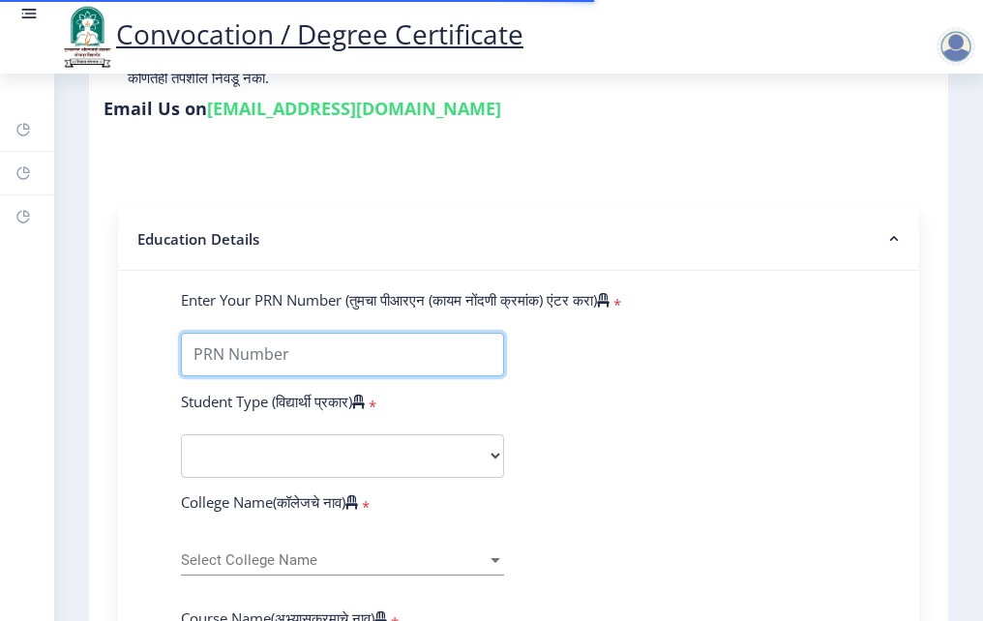
click at [253, 376] on input "Enter Your PRN Number (तुमचा पीआरएन (कायम नोंदणी क्रमांक) एंटर करा)" at bounding box center [342, 355] width 323 height 44
type input "2009032500214827"
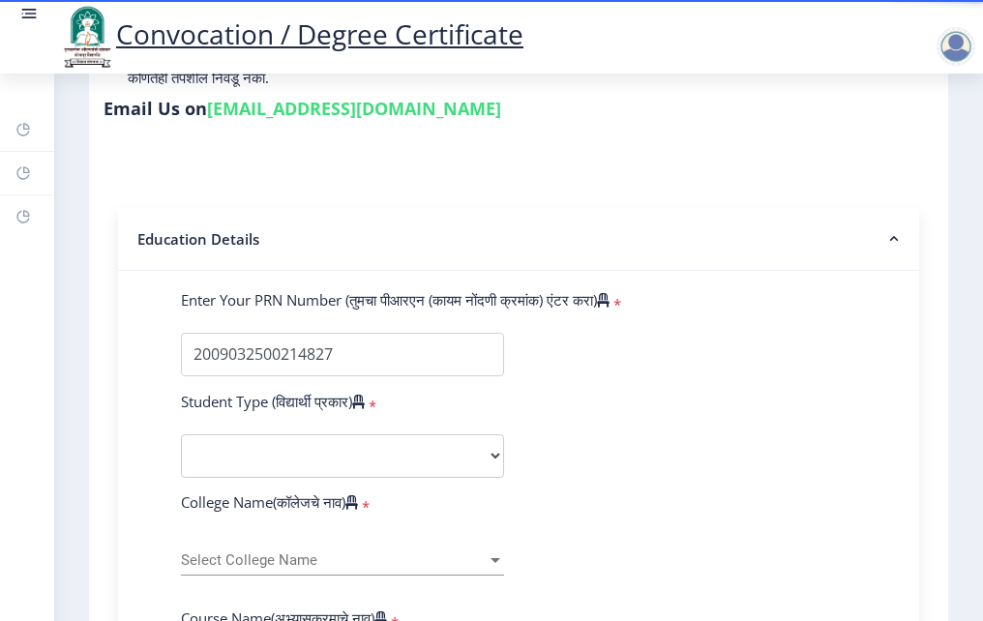
click at [303, 478] on select "Select Student Type Regular External" at bounding box center [342, 456] width 323 height 44
click at [274, 476] on select "Select Student Type Regular External" at bounding box center [342, 456] width 323 height 44
select select "Regular"
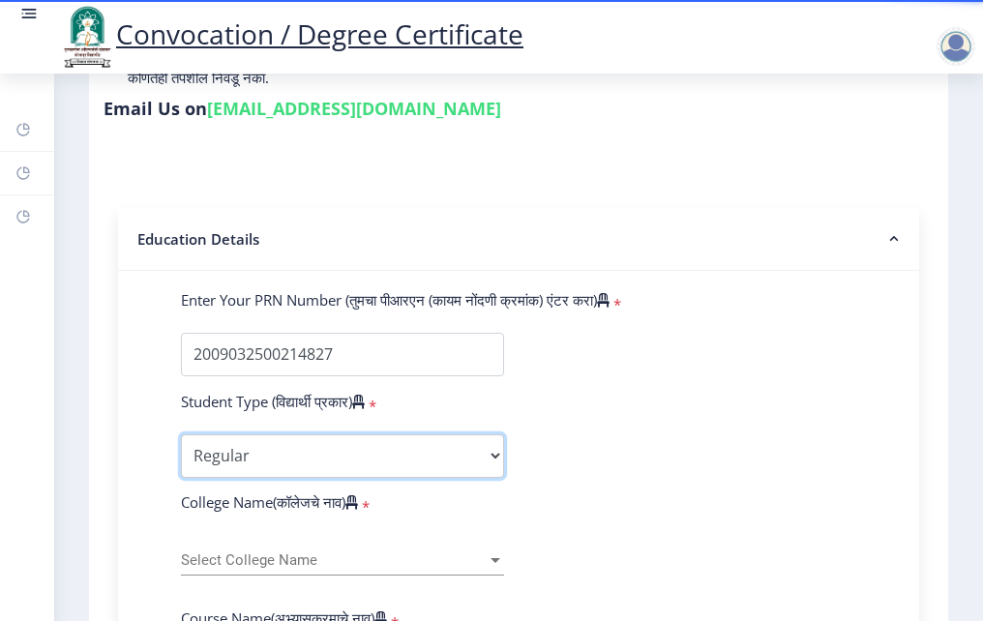
click at [181, 453] on select "Select Student Type Regular External" at bounding box center [342, 456] width 323 height 44
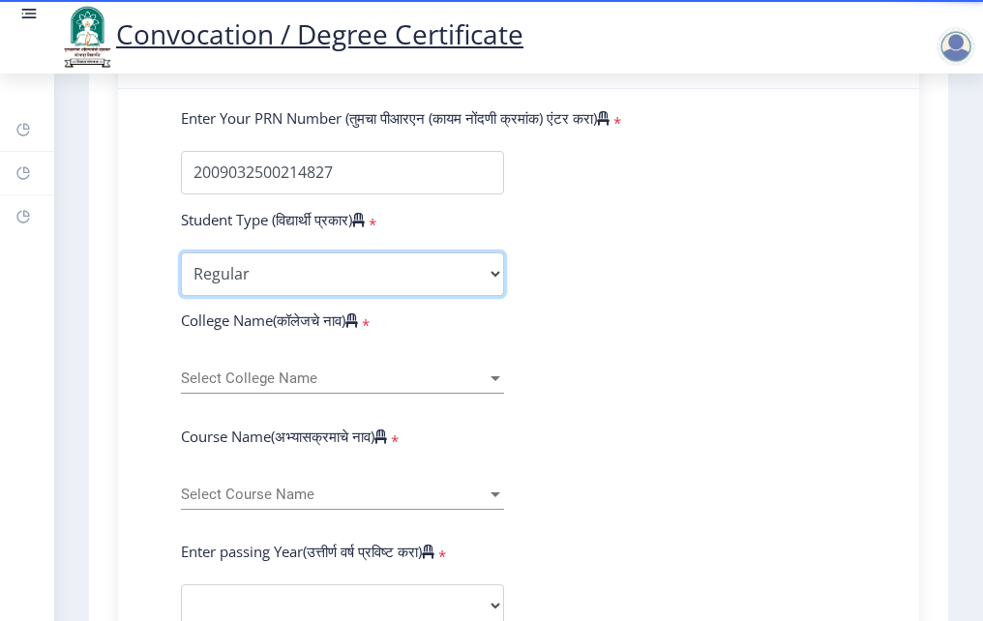
scroll to position [484, 0]
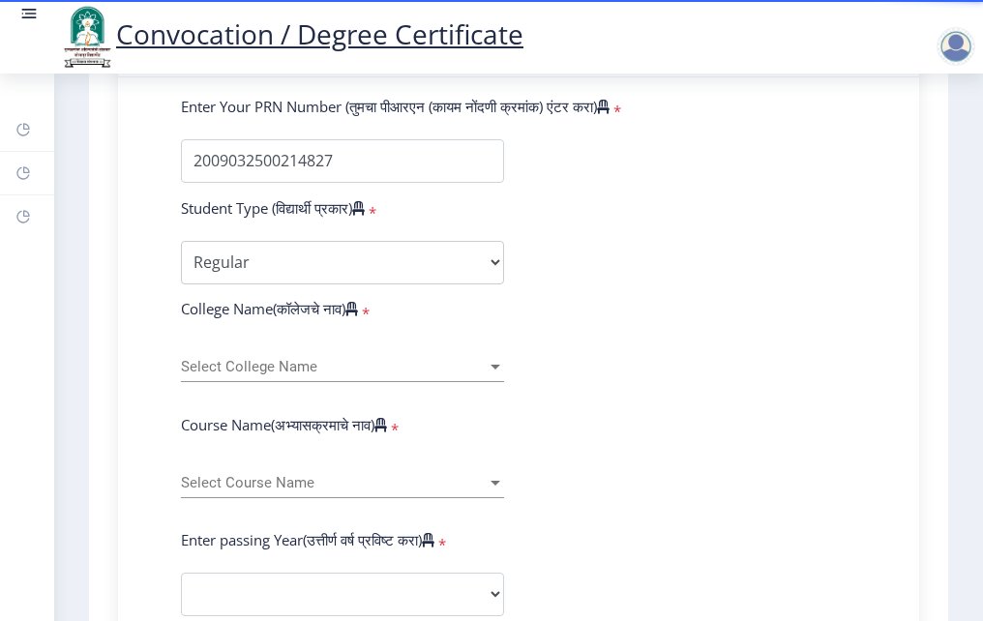
click at [263, 375] on span "Select College Name" at bounding box center [334, 367] width 306 height 16
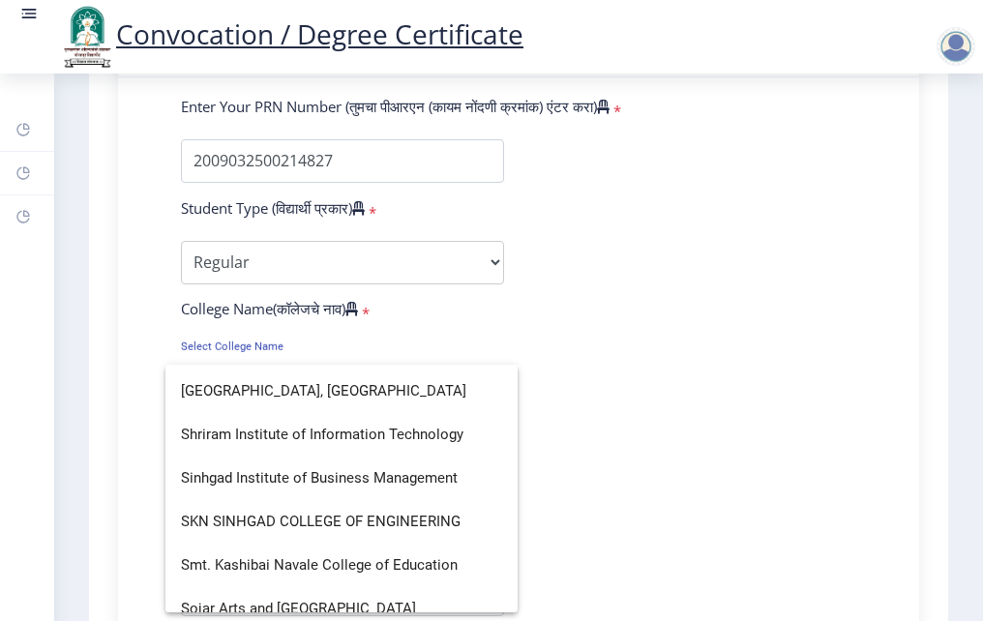
scroll to position [5707, 0]
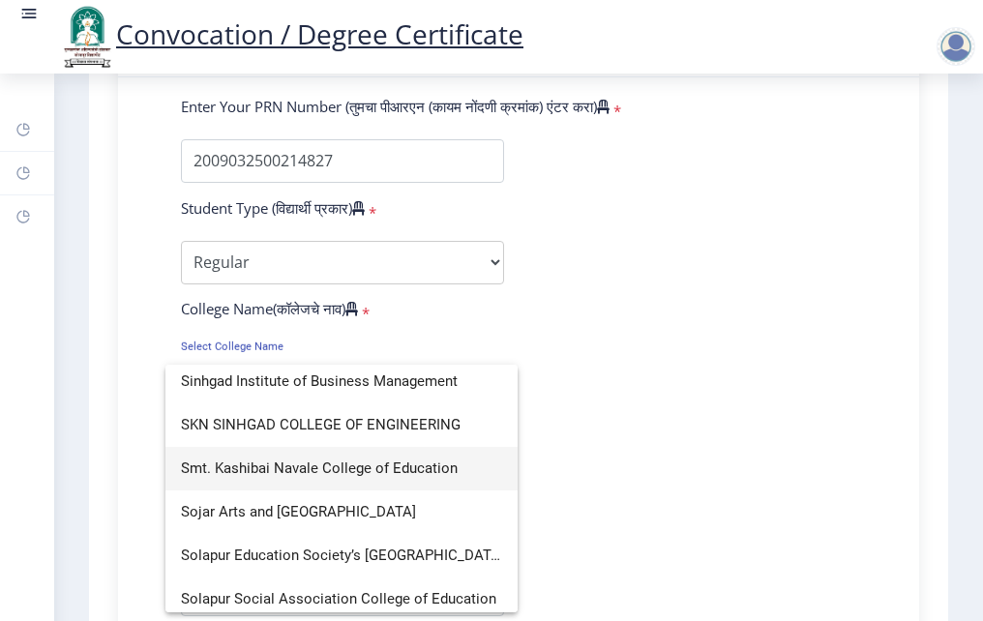
click at [313, 465] on span "Smt. Kashibai Navale College of Education" at bounding box center [341, 469] width 321 height 44
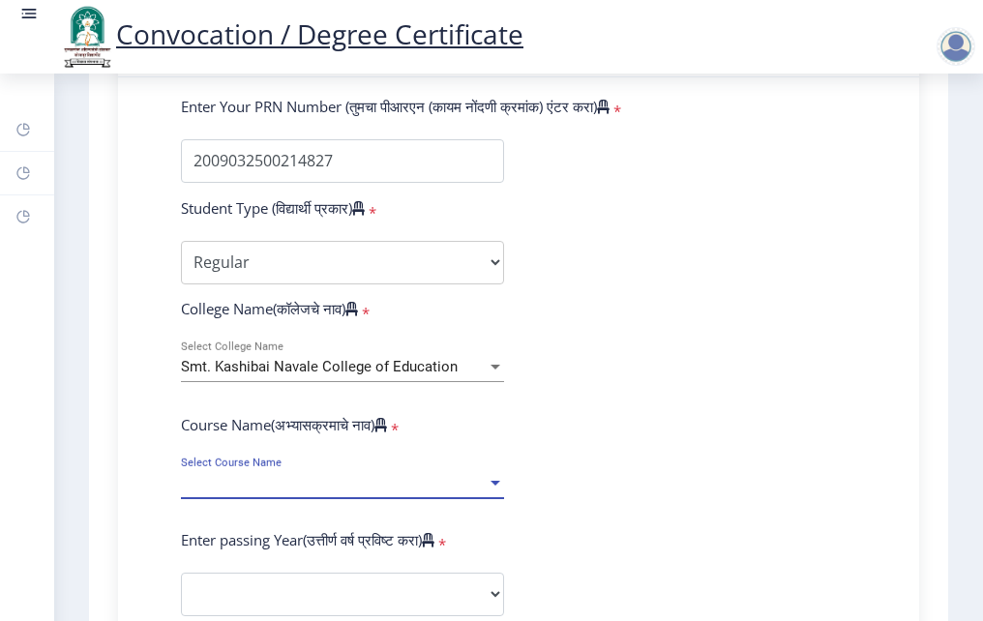
click at [269, 491] on span "Select Course Name" at bounding box center [334, 483] width 306 height 16
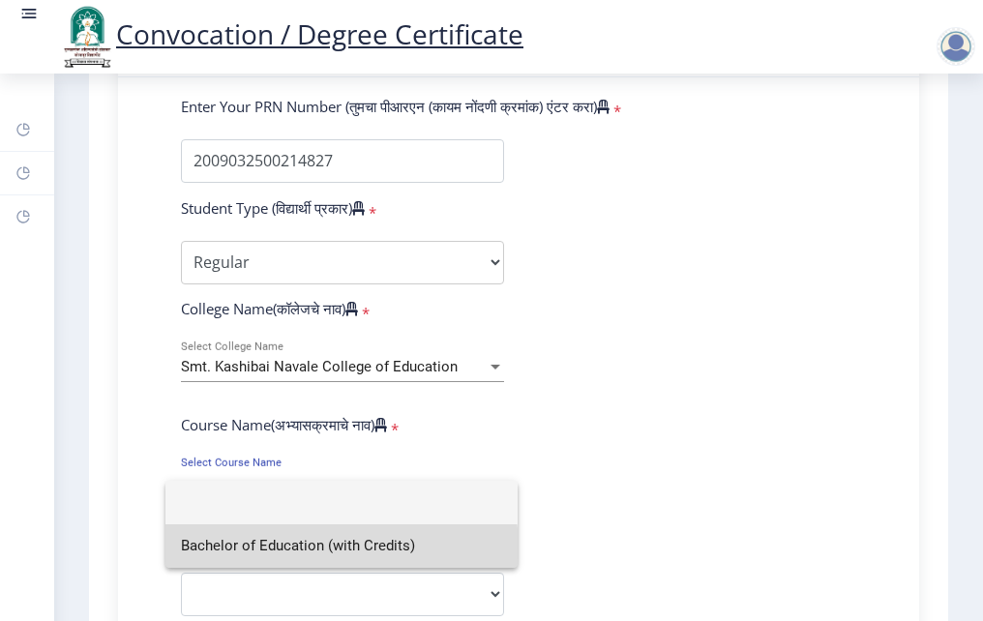
click at [260, 551] on span "Bachelor of Education (with Credits)" at bounding box center [341, 546] width 321 height 44
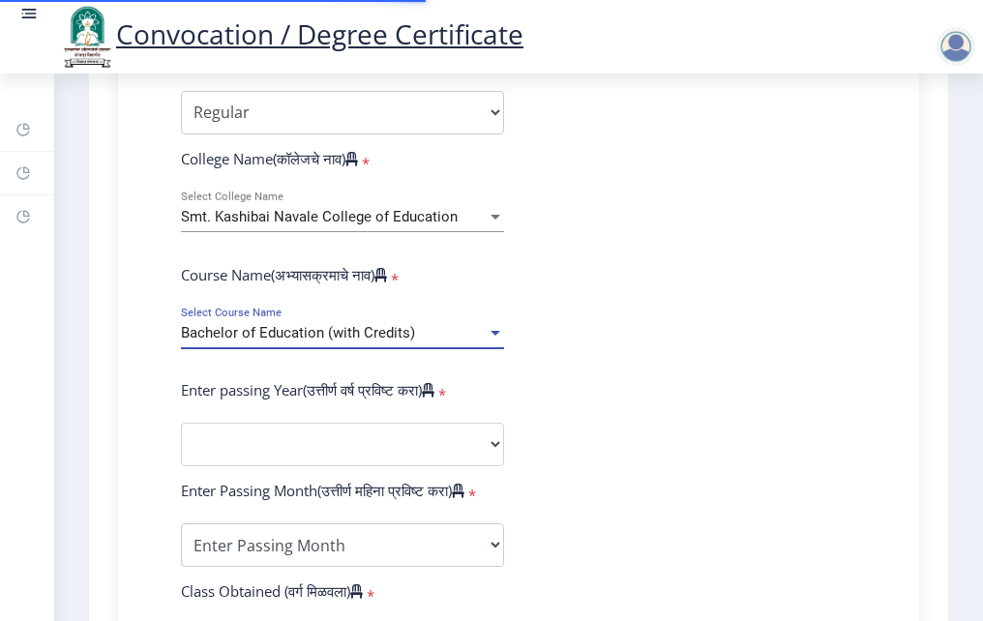
scroll to position [677, 0]
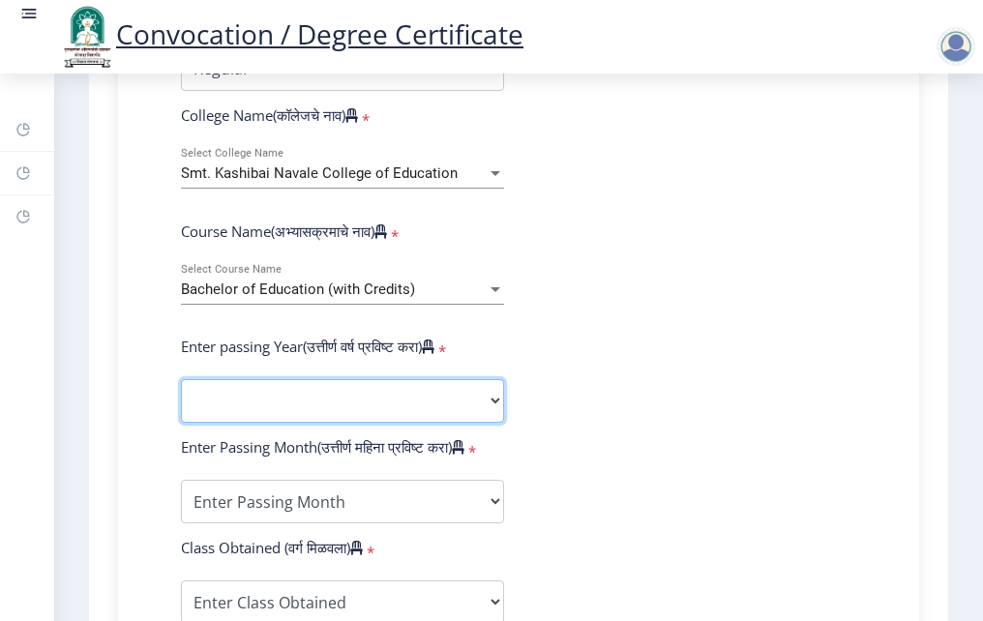
click at [256, 412] on select "2025 2024 2023 2022 2021 2020 2019 2018 2017 2016 2015 2014 2013 2012 2011 2010…" at bounding box center [342, 401] width 323 height 44
select select "2010"
click at [181, 398] on select "2025 2024 2023 2022 2021 2020 2019 2018 2017 2016 2015 2014 2013 2012 2011 2010…" at bounding box center [342, 401] width 323 height 44
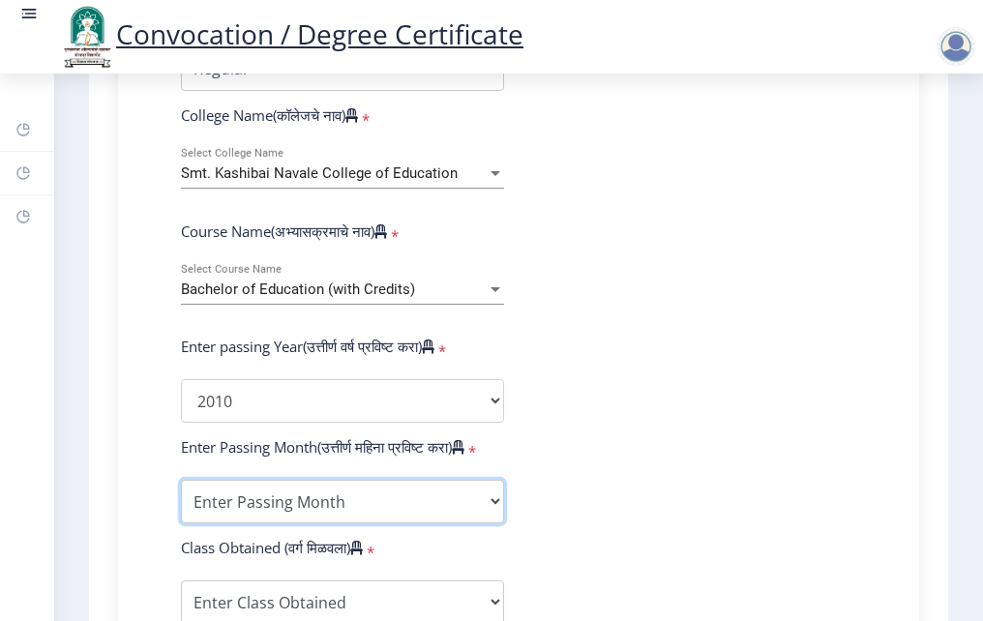
click at [243, 511] on select "Enter Passing Month March April May October November December" at bounding box center [342, 502] width 323 height 44
select select "March"
click at [181, 498] on select "Enter Passing Month March April May October November December" at bounding box center [342, 502] width 323 height 44
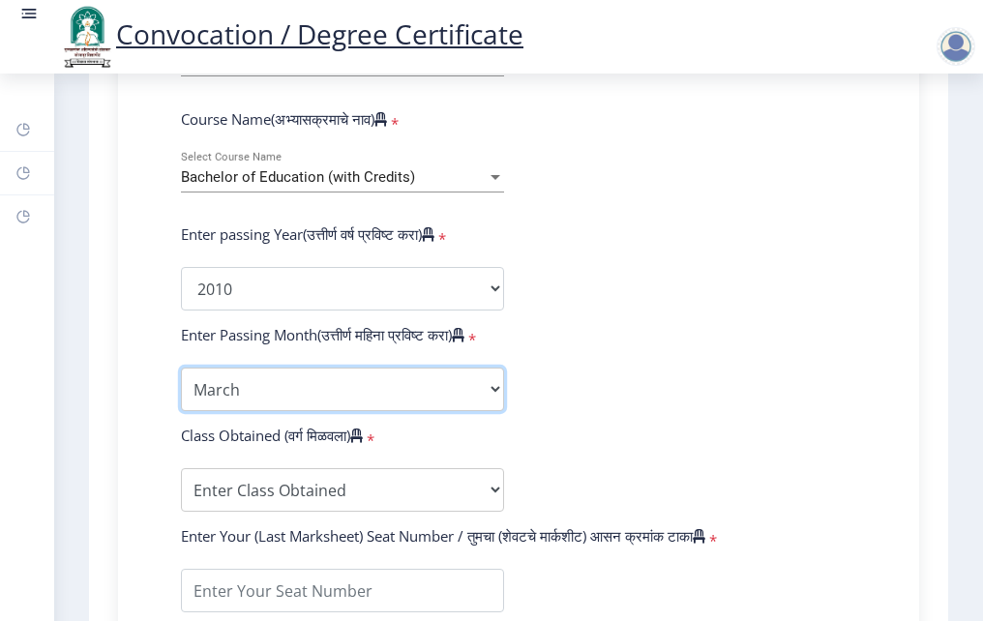
scroll to position [967, 0]
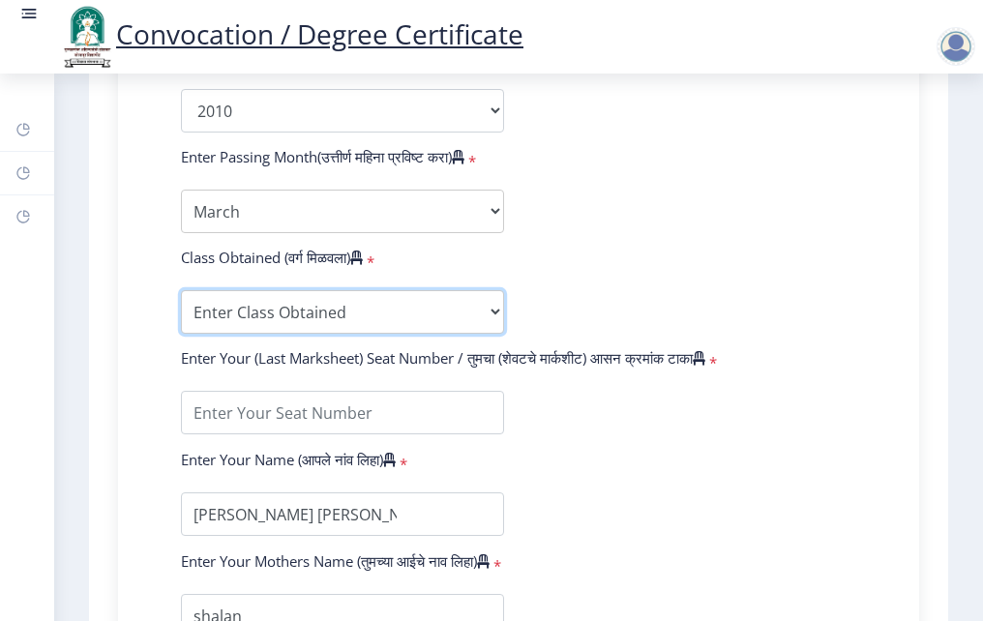
click at [282, 328] on select "Enter Class Obtained FIRST CLASS WITH DISTINCTION FIRST CLASS HIGHER SECOND CLA…" at bounding box center [342, 312] width 323 height 44
select select "Grade A"
click at [181, 309] on select "Enter Class Obtained FIRST CLASS WITH DISTINCTION FIRST CLASS HIGHER SECOND CLA…" at bounding box center [342, 312] width 323 height 44
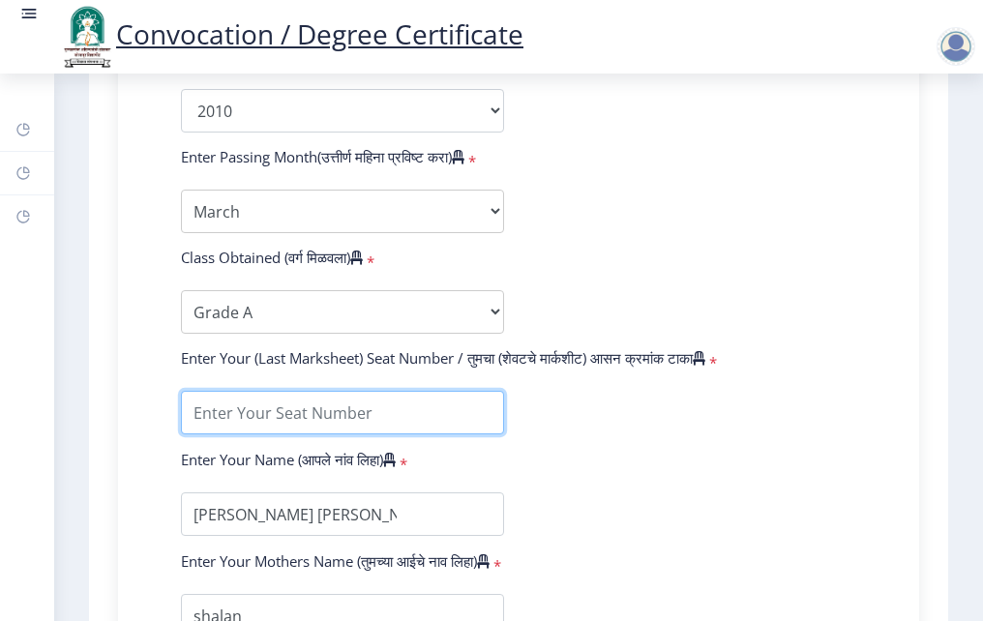
click at [257, 434] on input "textarea" at bounding box center [342, 413] width 323 height 44
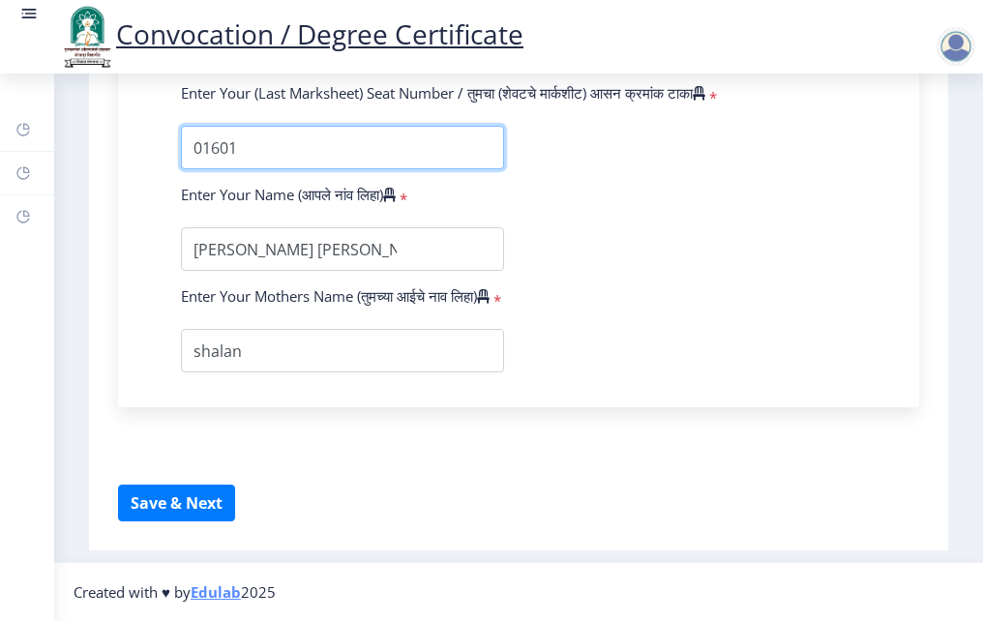
scroll to position [1271, 0]
type input "01601"
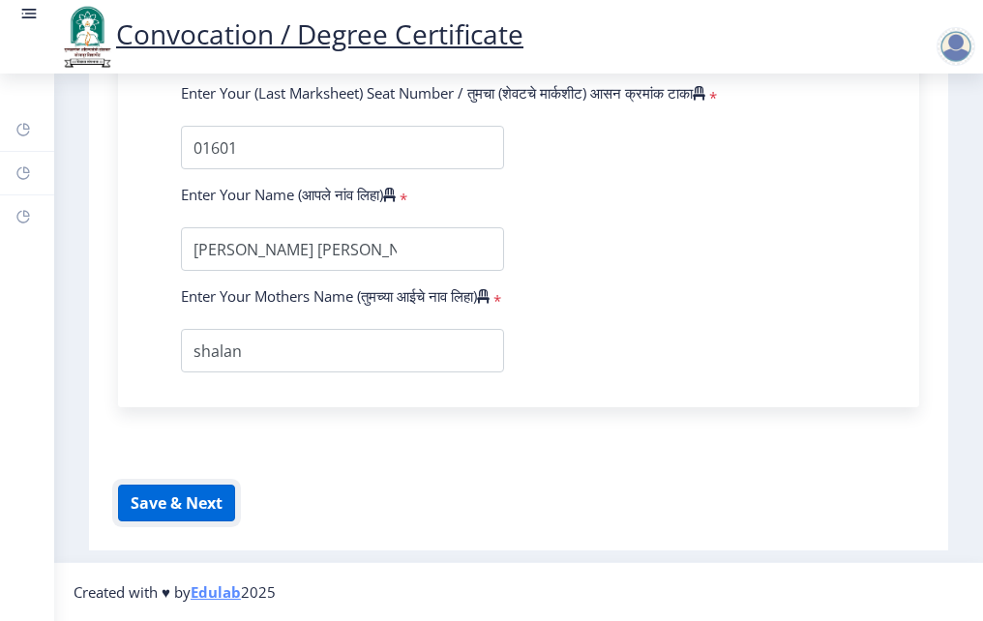
click at [179, 497] on button "Save & Next" at bounding box center [176, 503] width 117 height 37
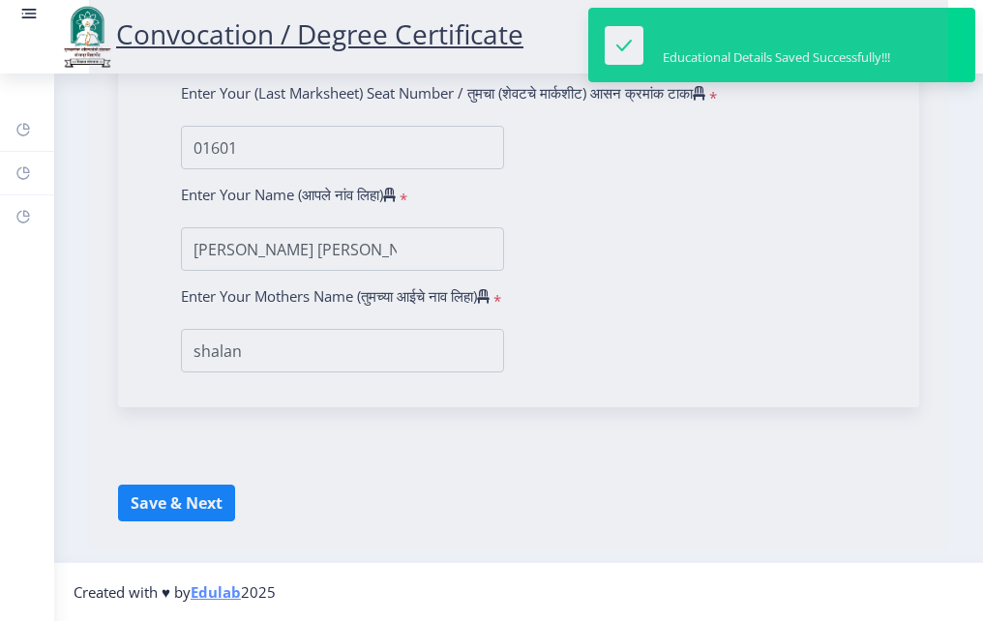
select select
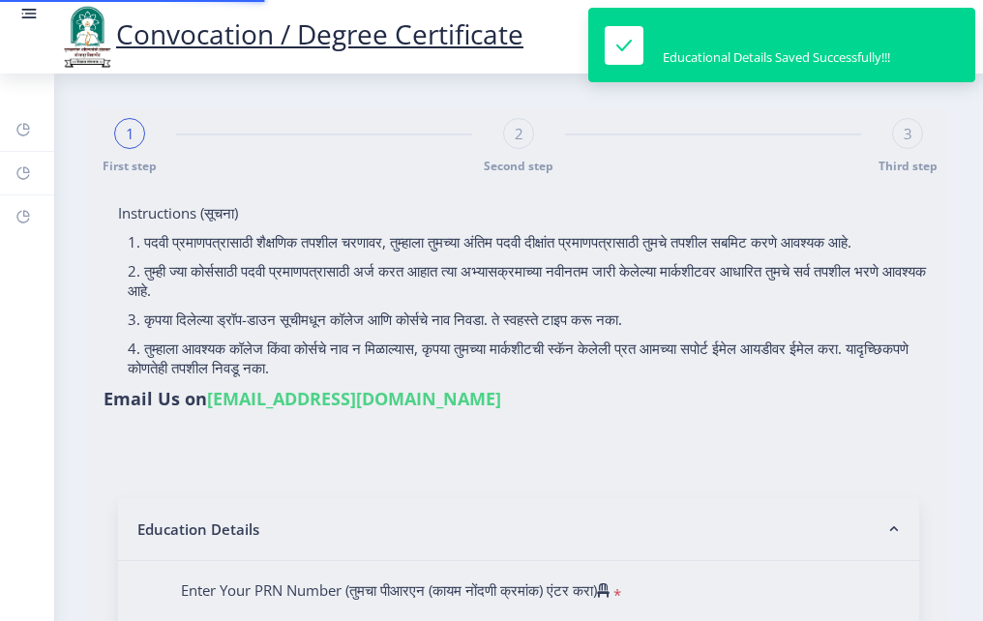
type input "[PERSON_NAME] [PERSON_NAME]"
type input "shalan"
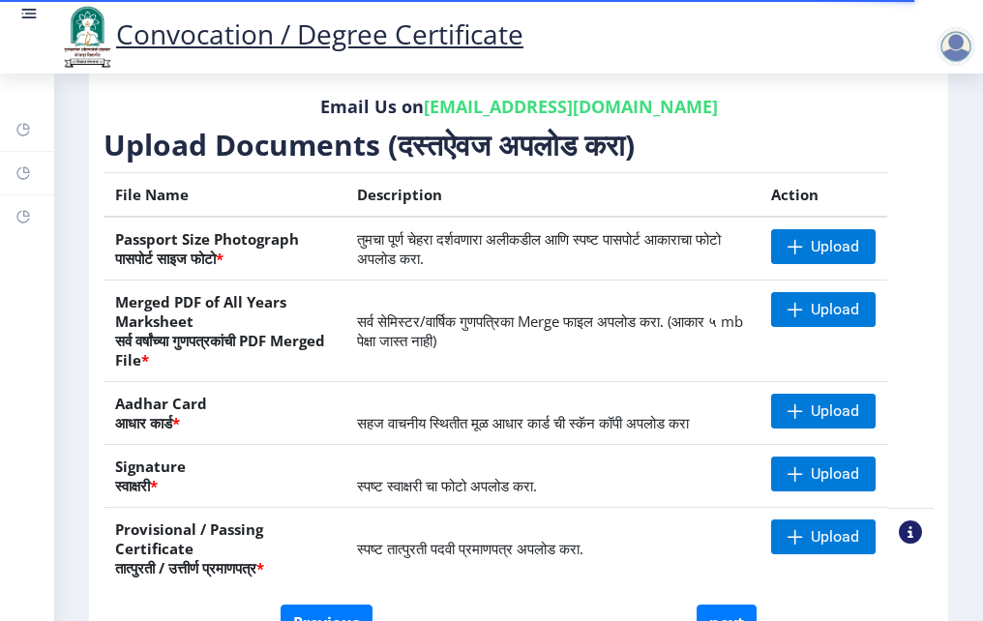
scroll to position [290, 0]
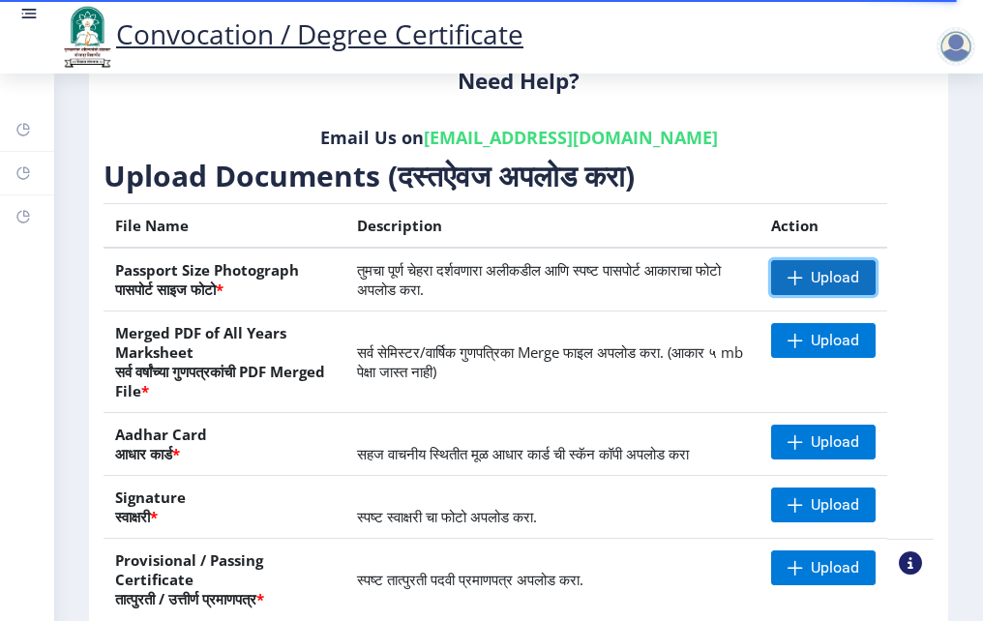
click at [802, 273] on span "Upload" at bounding box center [823, 277] width 104 height 35
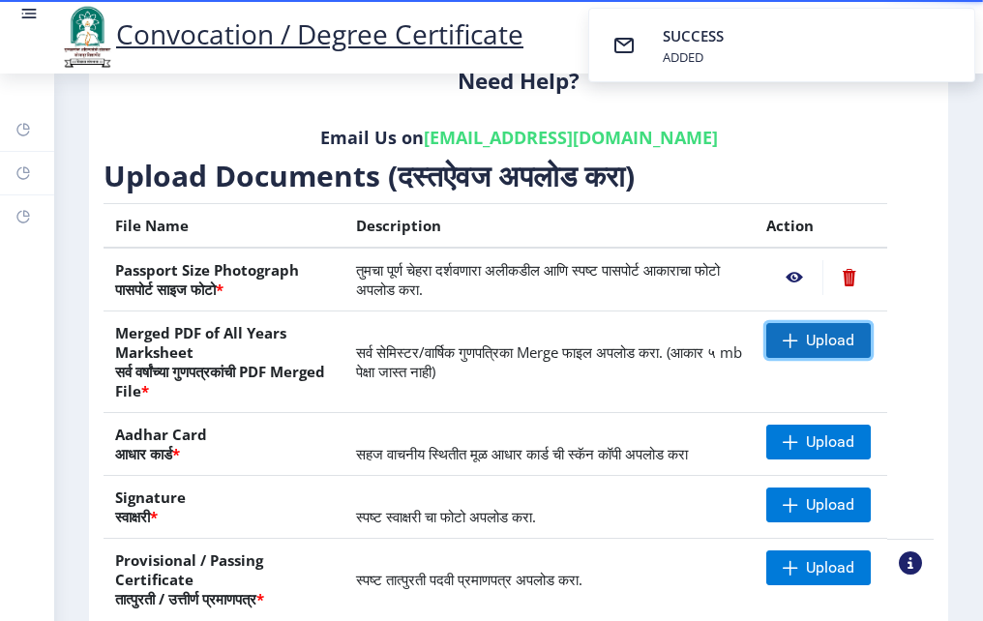
click at [783, 337] on span at bounding box center [790, 340] width 15 height 15
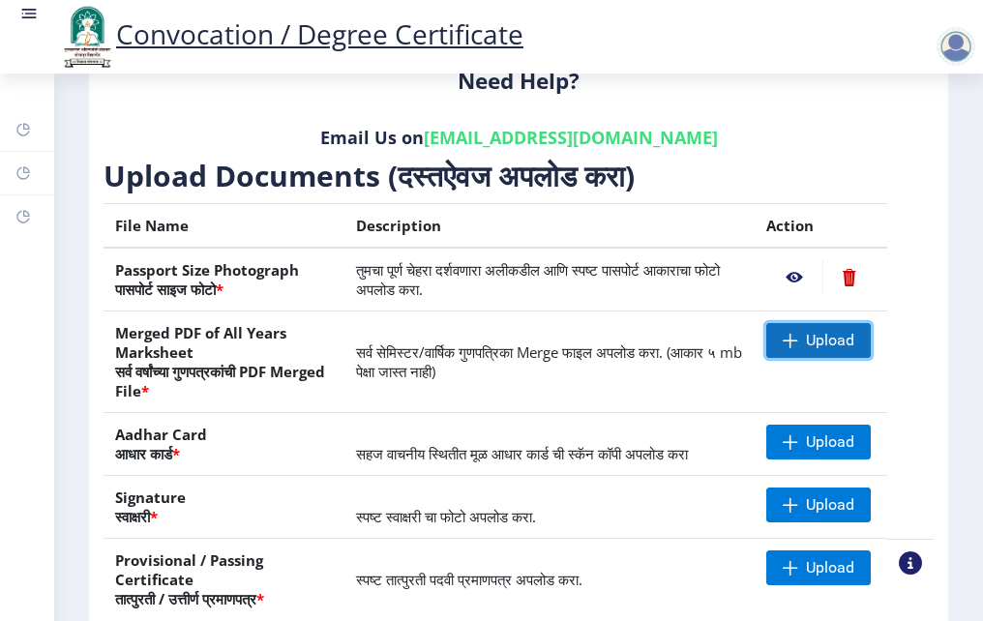
click at [797, 342] on span "Upload" at bounding box center [818, 340] width 104 height 35
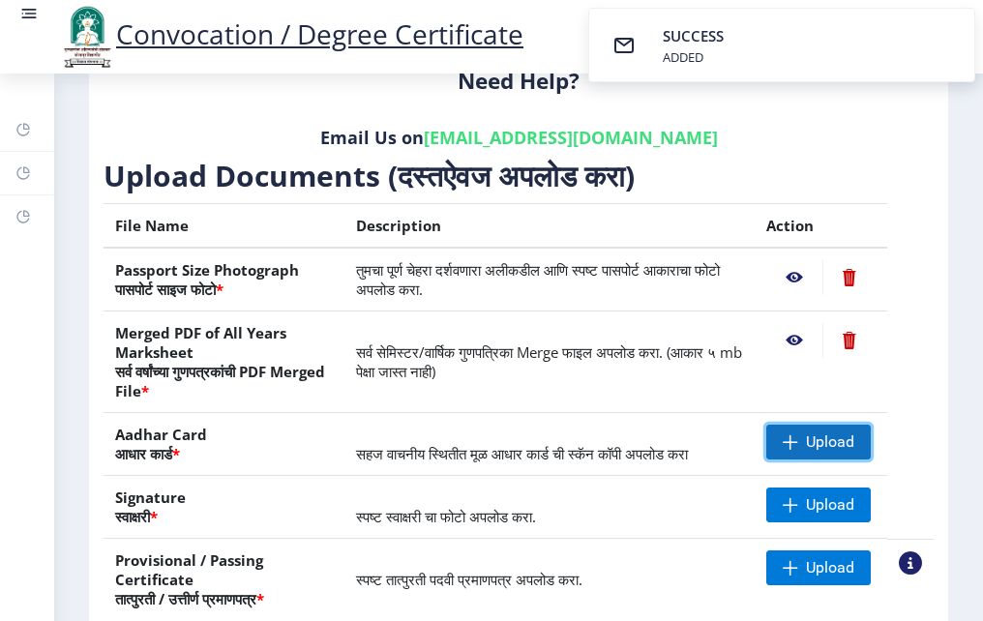
click at [783, 438] on span at bounding box center [790, 441] width 15 height 15
click at [808, 433] on span "Upload" at bounding box center [830, 441] width 48 height 19
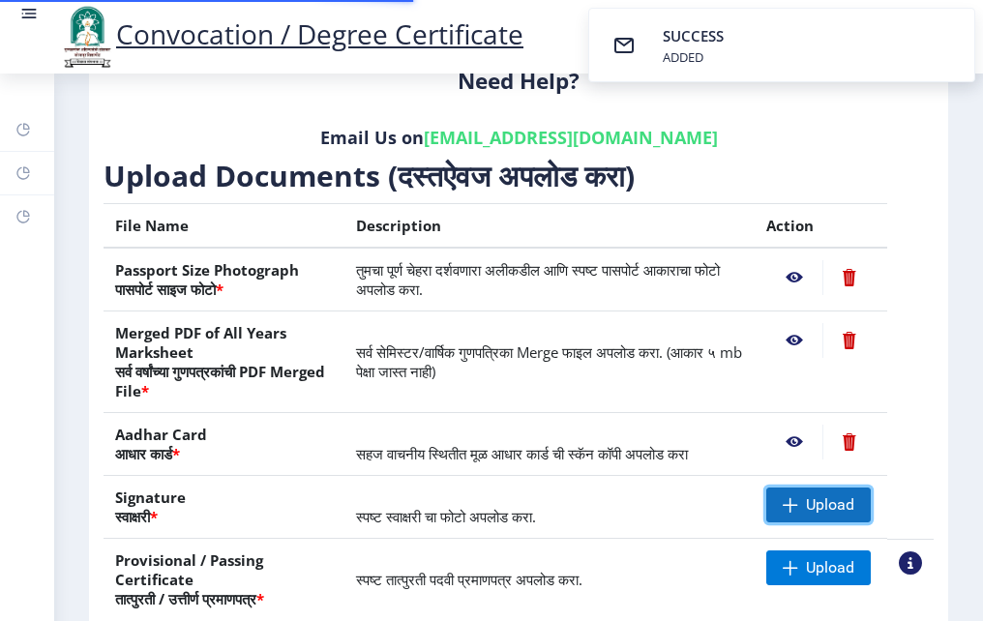
click at [783, 501] on span at bounding box center [790, 504] width 15 height 15
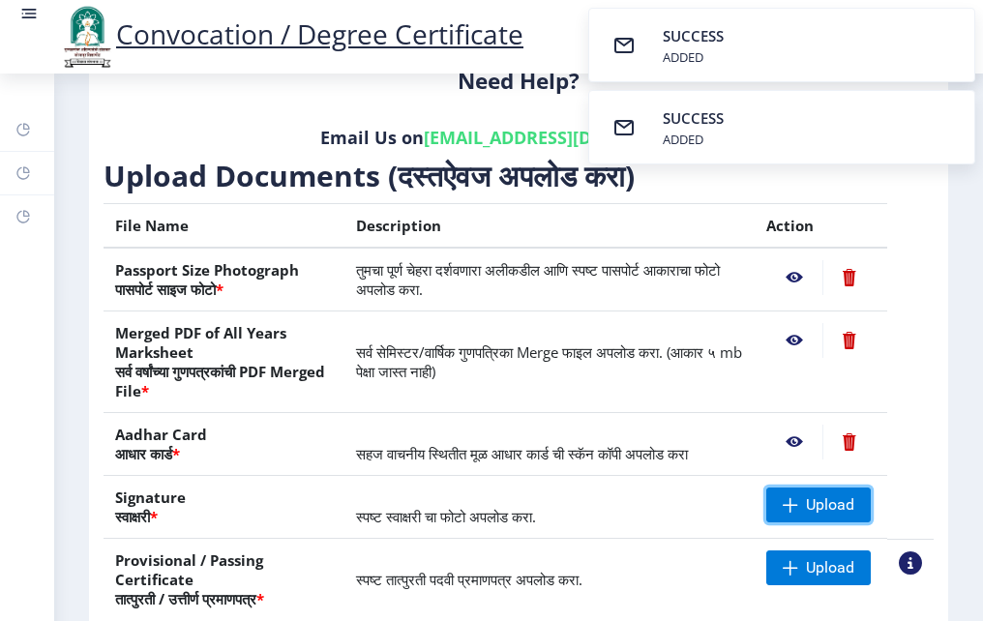
scroll to position [387, 0]
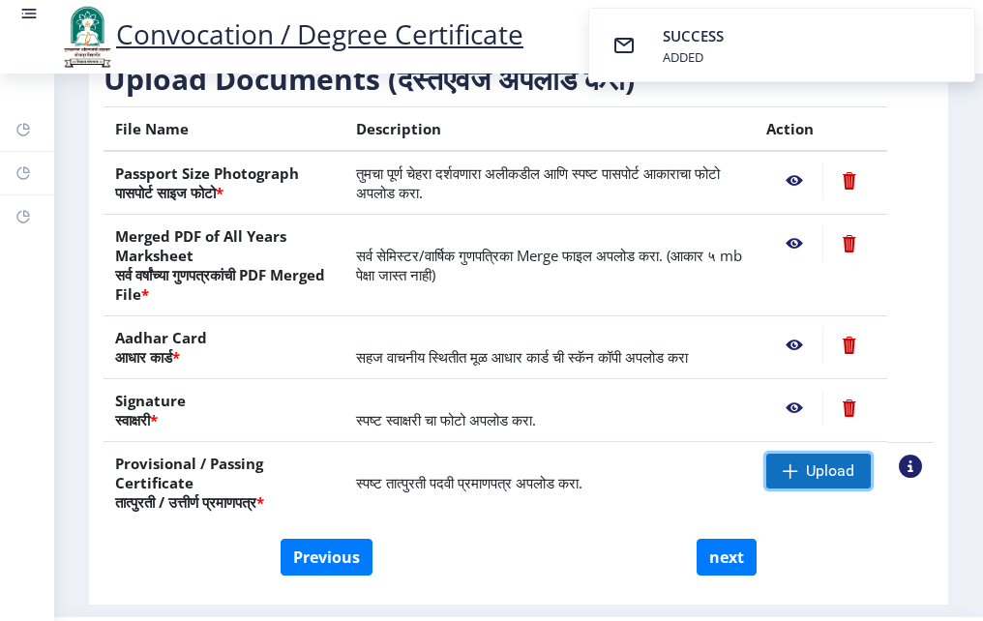
click at [783, 474] on span at bounding box center [790, 470] width 15 height 15
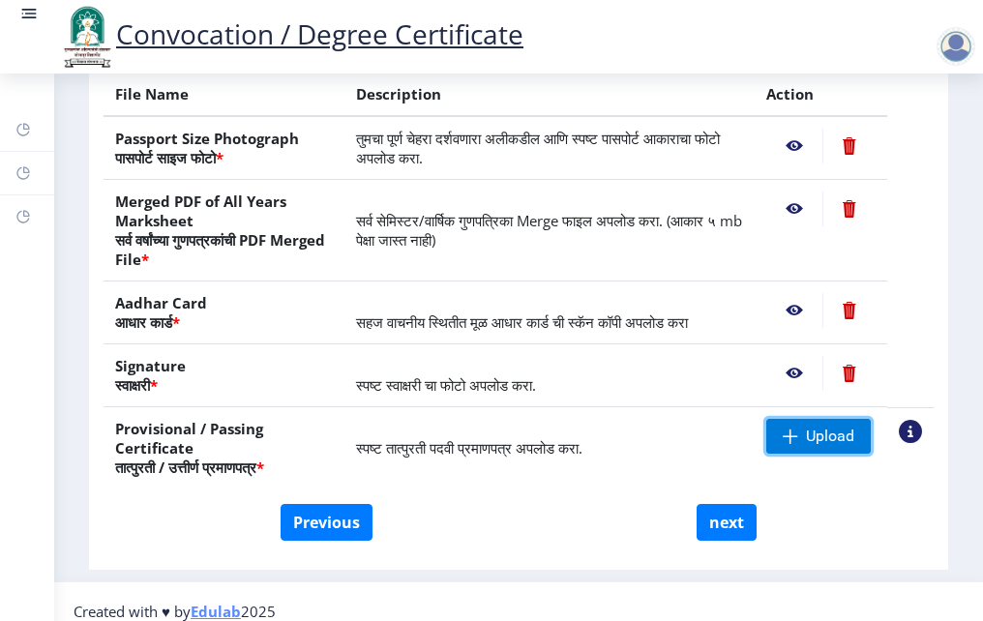
scroll to position [441, 0]
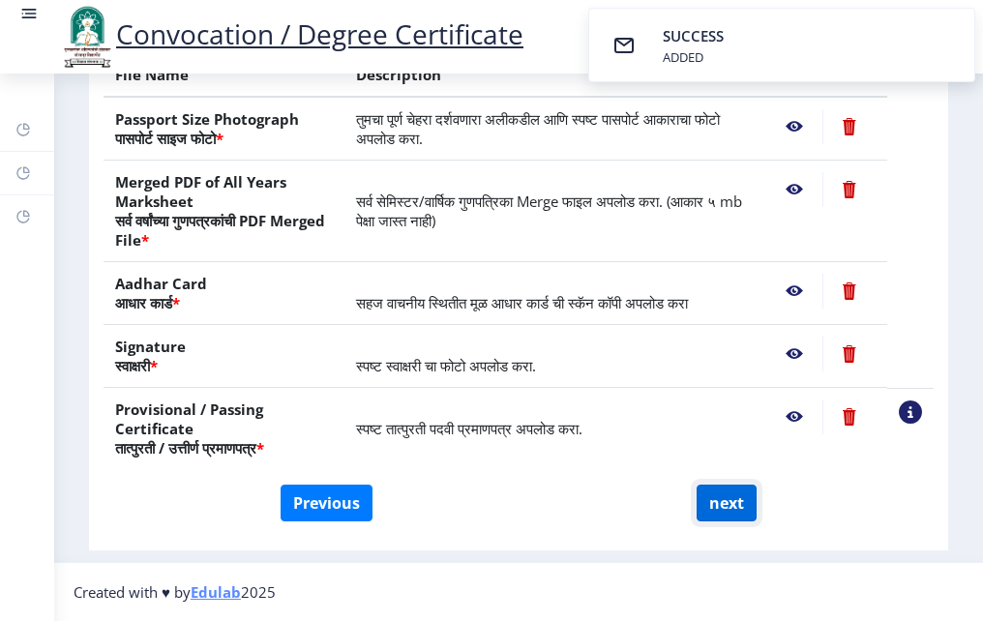
click at [716, 495] on button "next" at bounding box center [726, 503] width 60 height 37
select select
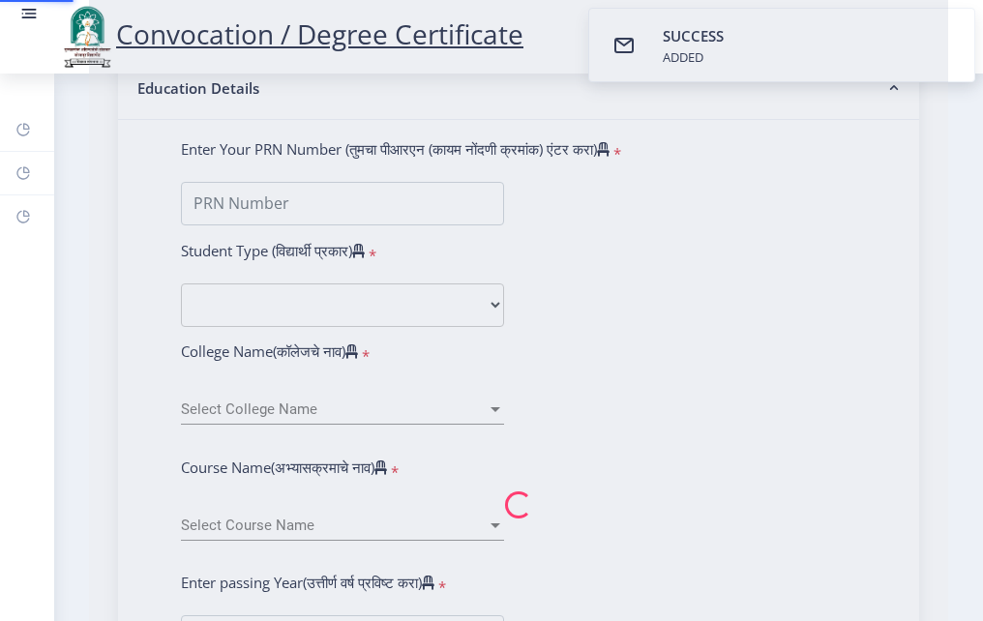
scroll to position [0, 0]
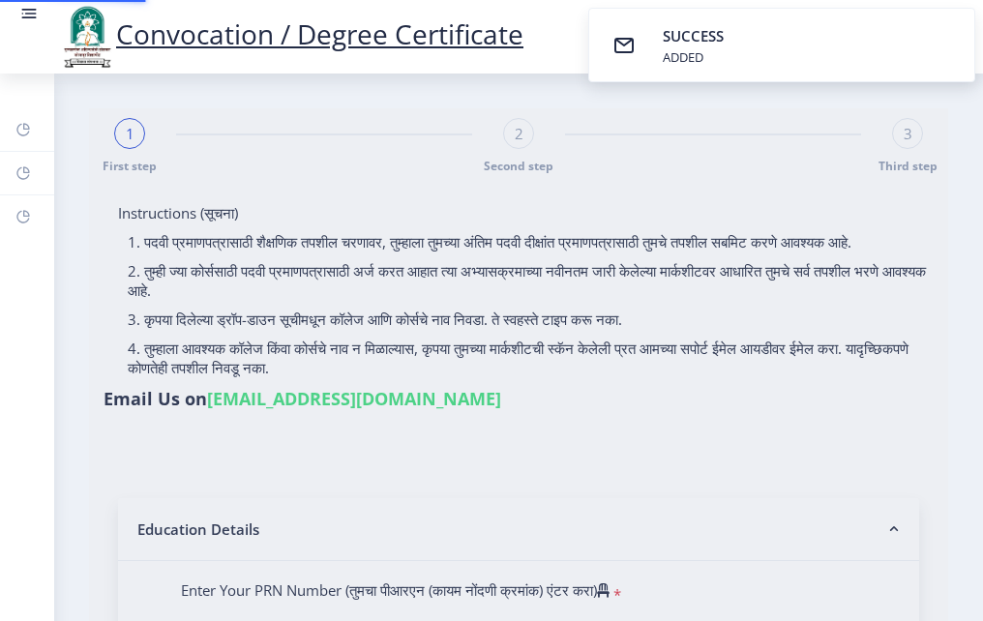
select select
type input "[PERSON_NAME] [PERSON_NAME]"
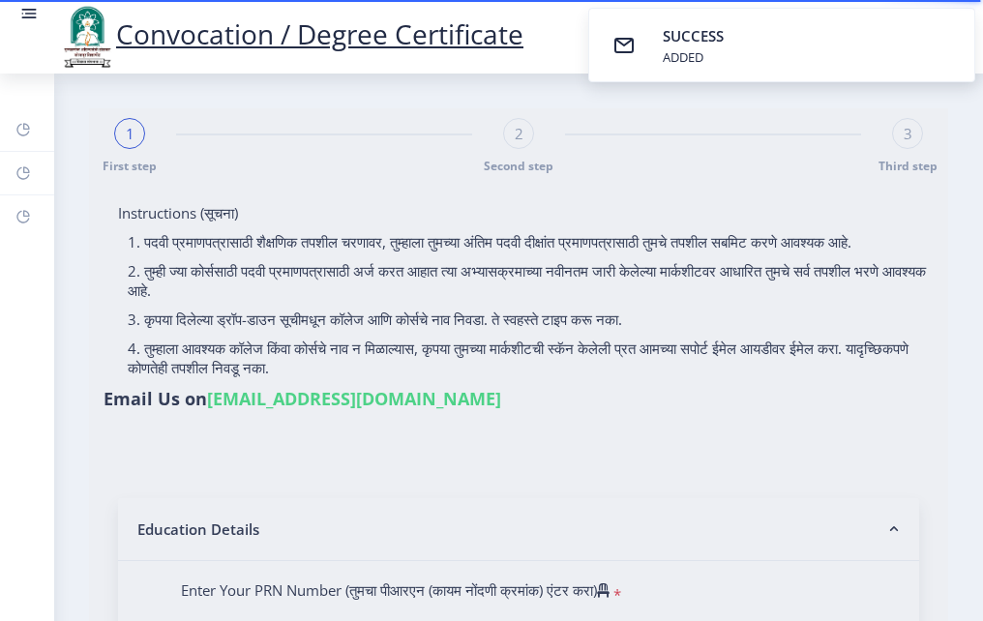
type input "shalan"
type input "2009032500214827"
select select "Regular"
select select "2010"
select select "March"
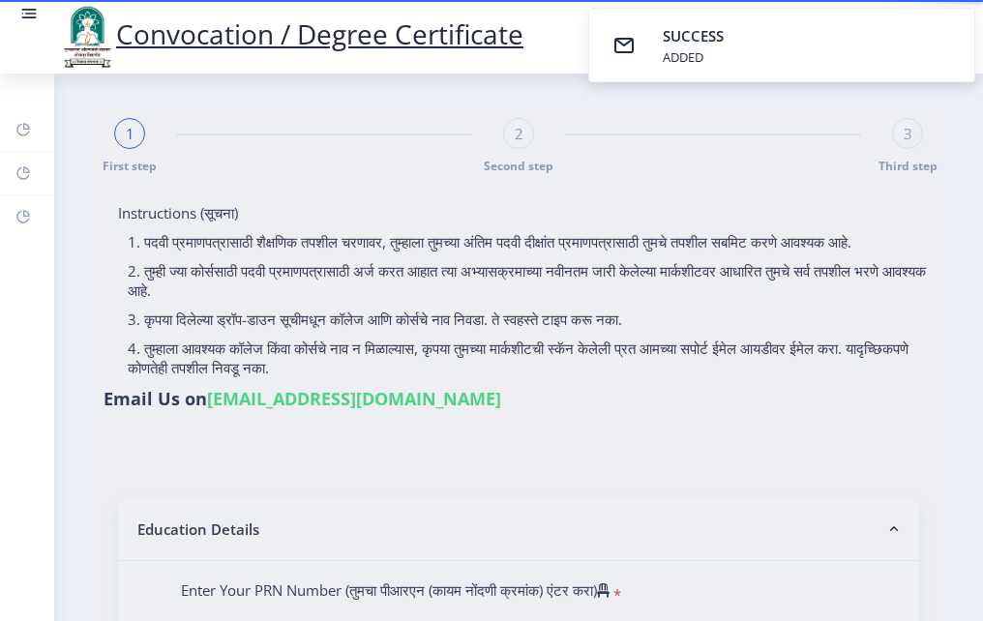
select select "Grade A"
type input "01601"
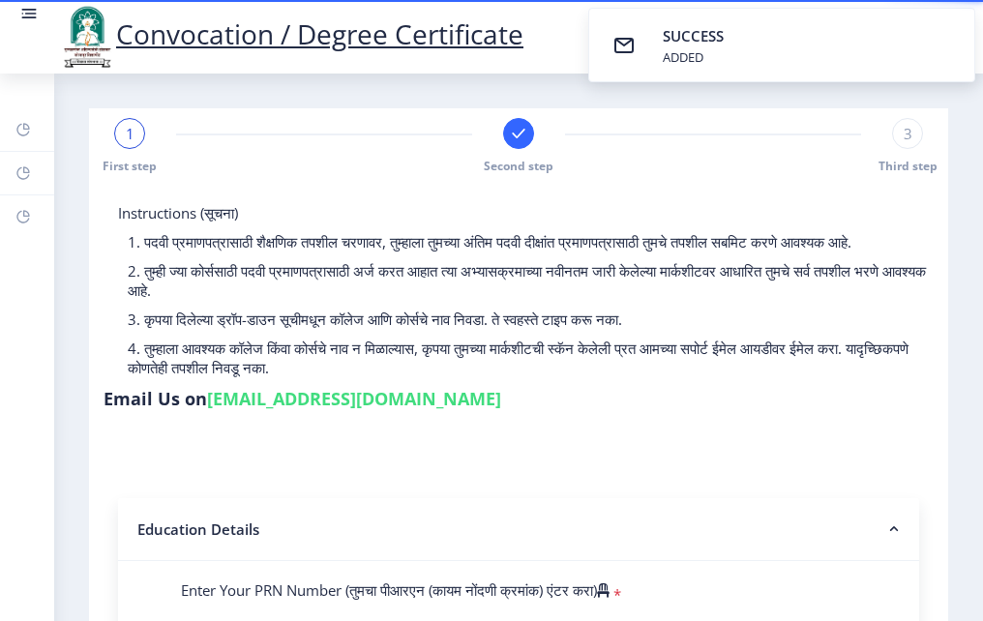
select select
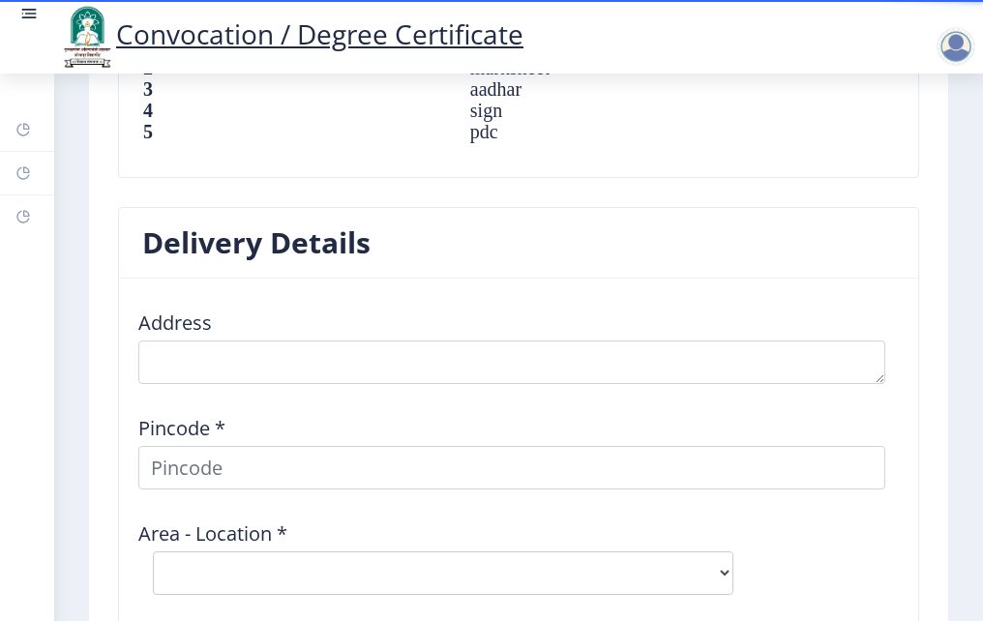
scroll to position [2418, 0]
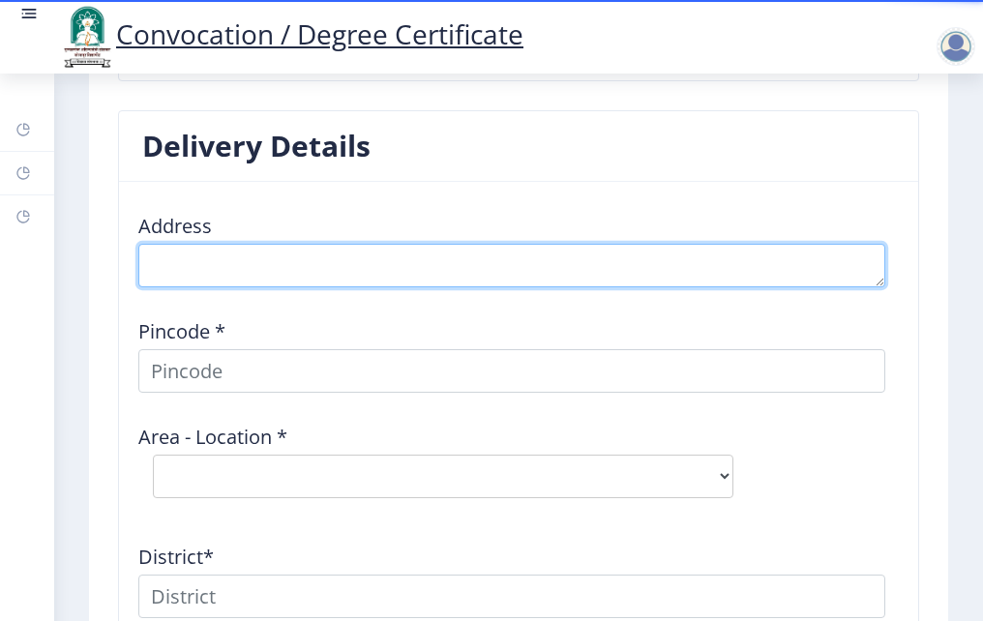
click at [233, 256] on textarea at bounding box center [511, 266] width 747 height 44
type textarea "[PERSON_NAME]"
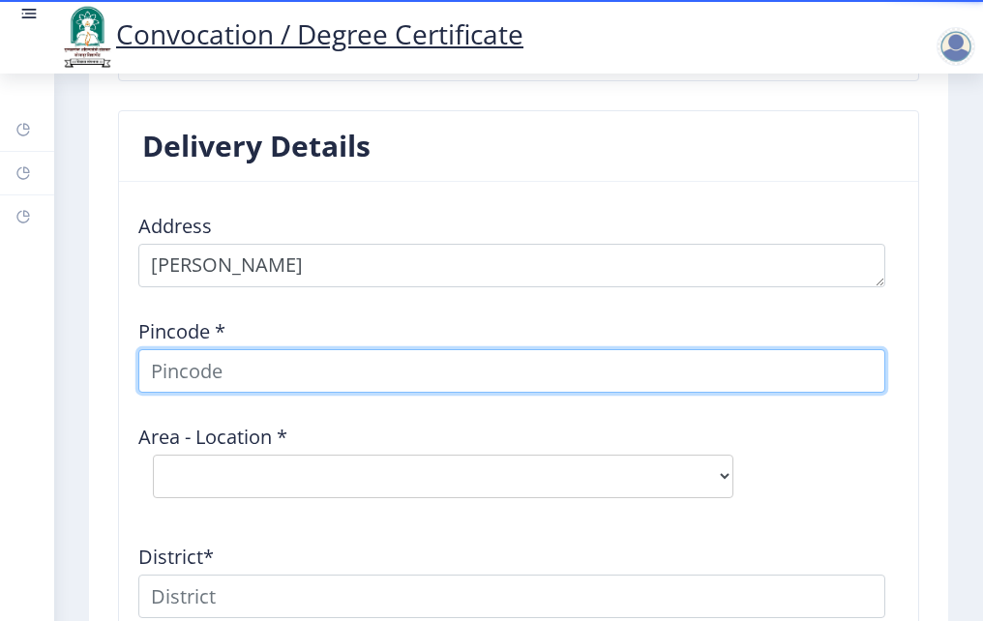
type input "[PERSON_NAME]"
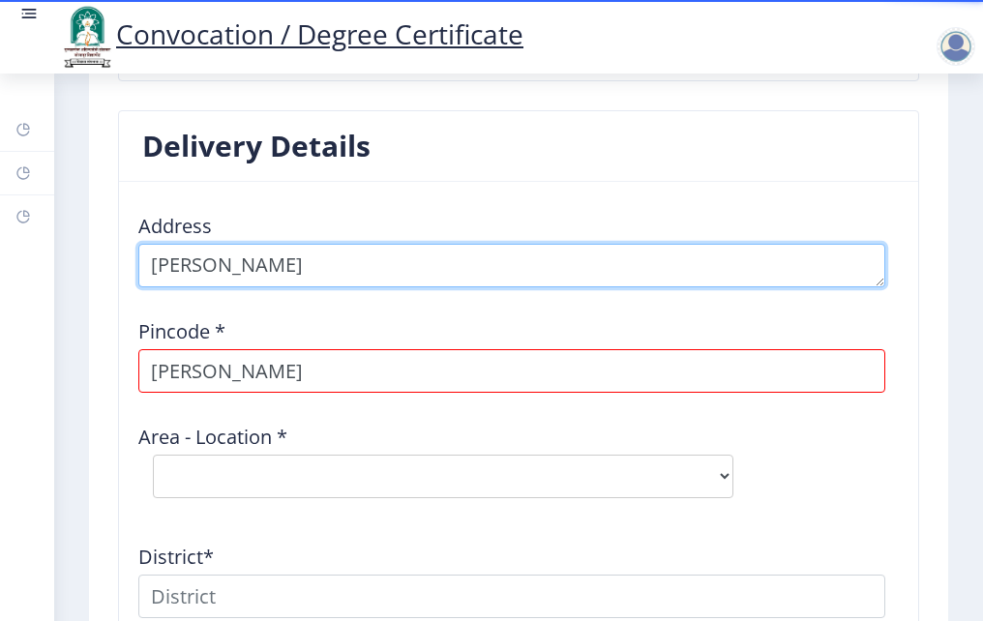
type textarea "A/P ARTS AND [GEOGRAPHIC_DATA], [GEOGRAPHIC_DATA]"
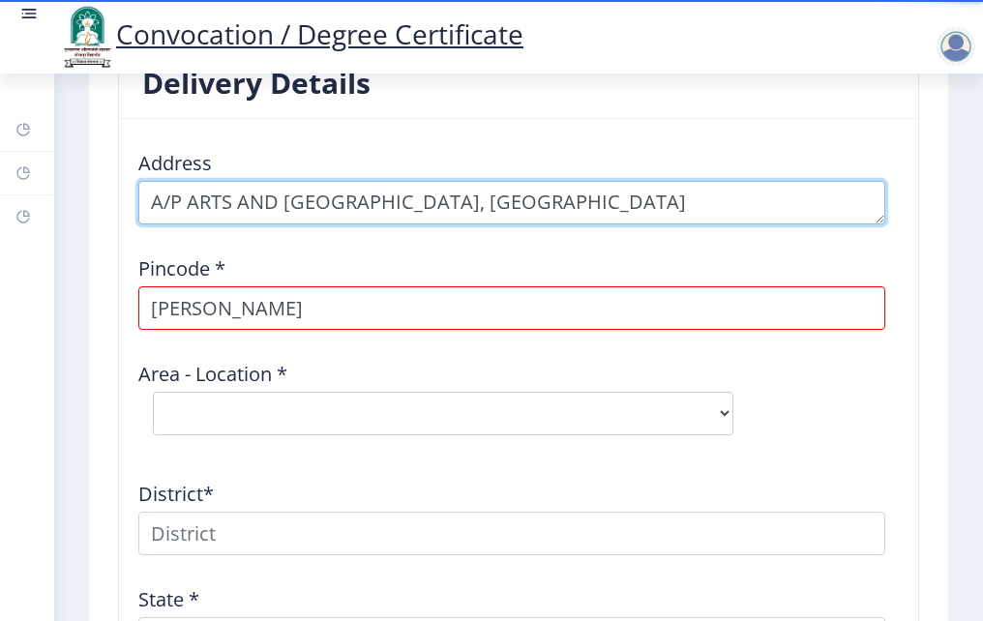
scroll to position [2515, 0]
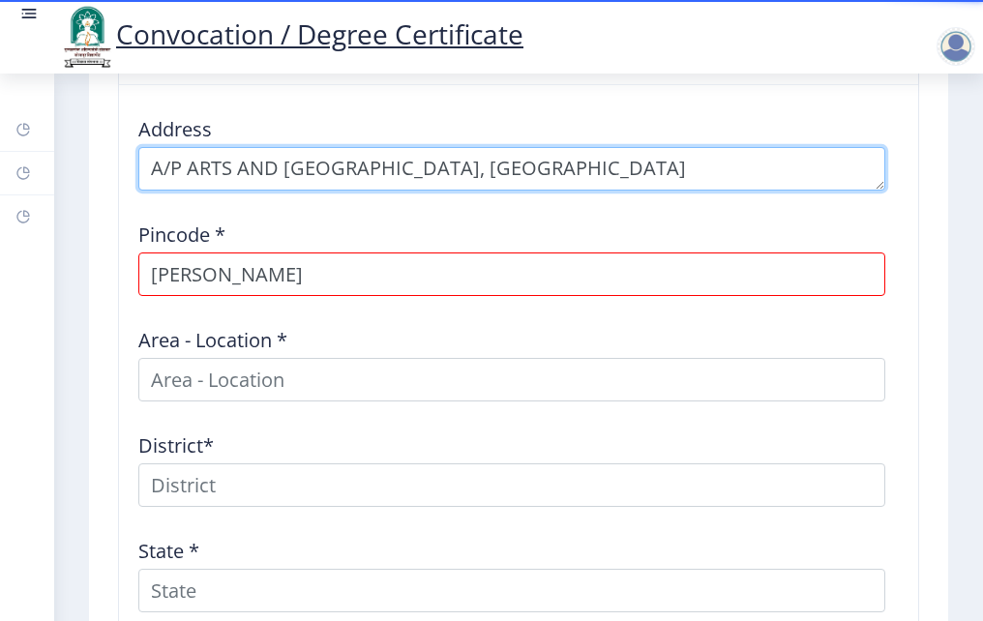
drag, startPoint x: 649, startPoint y: 155, endPoint x: 56, endPoint y: 168, distance: 593.1
click at [0, 161] on html "Convocation / Degree Certificate Dashboard Help/FAQ Profile First step Second s…" at bounding box center [491, 310] width 983 height 621
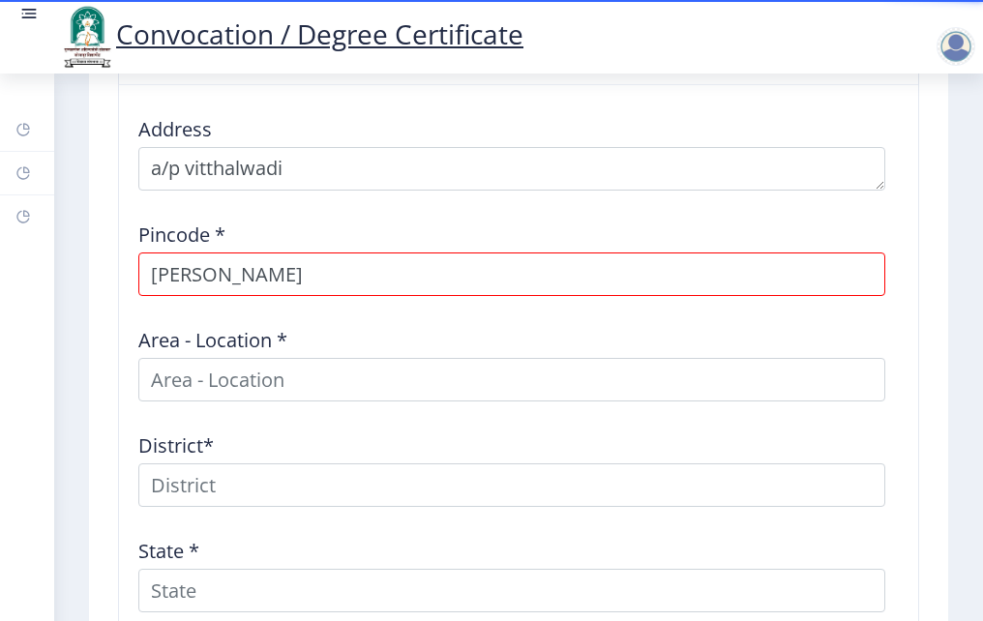
click at [631, 350] on div "Area - Location *" at bounding box center [519, 356] width 782 height 90
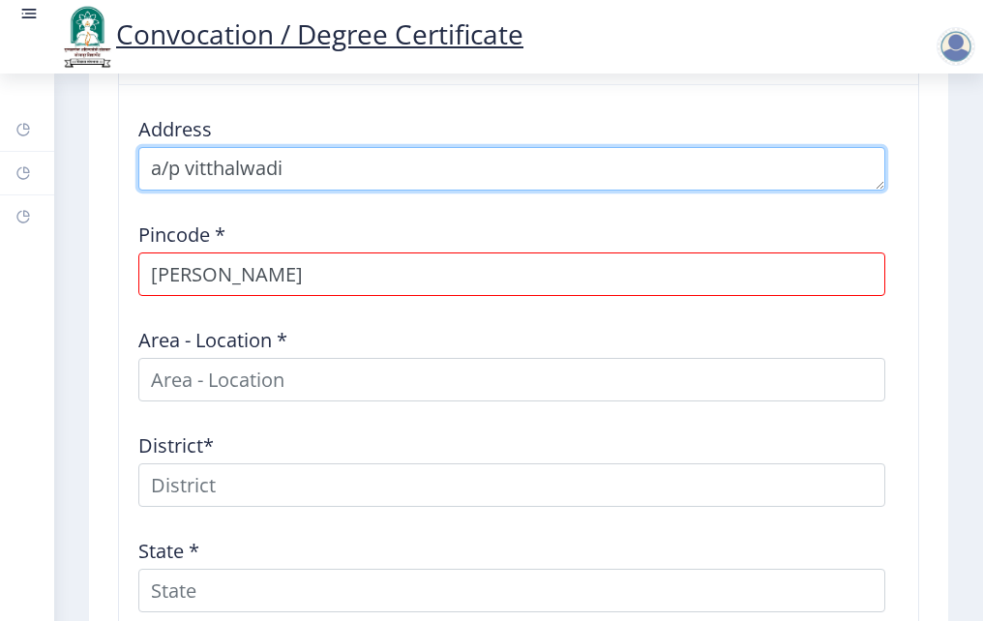
drag, startPoint x: 190, startPoint y: 161, endPoint x: 202, endPoint y: 164, distance: 13.2
click at [201, 163] on textarea at bounding box center [511, 169] width 747 height 44
drag, startPoint x: 323, startPoint y: 167, endPoint x: 188, endPoint y: 165, distance: 135.4
click at [188, 165] on textarea at bounding box center [511, 169] width 747 height 44
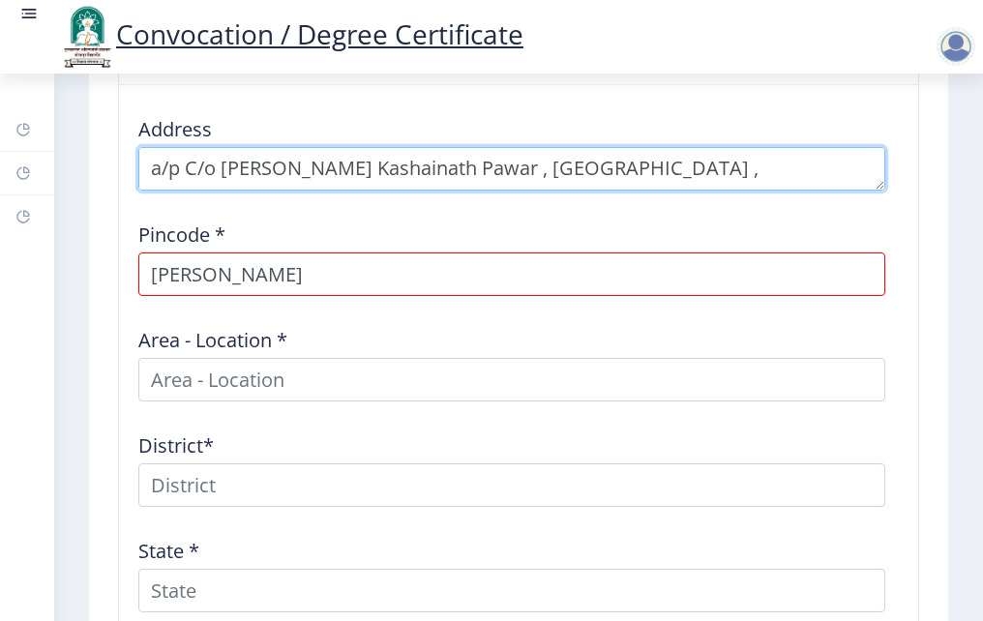
click at [768, 178] on textarea at bounding box center [511, 169] width 747 height 44
type textarea "a/p C/o [PERSON_NAME] Kashainath Pawar , [GEOGRAPHIC_DATA] , [GEOGRAPHIC_DATA],…"
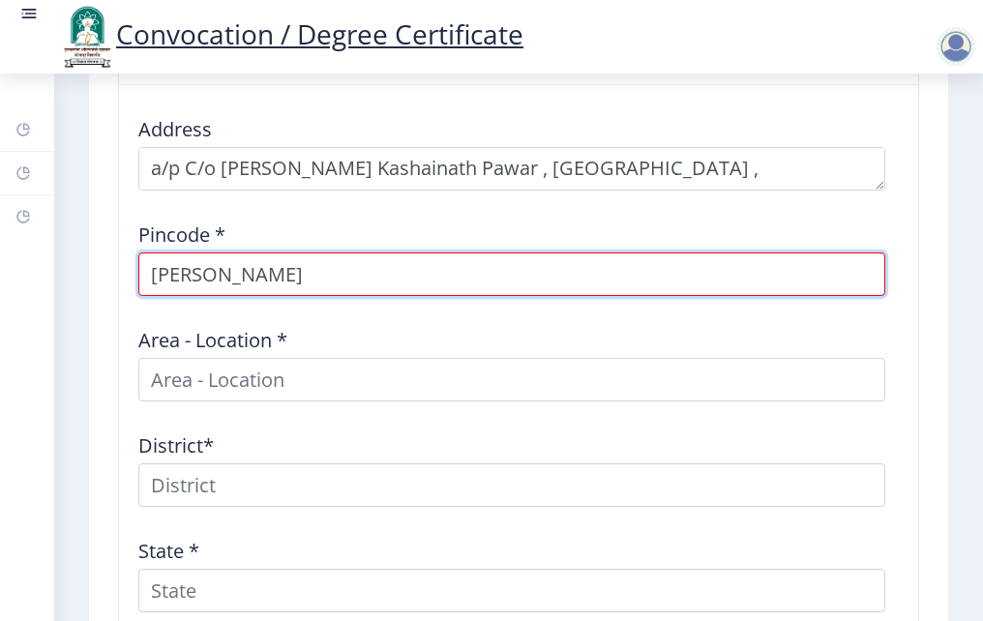
drag, startPoint x: 267, startPoint y: 275, endPoint x: 97, endPoint y: 272, distance: 170.3
type input "413306"
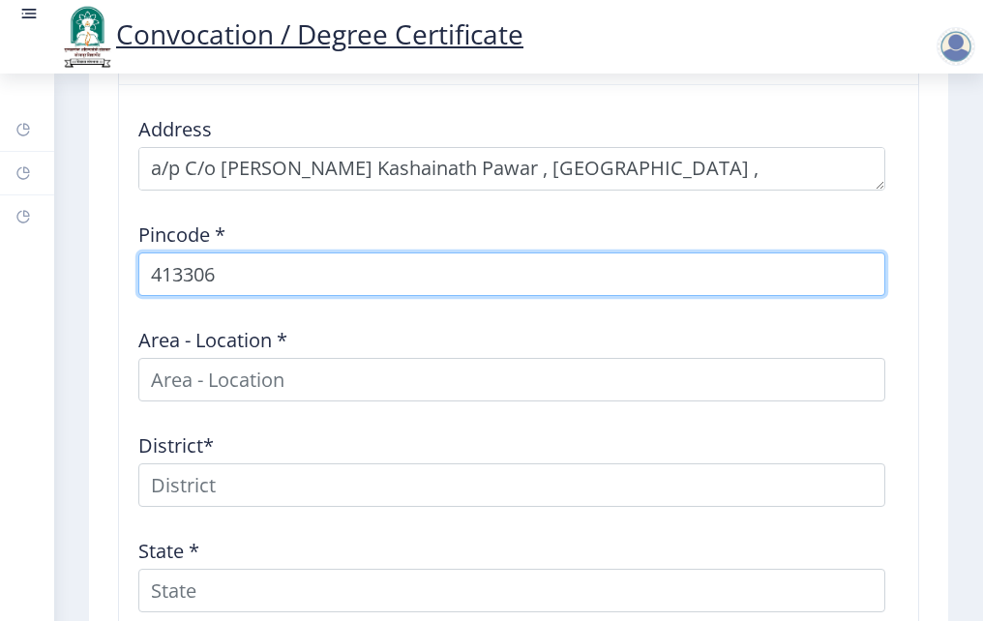
select select
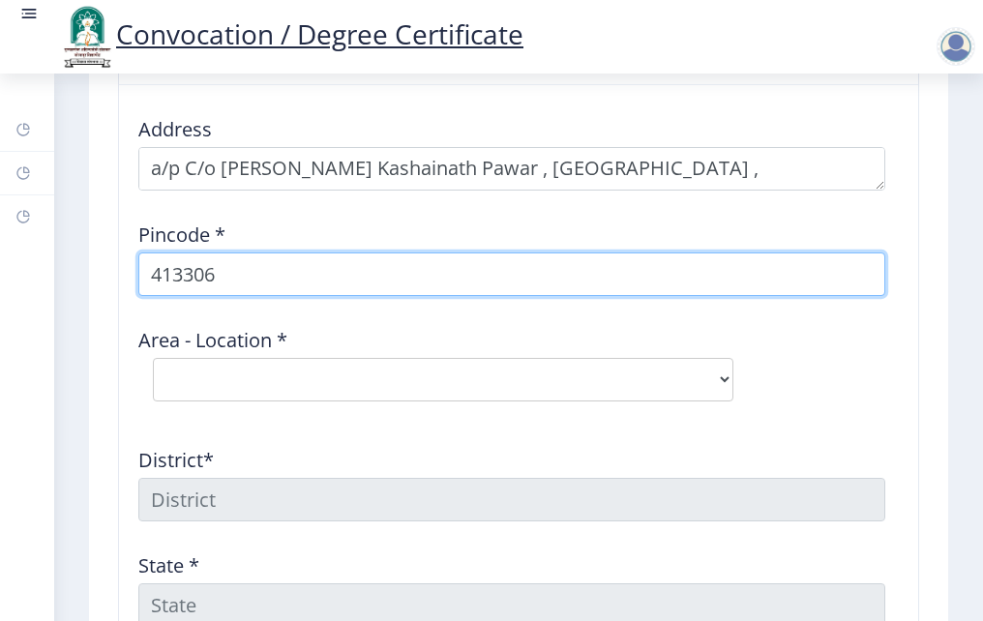
type input "413306"
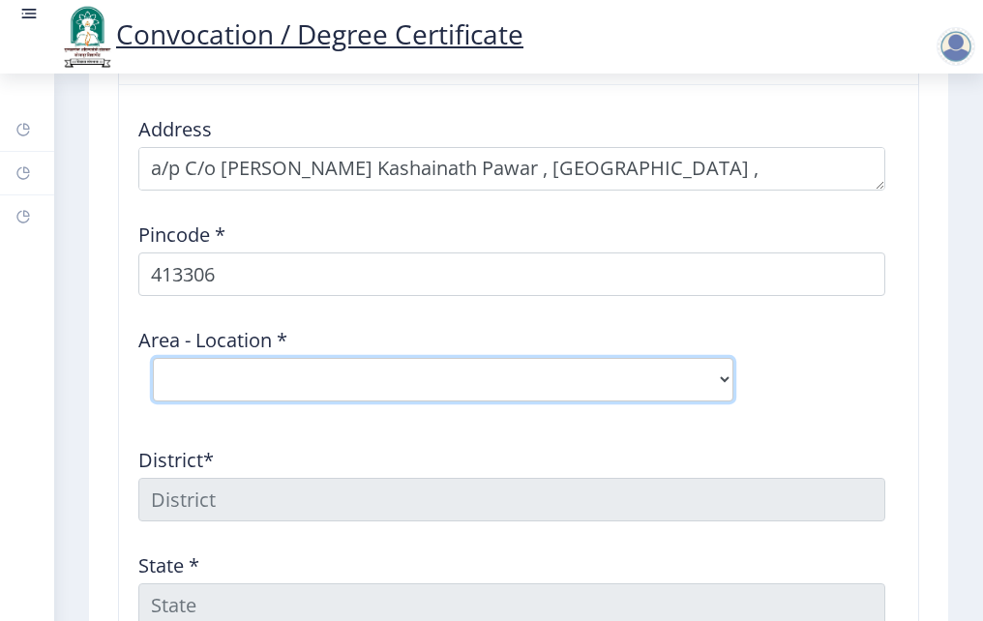
click at [277, 386] on select "Select Area Location Achakdani B.O Chikmahud B.O Gaigavan [PERSON_NAME] B.O Kat…" at bounding box center [443, 380] width 580 height 44
select select "10: Object"
click at [153, 358] on select "Select Area Location Achakdani B.O Chikmahud B.O Gaigavan [PERSON_NAME] B.O Kat…" at bounding box center [443, 380] width 580 height 44
type input "SOLAPUR"
type input "[GEOGRAPHIC_DATA]"
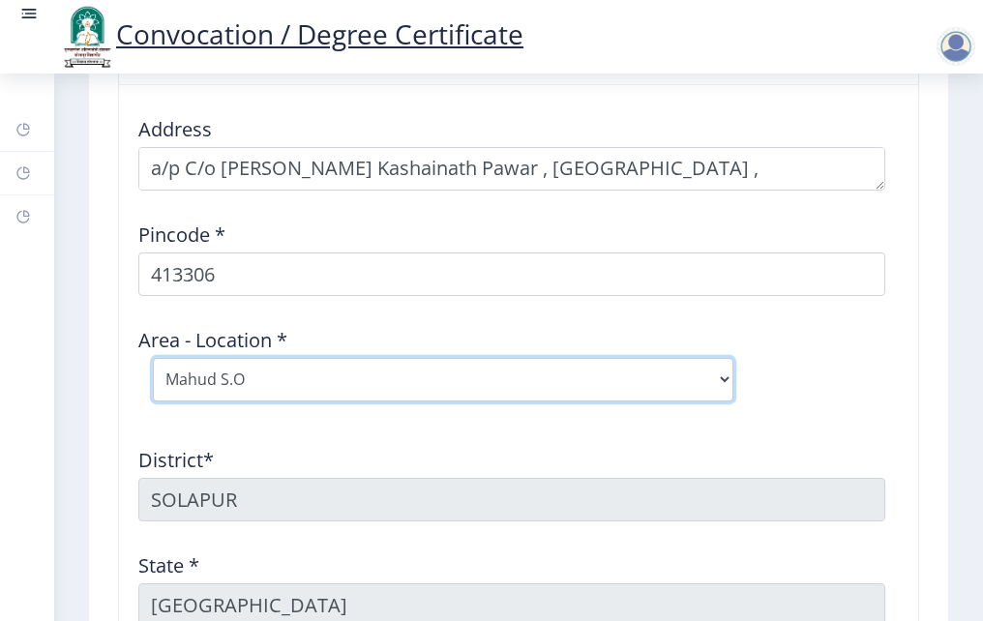
click at [253, 391] on select "Select Area Location Achakdani B.O Chikmahud B.O Gaigavan [PERSON_NAME] B.O Kat…" at bounding box center [443, 380] width 580 height 44
click at [153, 358] on select "Select Area Location Achakdani B.O Chikmahud B.O Gaigavan [PERSON_NAME] B.O Kat…" at bounding box center [443, 380] width 580 height 44
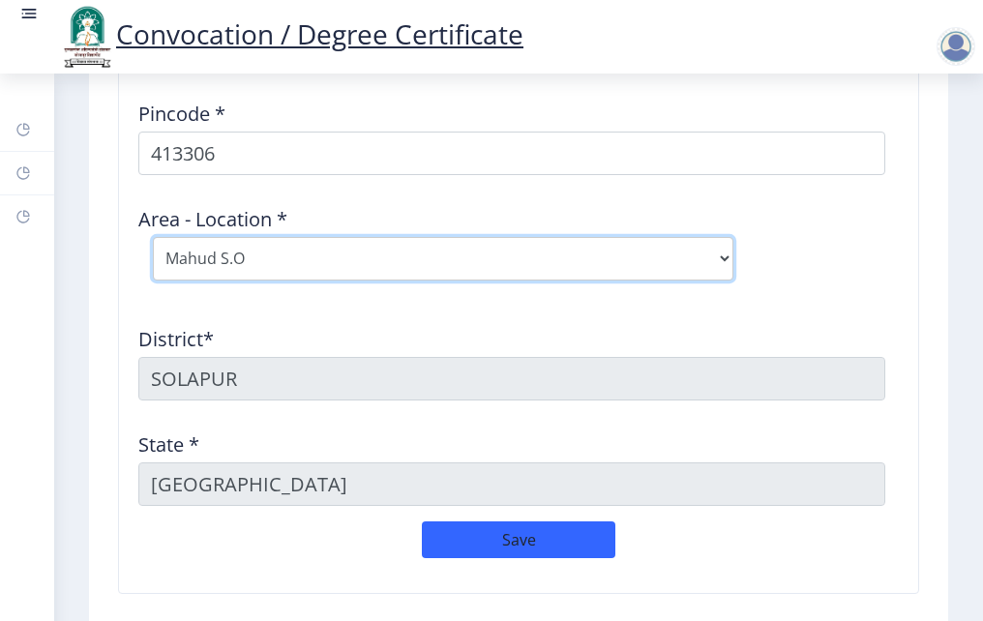
scroll to position [2708, 0]
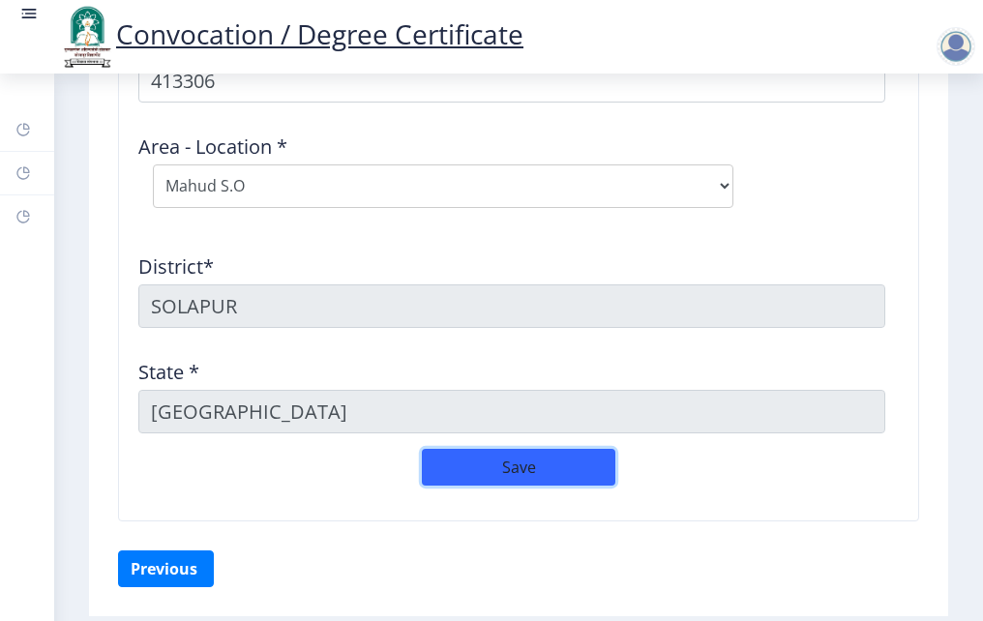
click at [483, 460] on button "Save" at bounding box center [518, 467] width 193 height 37
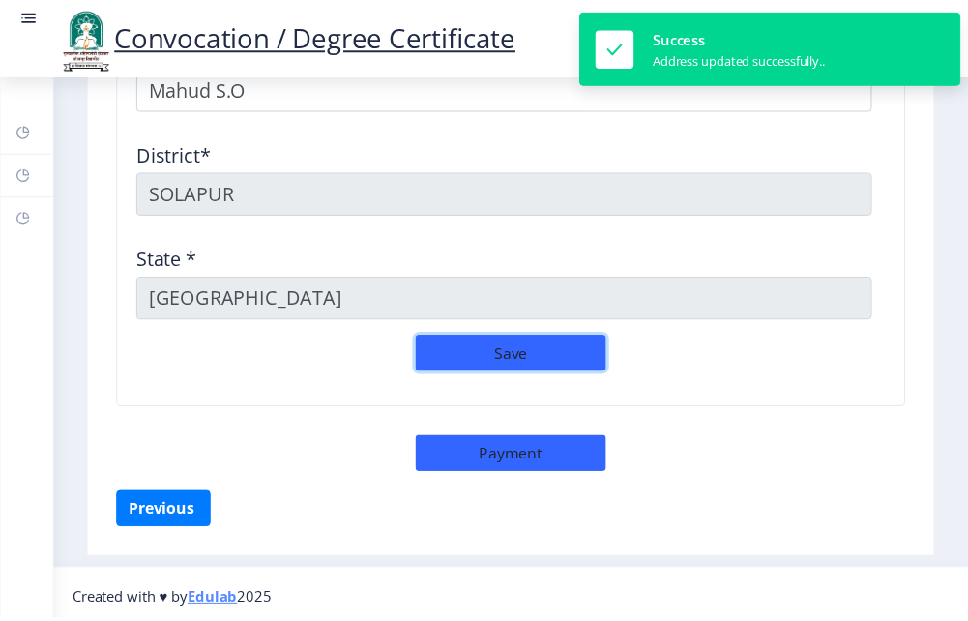
scroll to position [2810, 0]
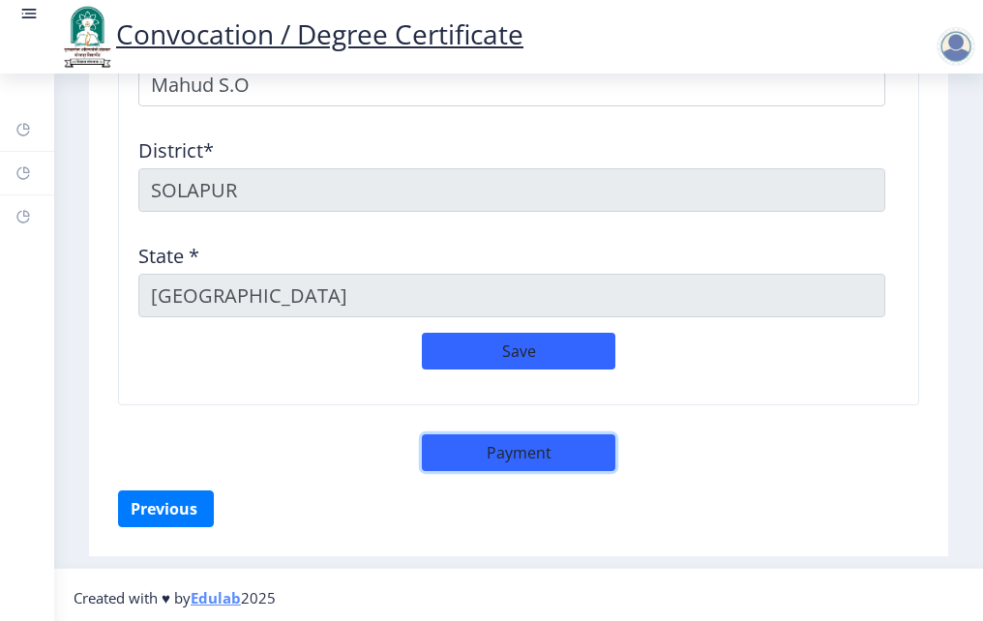
click at [518, 451] on button "Payment" at bounding box center [518, 452] width 193 height 37
select select "sealed"
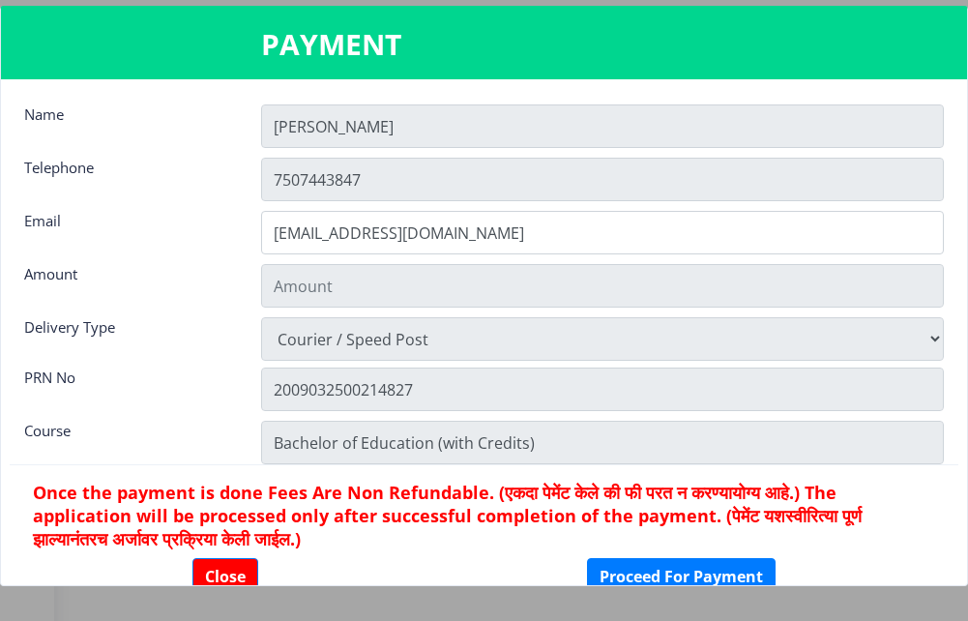
scroll to position [2794, 0]
type input "2885"
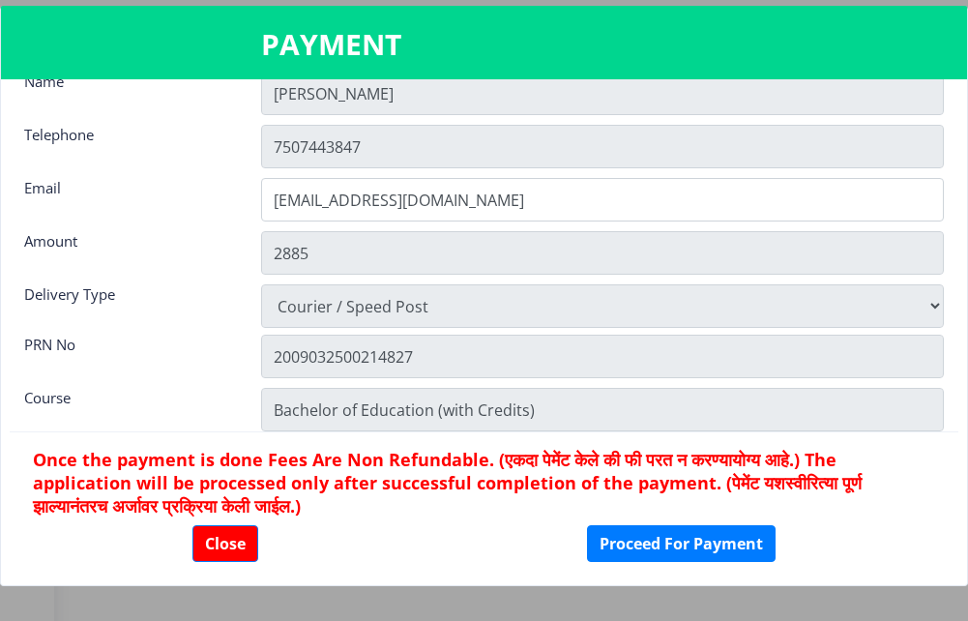
scroll to position [50, 0]
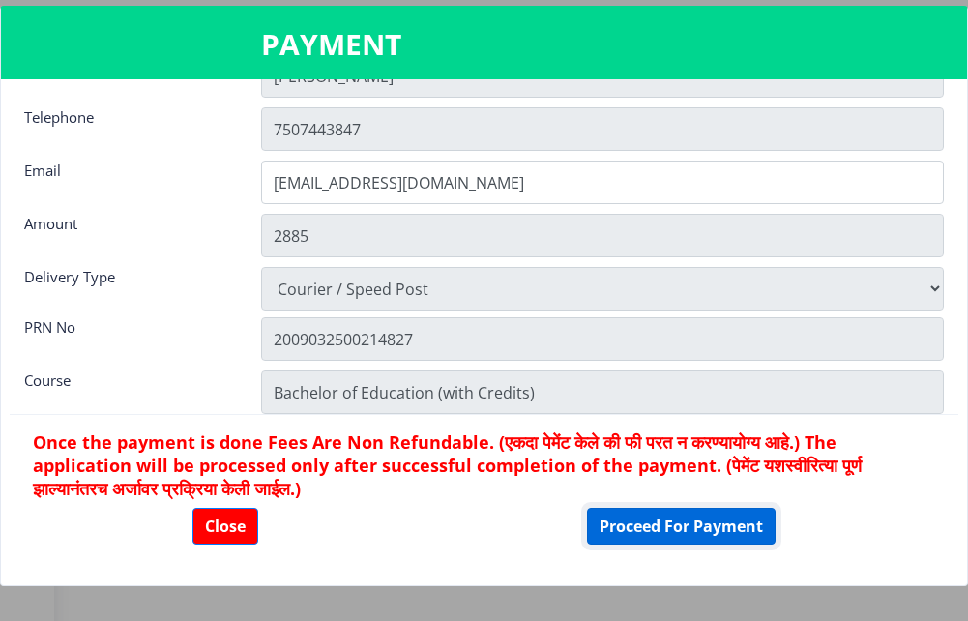
click at [657, 525] on button "Proceed For Payment" at bounding box center [681, 526] width 189 height 37
